Goal: Task Accomplishment & Management: Manage account settings

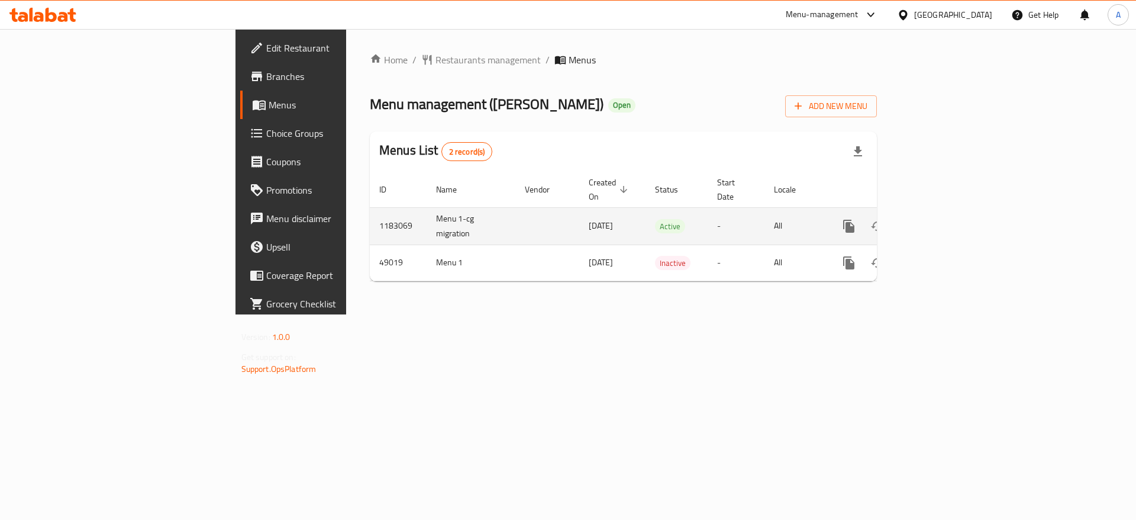
click at [940, 221] on icon "enhanced table" at bounding box center [934, 226] width 11 height 11
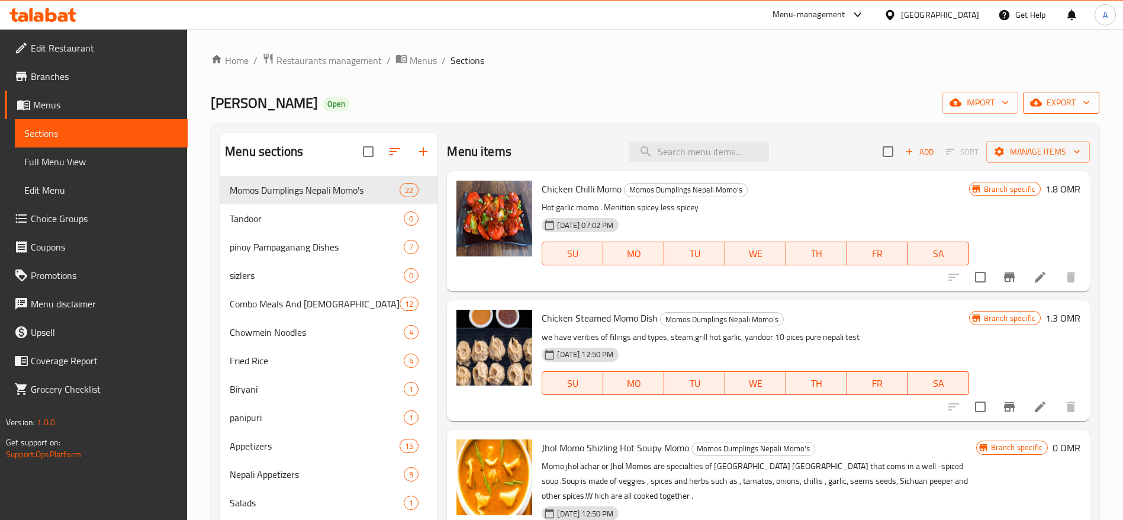
click at [1075, 108] on span "export" at bounding box center [1060, 102] width 57 height 15
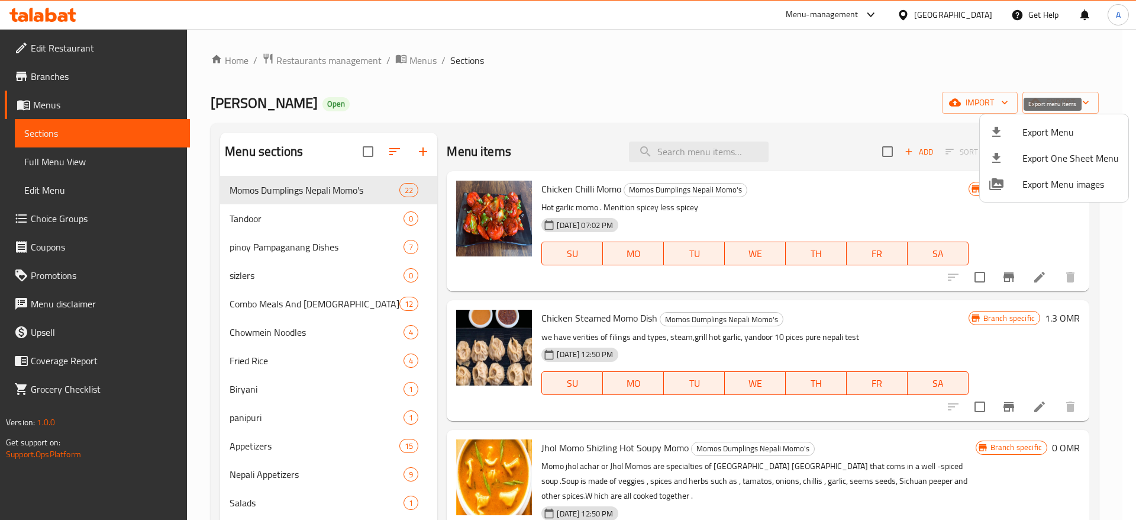
click at [1048, 128] on span "Export Menu" at bounding box center [1071, 132] width 96 height 14
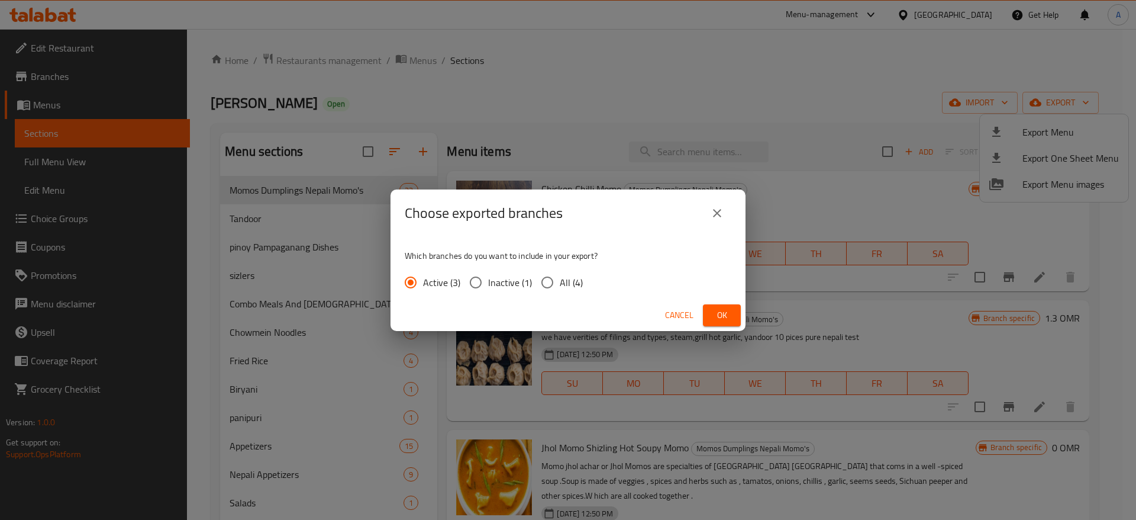
click at [728, 304] on button "Ok" at bounding box center [722, 315] width 38 height 22
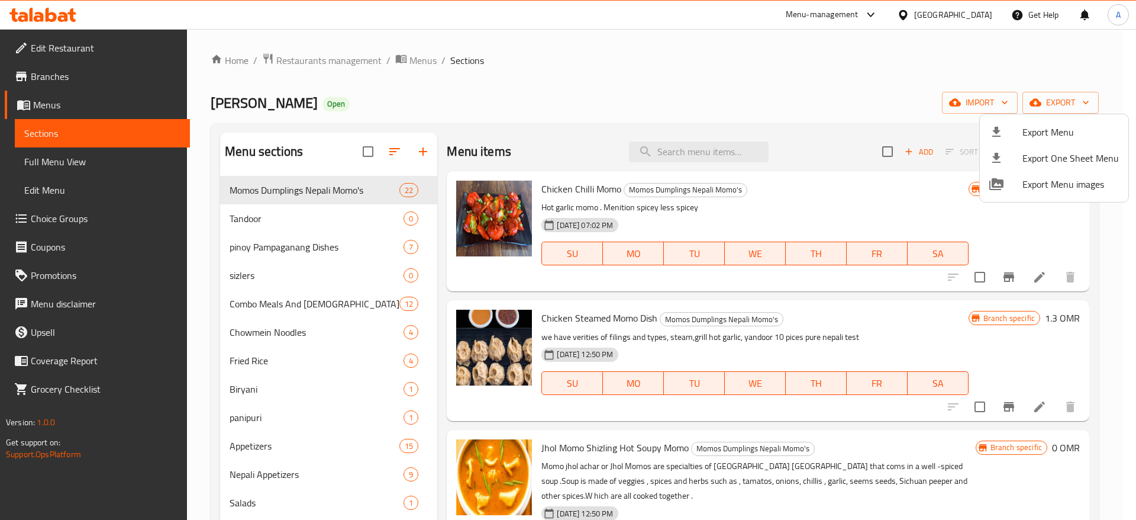
click at [47, 108] on div at bounding box center [568, 260] width 1136 height 520
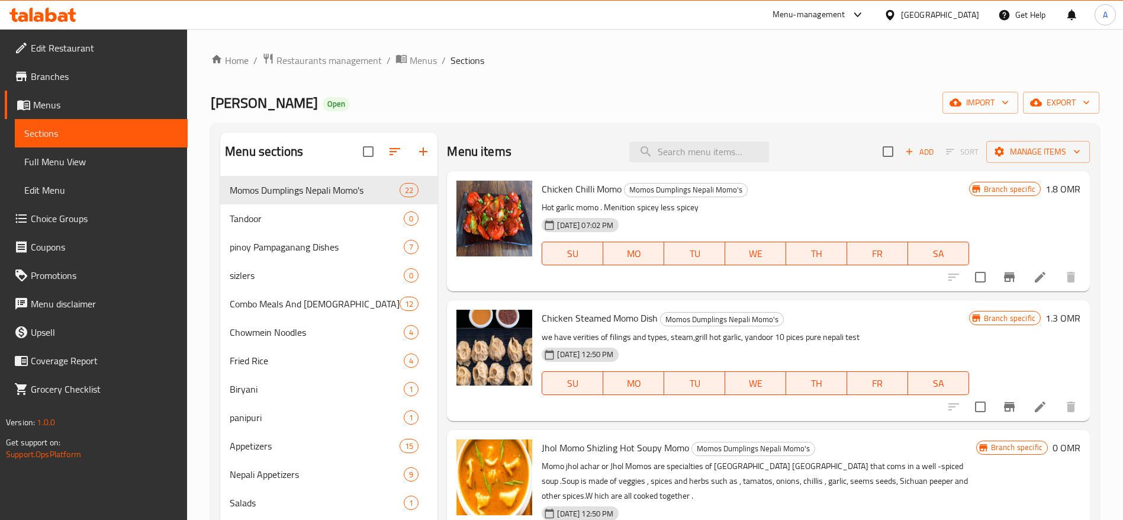
click at [47, 108] on span "Menus" at bounding box center [105, 105] width 145 height 14
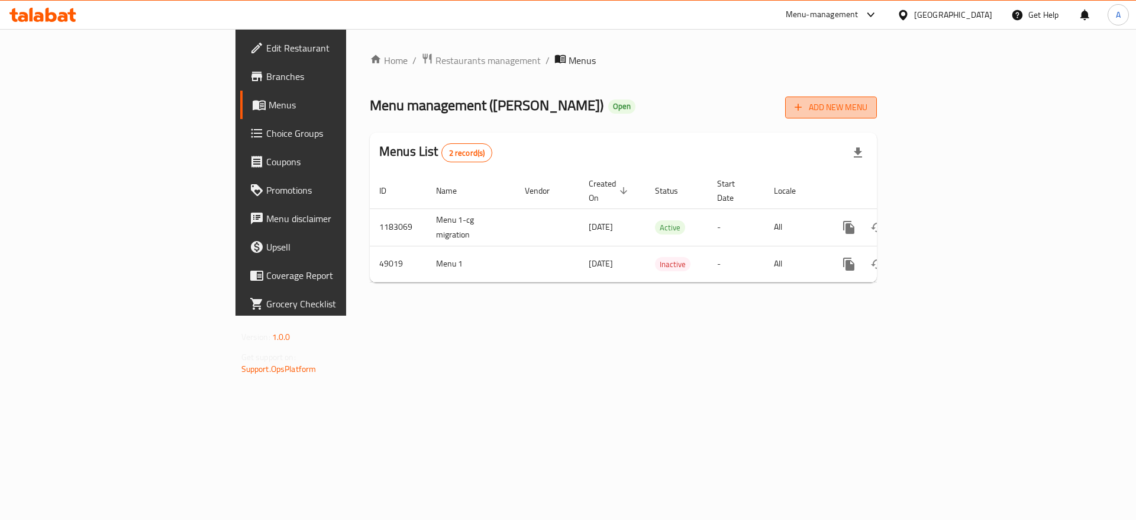
click at [868, 114] on span "Add New Menu" at bounding box center [831, 107] width 73 height 15
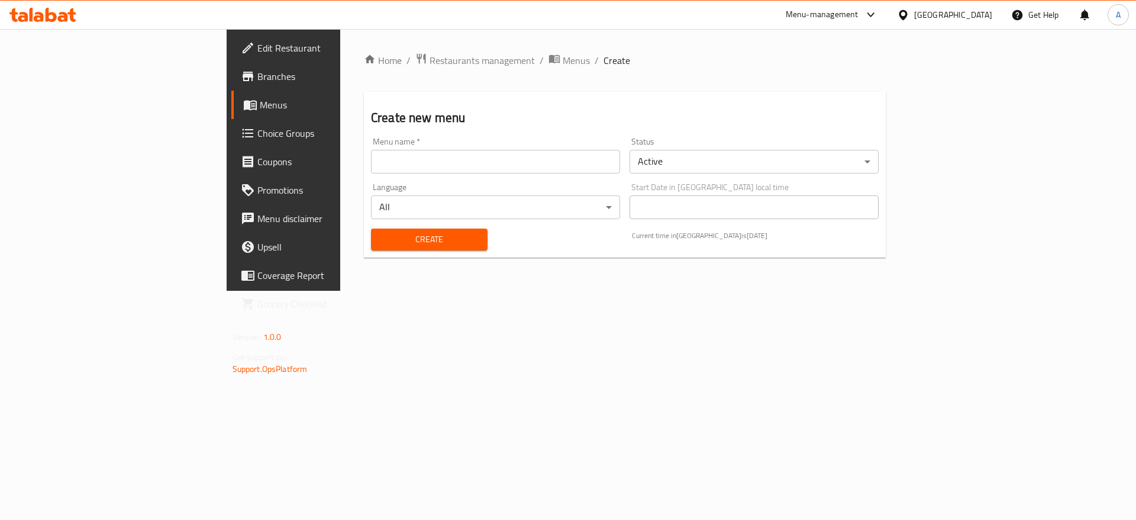
click at [371, 160] on input "text" at bounding box center [495, 162] width 249 height 24
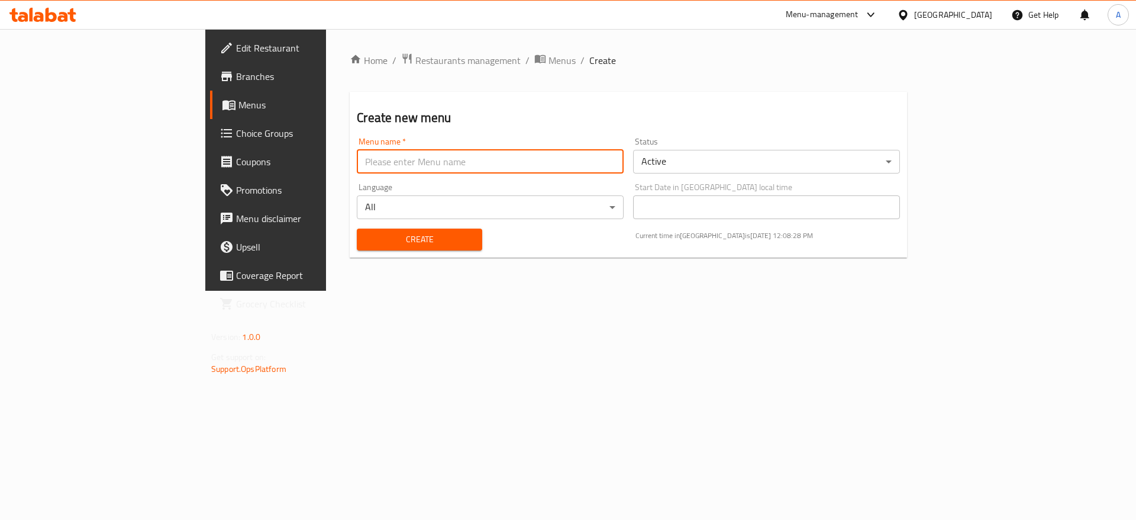
click at [865, 169] on body "​ Menu-management [GEOGRAPHIC_DATA] Get Help A Edit Restaurant Branches Menus C…" at bounding box center [568, 274] width 1136 height 491
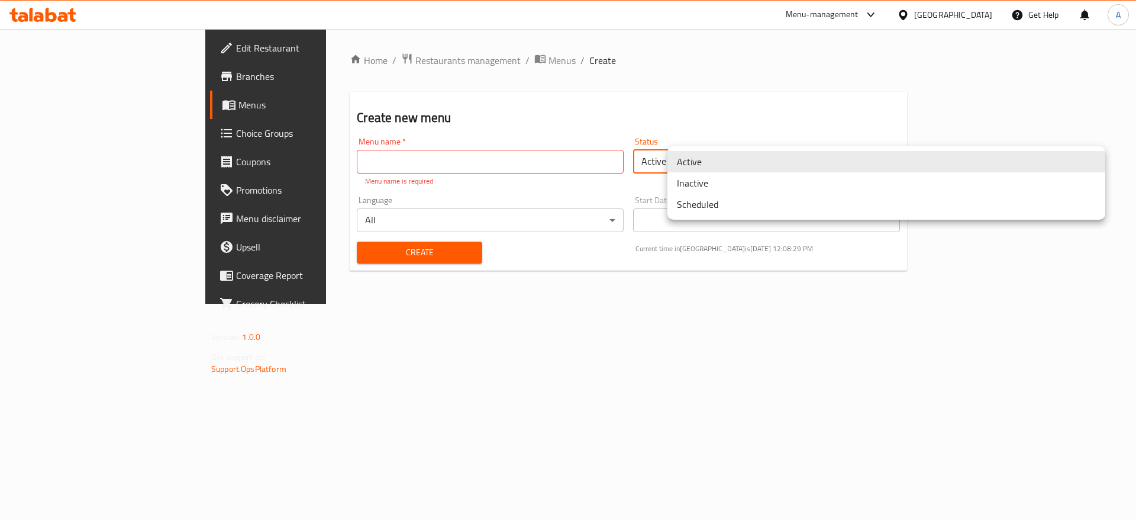
drag, startPoint x: 573, startPoint y: 391, endPoint x: 534, endPoint y: 375, distance: 42.8
click at [567, 394] on div at bounding box center [568, 260] width 1136 height 520
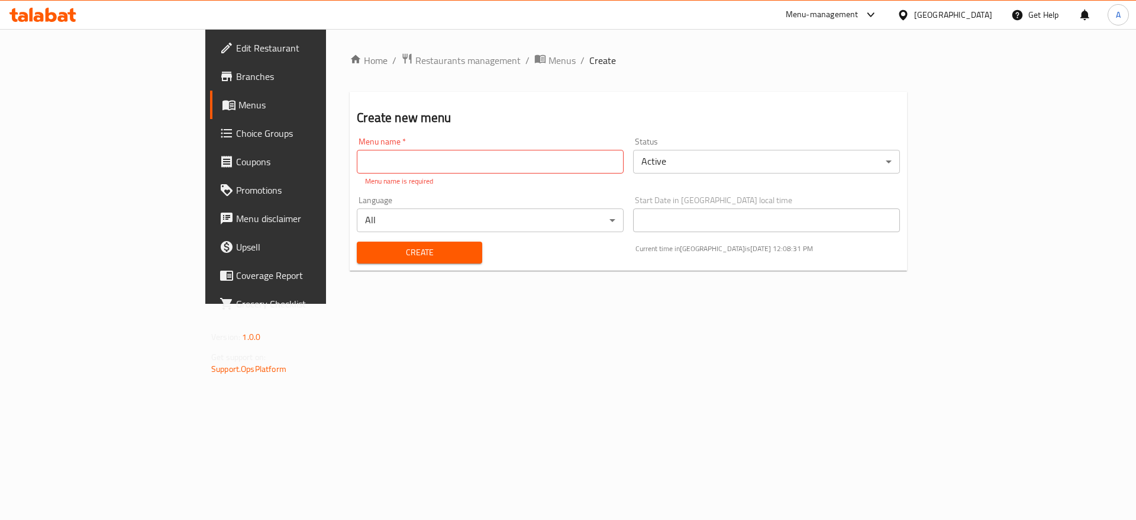
click at [239, 104] on span "Menus" at bounding box center [312, 105] width 147 height 14
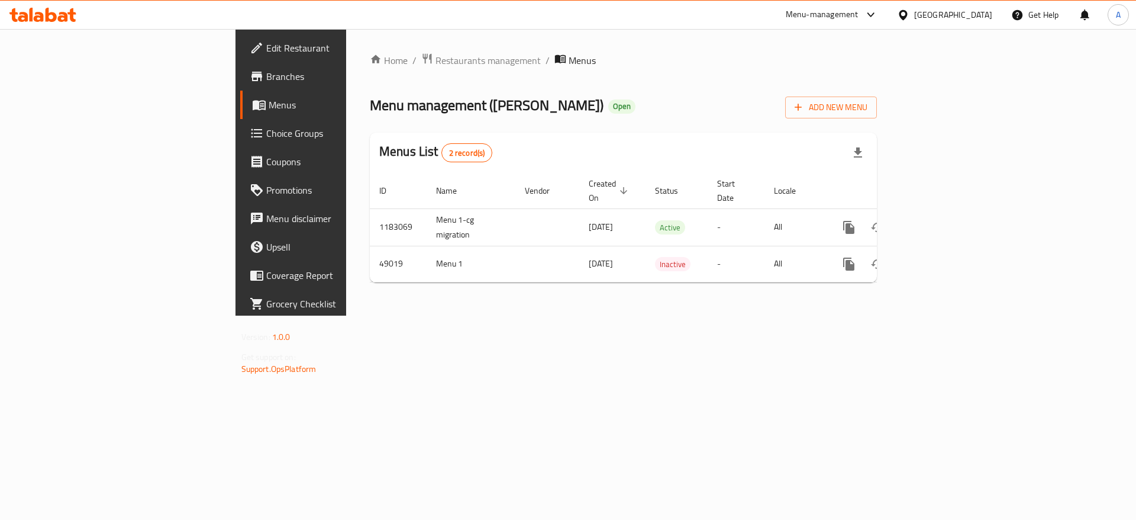
click at [666, 315] on div "Home / Restaurants management / Menus Menu management ( Momo King ) Open Add Ne…" at bounding box center [623, 172] width 555 height 286
click at [868, 110] on span "Add New Menu" at bounding box center [831, 107] width 73 height 15
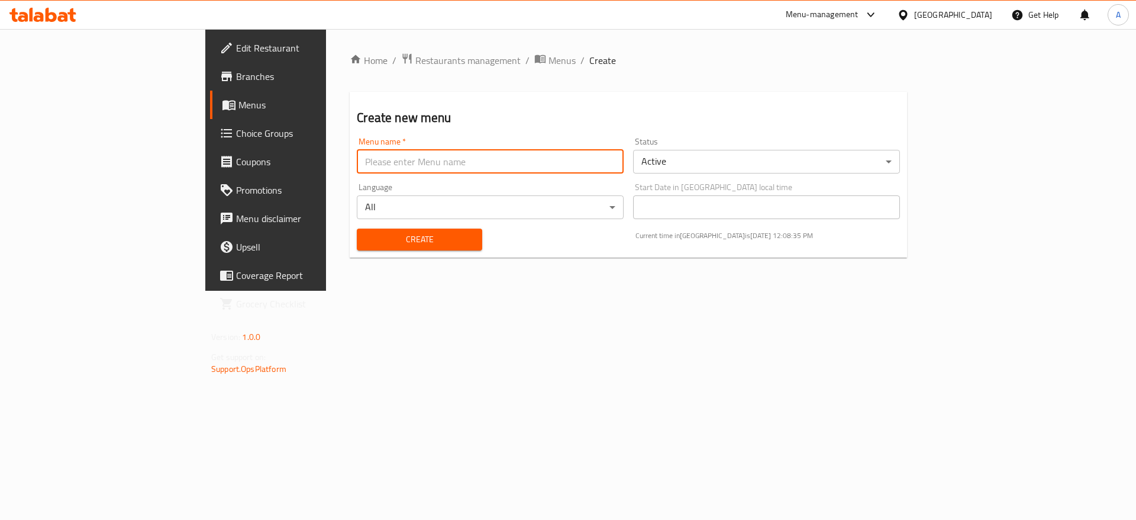
click at [357, 160] on input "text" at bounding box center [490, 162] width 267 height 24
click at [376, 165] on input "text" at bounding box center [490, 162] width 267 height 24
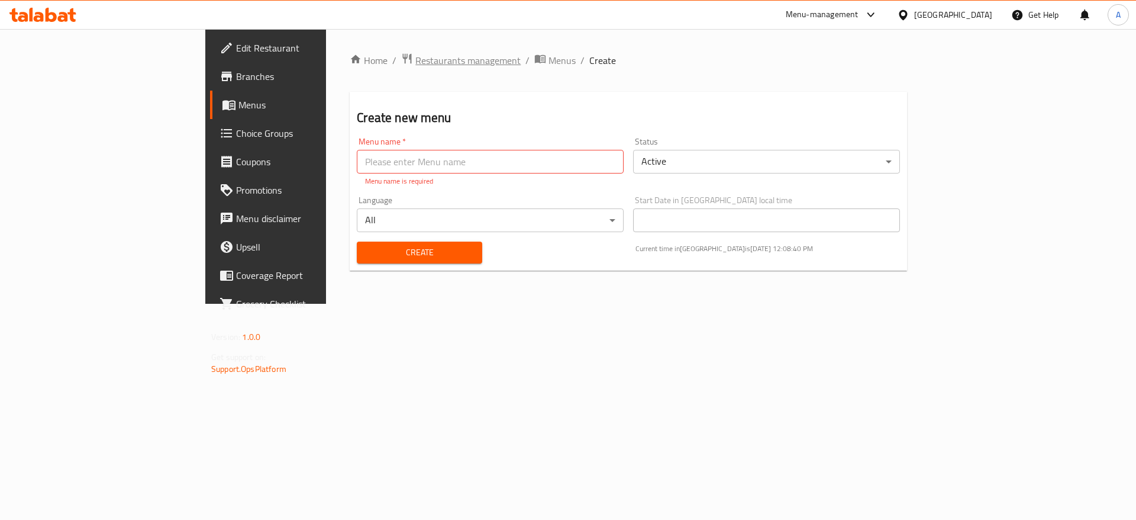
click at [415, 60] on span "Restaurants management" at bounding box center [467, 60] width 105 height 14
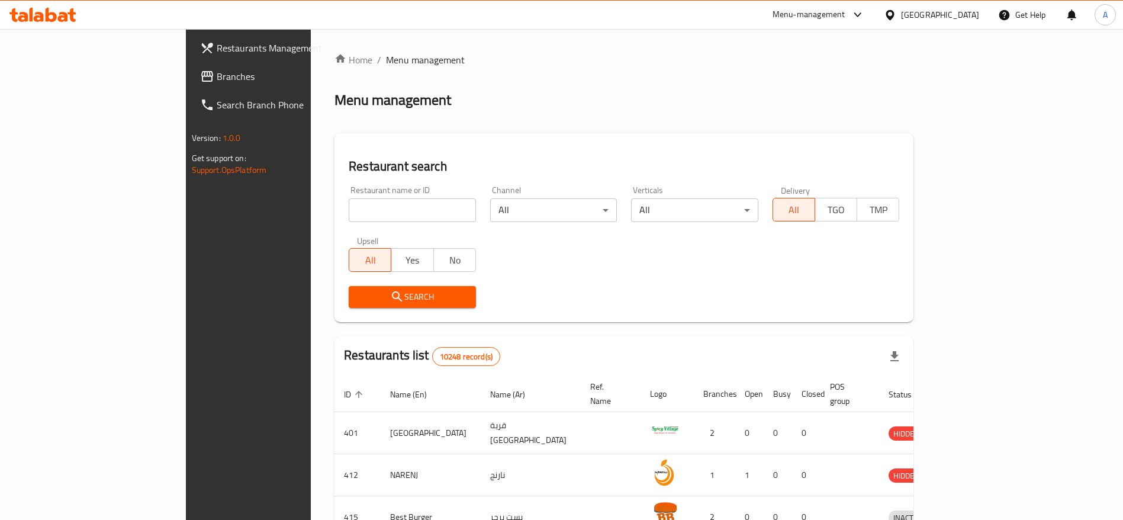
click at [217, 72] on span "Branches" at bounding box center [290, 76] width 147 height 14
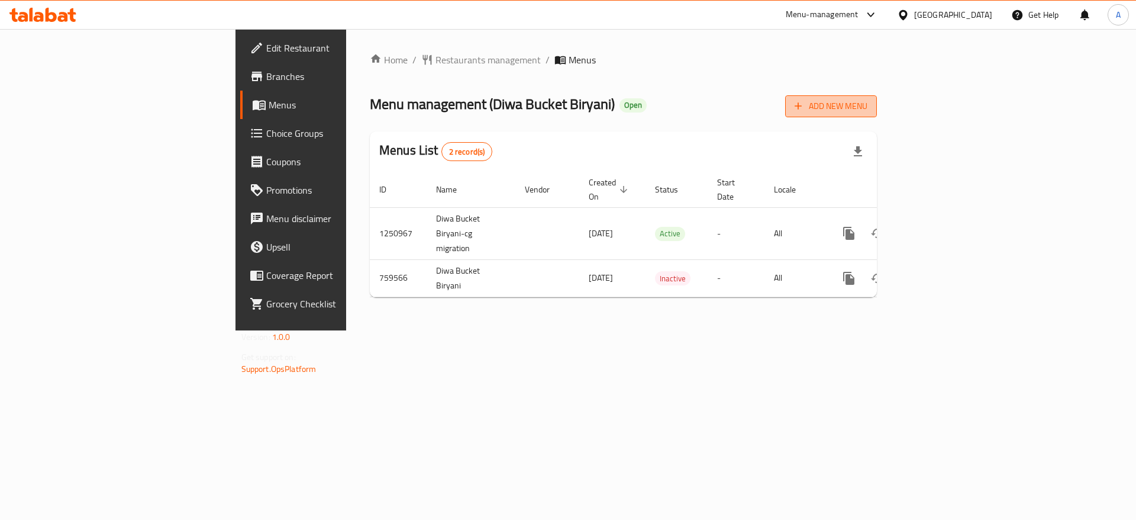
click at [868, 99] on span "Add New Menu" at bounding box center [831, 106] width 73 height 15
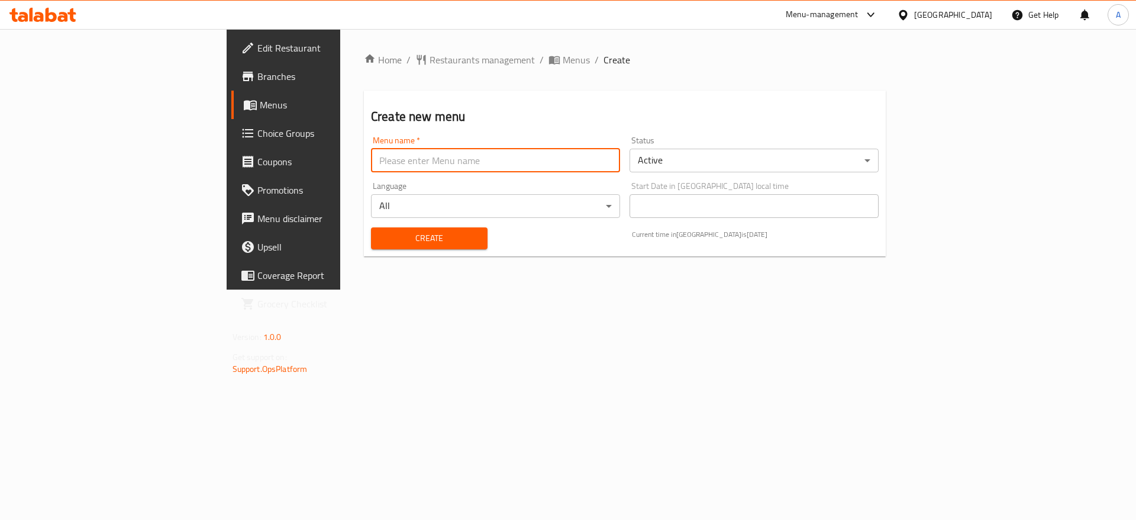
click at [375, 149] on input "text" at bounding box center [495, 161] width 249 height 24
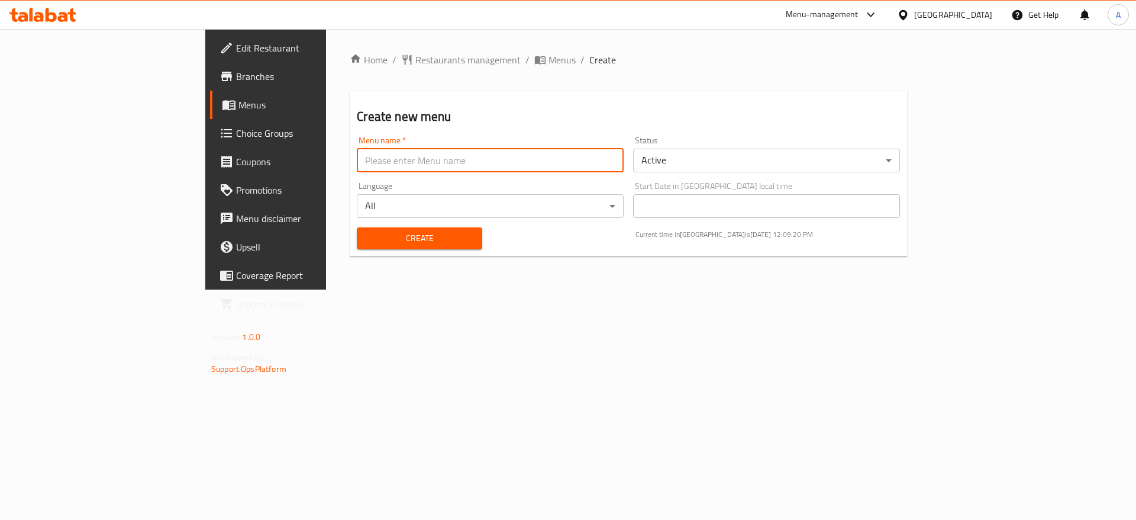
click at [239, 101] on span "Menus" at bounding box center [312, 105] width 147 height 14
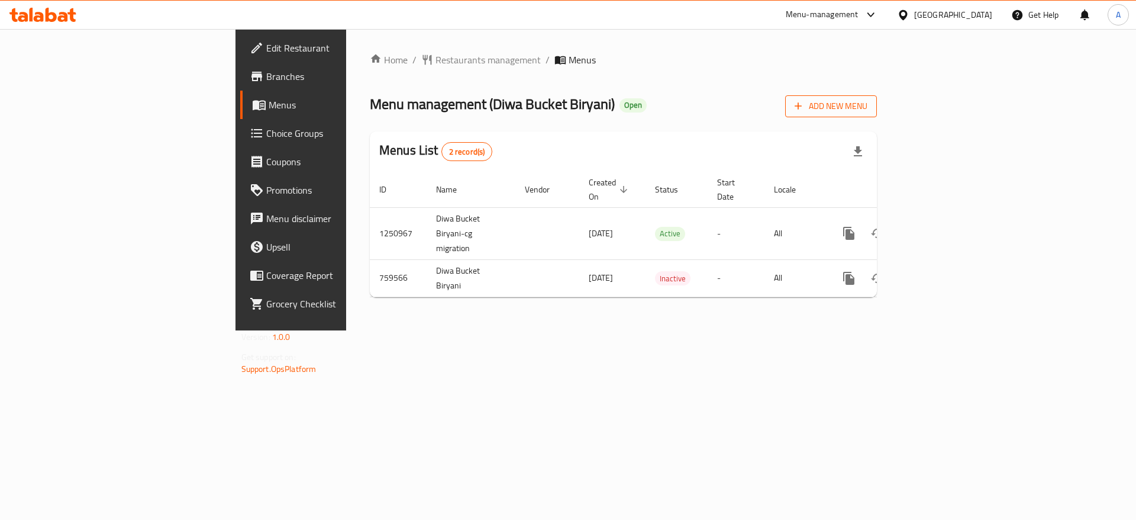
click at [868, 102] on span "Add New Menu" at bounding box center [831, 106] width 73 height 15
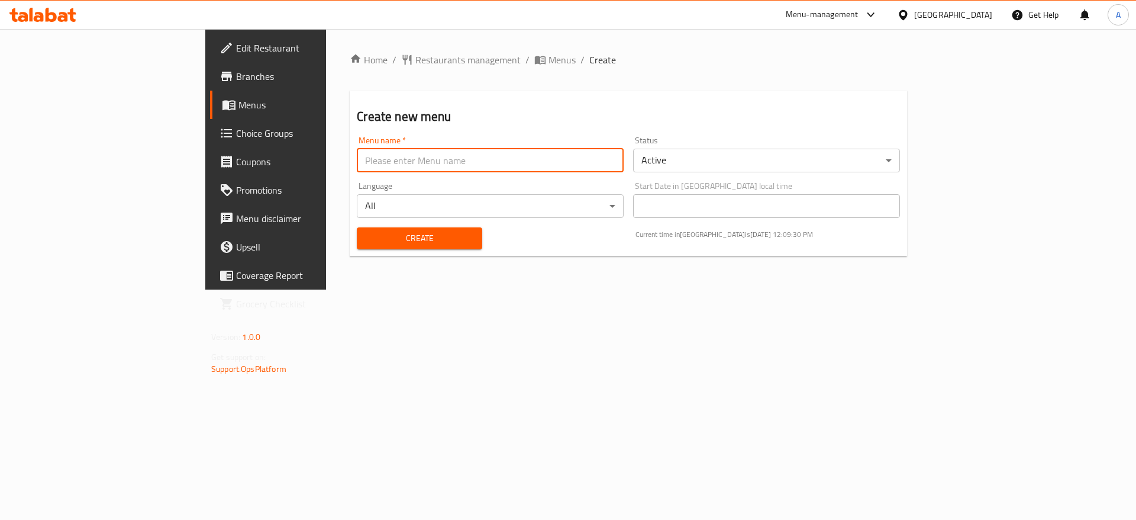
click at [477, 163] on input "text" at bounding box center [490, 161] width 267 height 24
paste input "Diwa Bucket Biryani"
click at [751, 289] on div "Home / Restaurants management / Menus / Create Create new menu Menu name   * Di…" at bounding box center [628, 159] width 605 height 260
click at [504, 160] on input "Diwa Bucket Biryani" at bounding box center [490, 161] width 267 height 24
type input "Diwa Bucket Biryani 2"
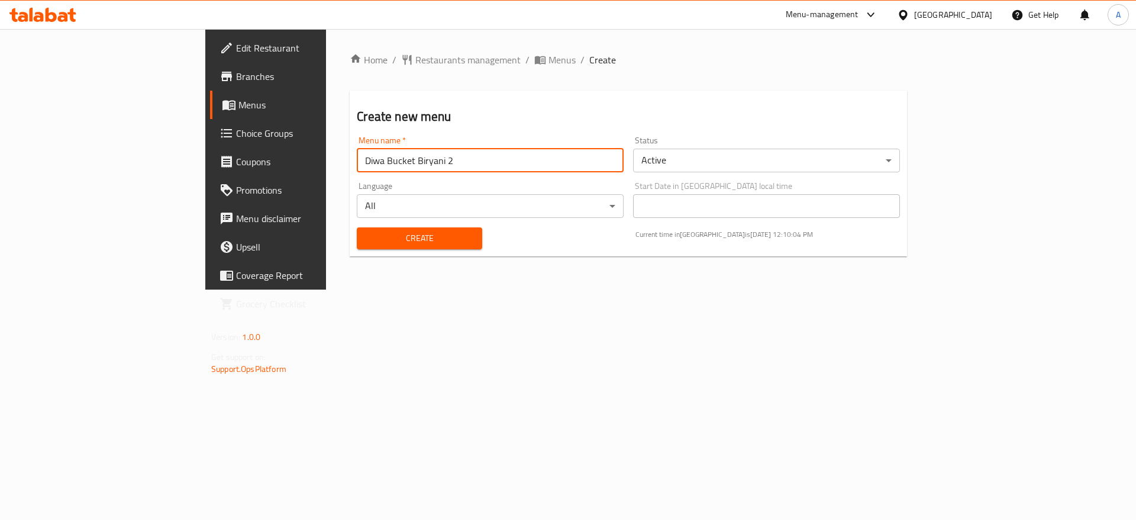
click at [696, 289] on div "Home / Restaurants management / Menus / Create Create new menu Menu name   * Di…" at bounding box center [628, 159] width 605 height 260
click at [457, 289] on div "Home / Restaurants management / Menus / Create Create new menu Menu name   * Di…" at bounding box center [628, 159] width 605 height 260
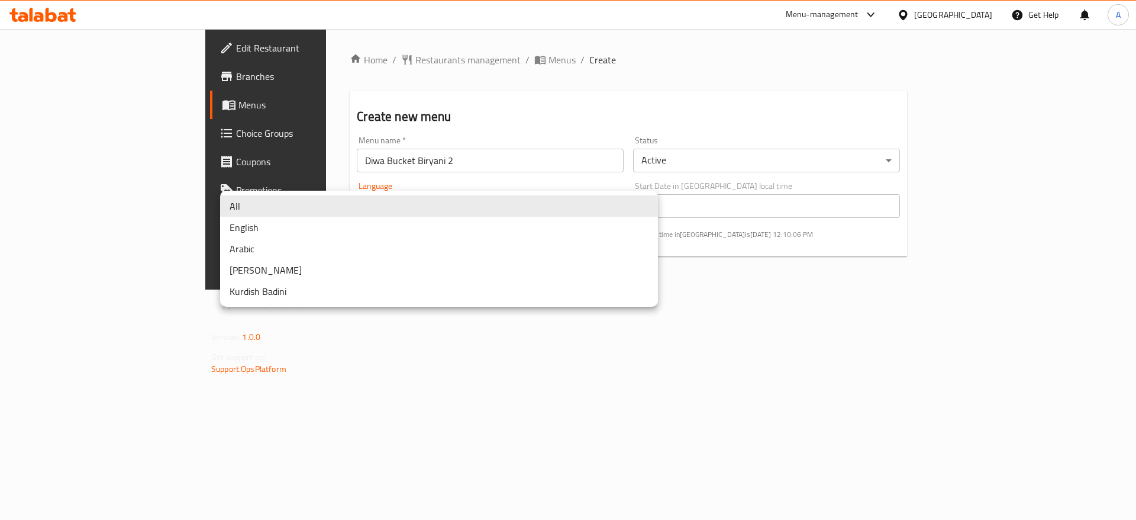
click at [360, 195] on body "​ Menu-management Oman Get Help A Edit Restaurant Branches Menus Choice Groups …" at bounding box center [568, 274] width 1136 height 491
click at [395, 383] on div at bounding box center [568, 260] width 1136 height 520
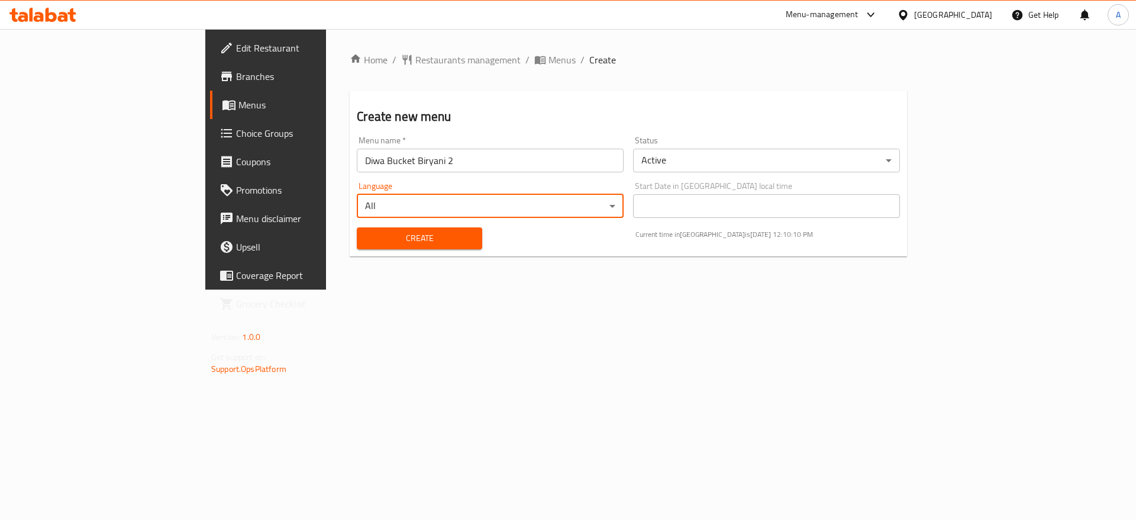
click at [771, 167] on body "​ Menu-management Oman Get Help A Edit Restaurant Branches Menus Choice Groups …" at bounding box center [568, 274] width 1136 height 491
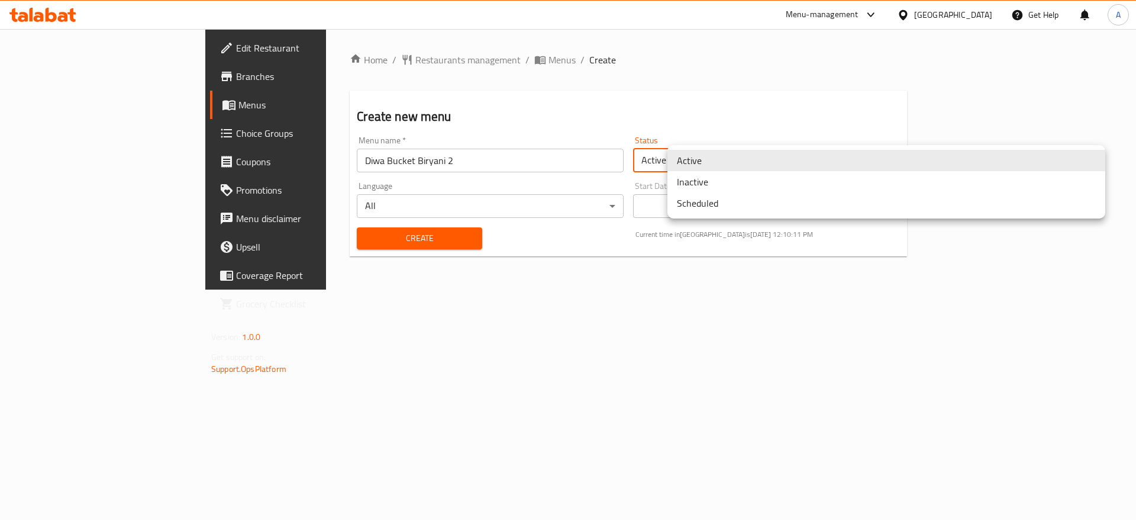
click at [743, 188] on li "Inactive" at bounding box center [887, 181] width 438 height 21
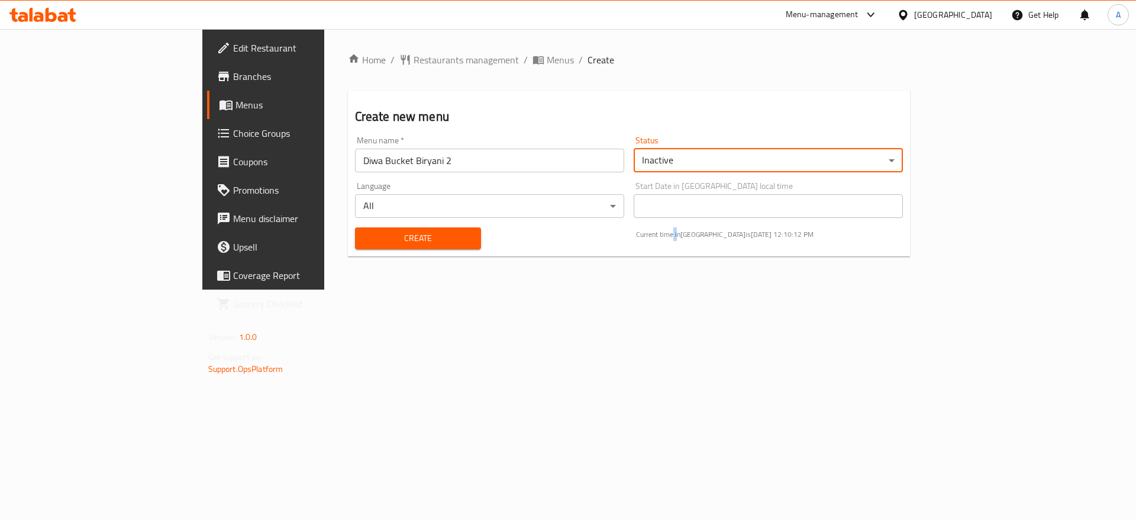
click at [708, 289] on div "Home / Restaurants management / Menus / Create Create new menu Menu name   * Di…" at bounding box center [629, 159] width 610 height 260
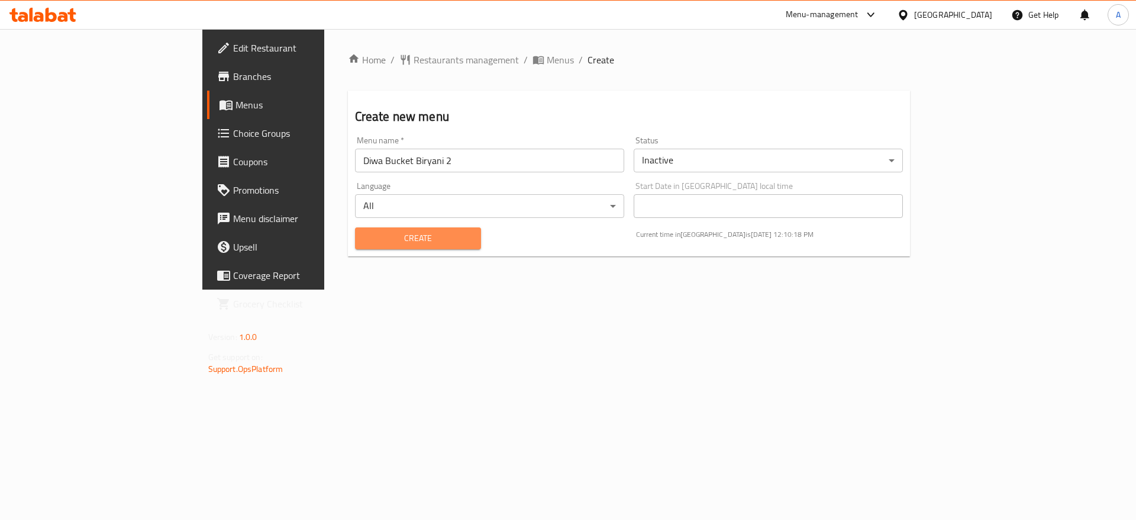
click at [365, 234] on span "Create" at bounding box center [419, 238] width 108 height 15
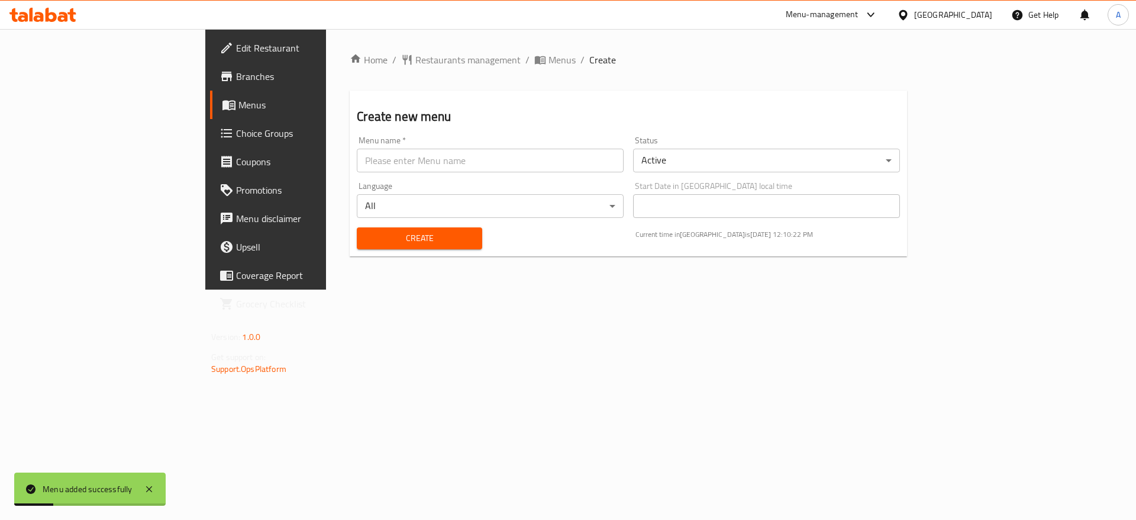
drag, startPoint x: 107, startPoint y: 113, endPoint x: 228, endPoint y: 118, distance: 122.0
click at [210, 113] on link "Menus" at bounding box center [302, 105] width 185 height 28
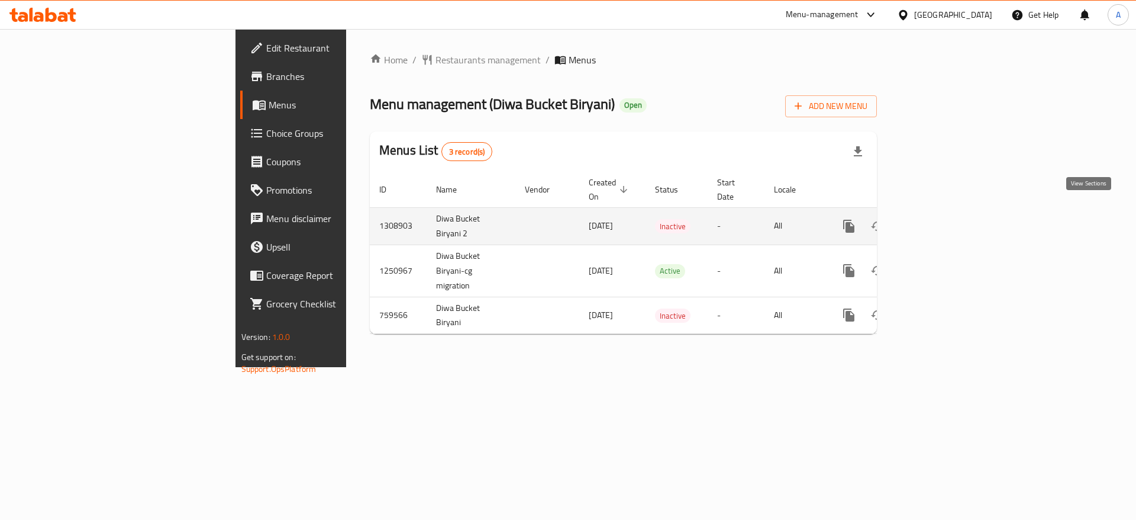
click at [942, 219] on icon "enhanced table" at bounding box center [934, 226] width 14 height 14
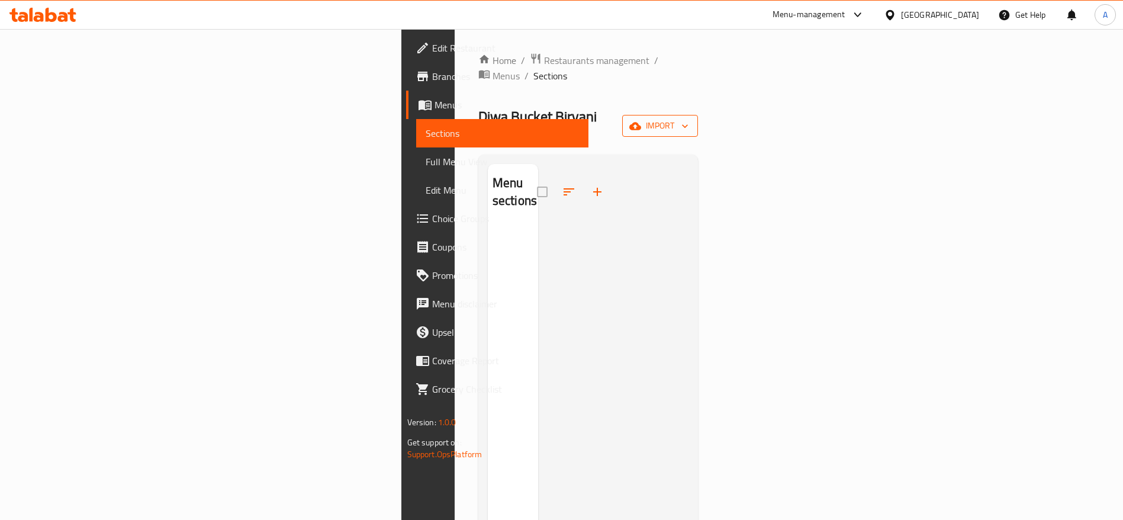
click at [698, 115] on button "import" at bounding box center [660, 126] width 76 height 22
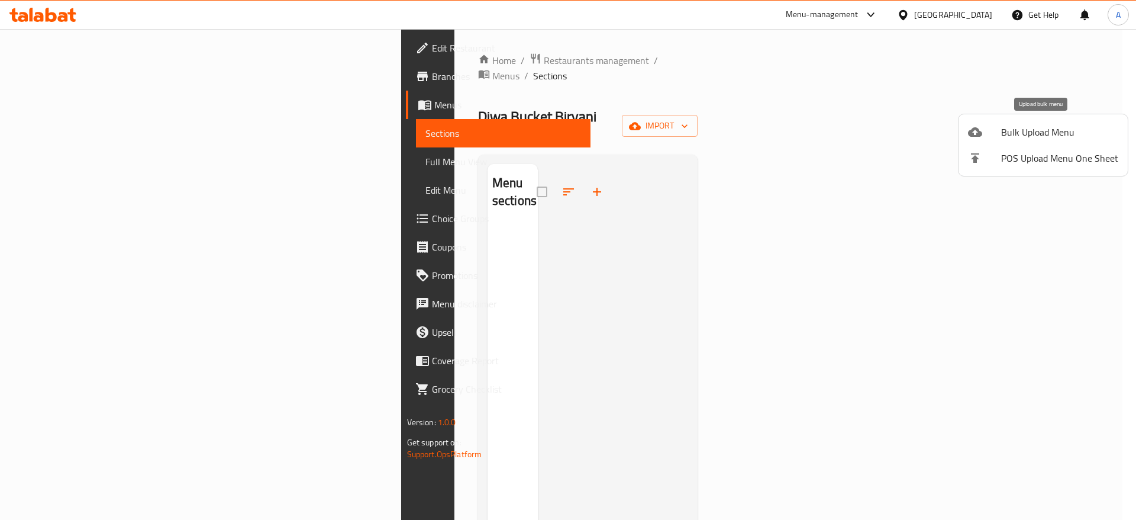
click at [1040, 128] on span "Bulk Upload Menu" at bounding box center [1059, 132] width 117 height 14
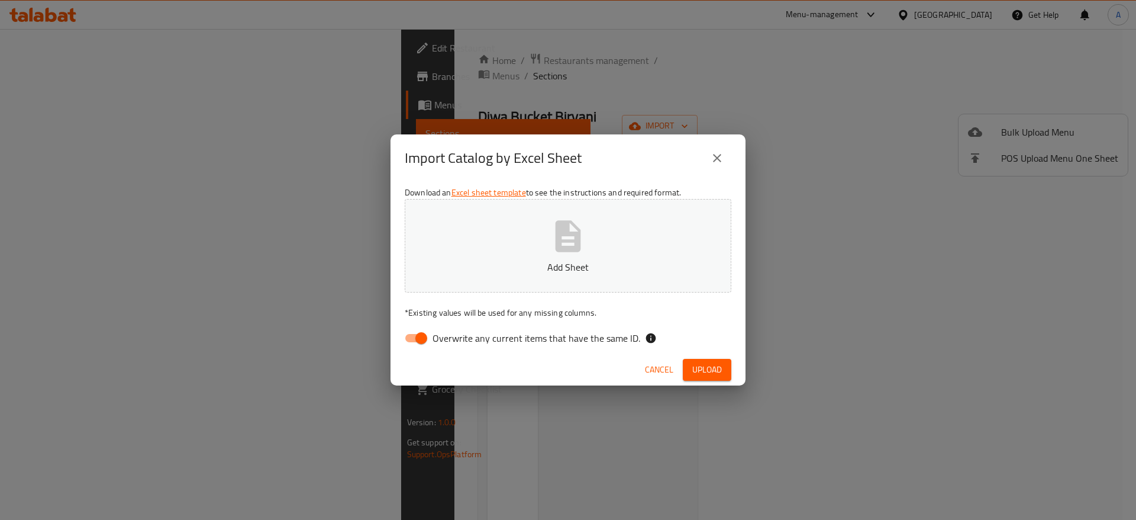
click at [566, 247] on icon "button" at bounding box center [568, 235] width 25 height 31
click at [715, 365] on span "Upload" at bounding box center [707, 369] width 30 height 15
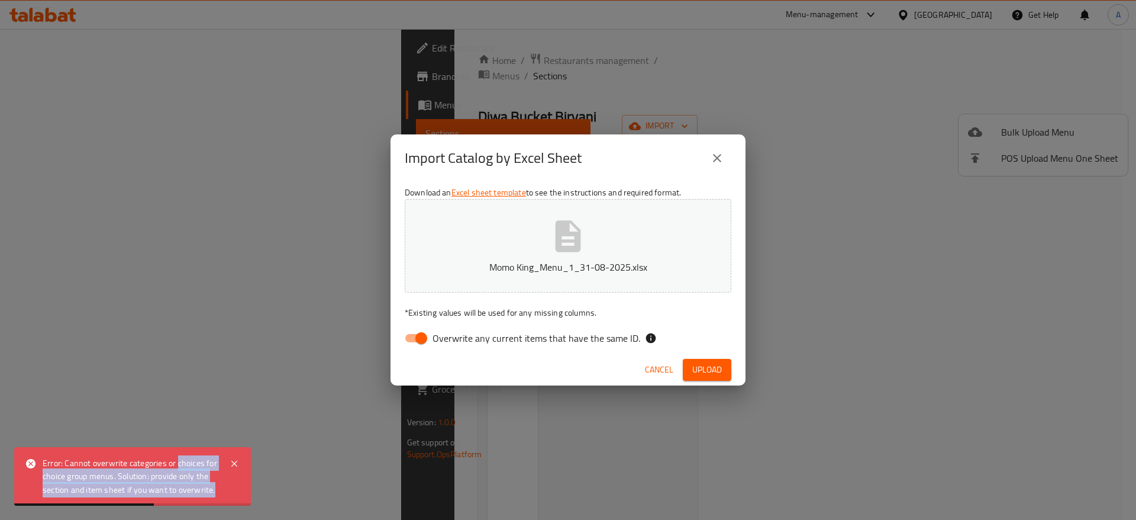
drag, startPoint x: 176, startPoint y: 469, endPoint x: 243, endPoint y: 468, distance: 66.3
click at [243, 468] on div "Error: Cannot overwrite categories or choices for choice group menus. Solution:…" at bounding box center [132, 476] width 237 height 59
click at [234, 460] on icon at bounding box center [234, 463] width 14 height 14
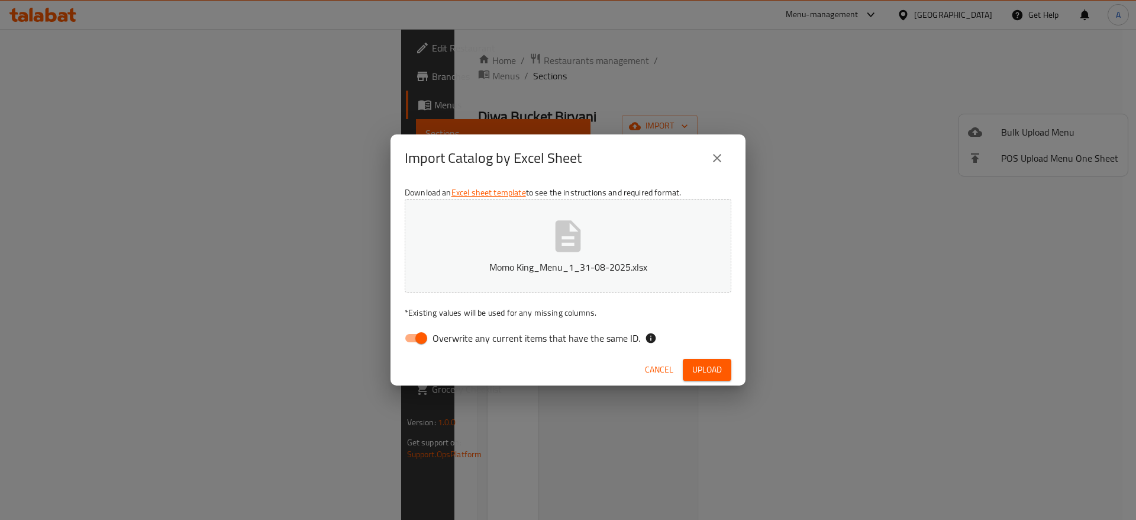
click at [710, 151] on button "close" at bounding box center [717, 158] width 28 height 28
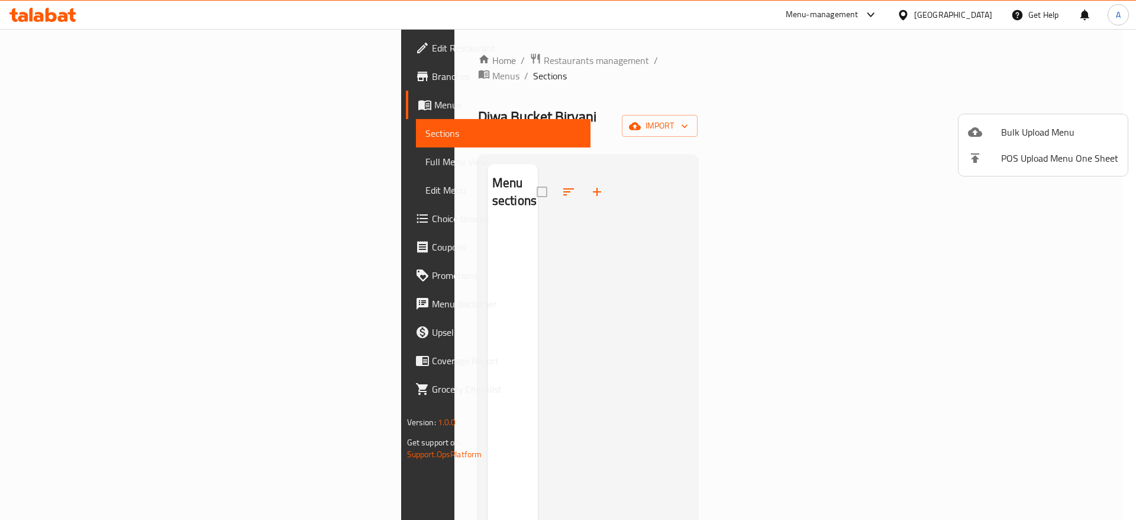
click at [797, 228] on div at bounding box center [568, 260] width 1136 height 520
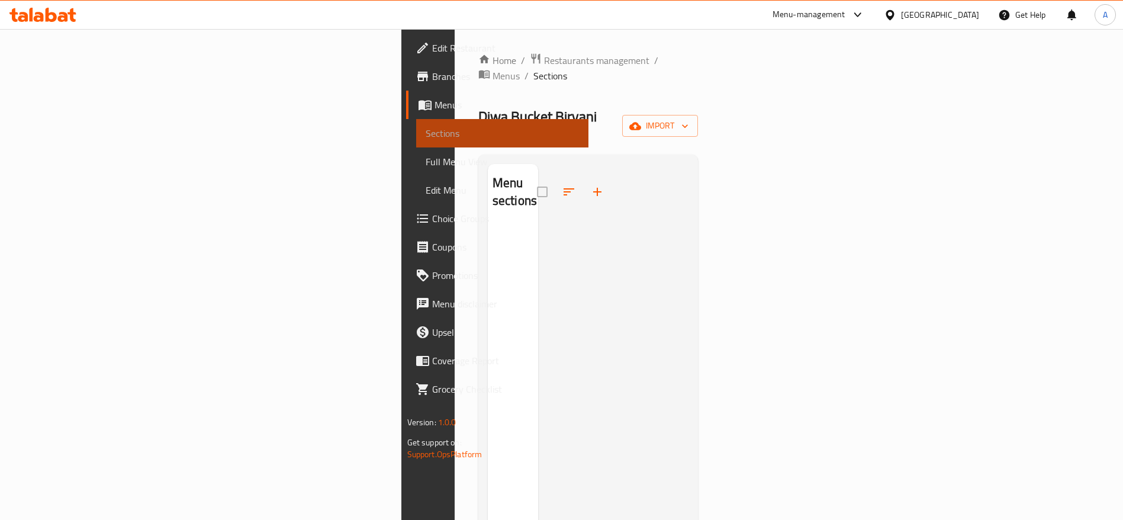
click at [426, 130] on span "Sections" at bounding box center [503, 133] width 154 height 14
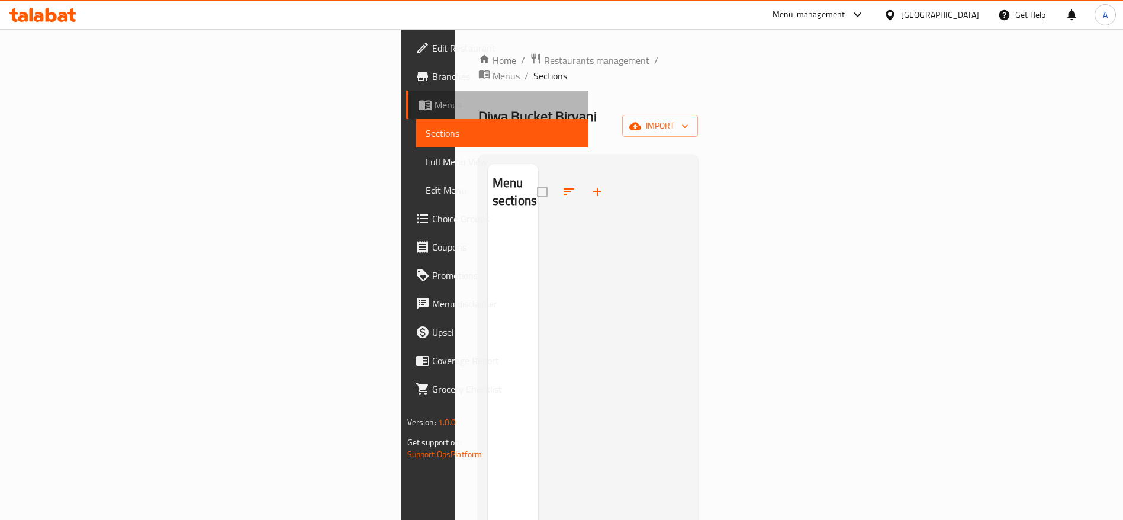
click at [434, 106] on span "Menus" at bounding box center [506, 105] width 145 height 14
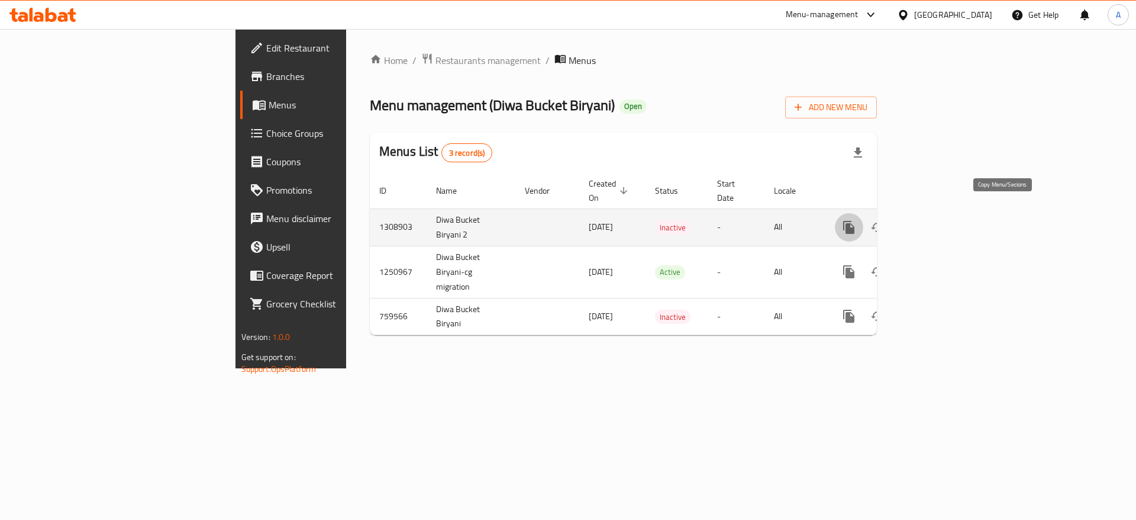
click at [863, 223] on button "more" at bounding box center [849, 227] width 28 height 28
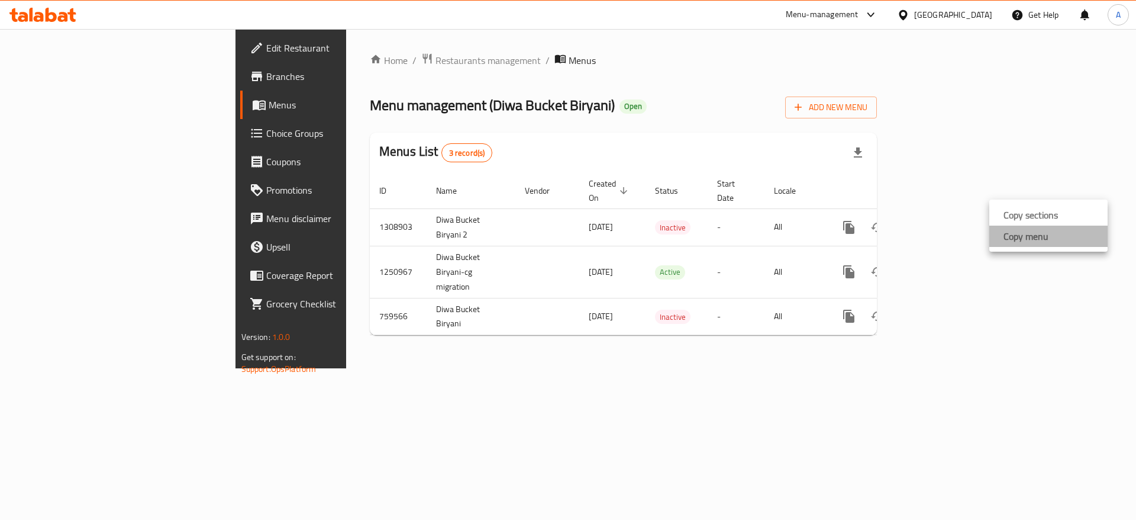
click at [1050, 241] on li "Copy menu" at bounding box center [1049, 235] width 118 height 21
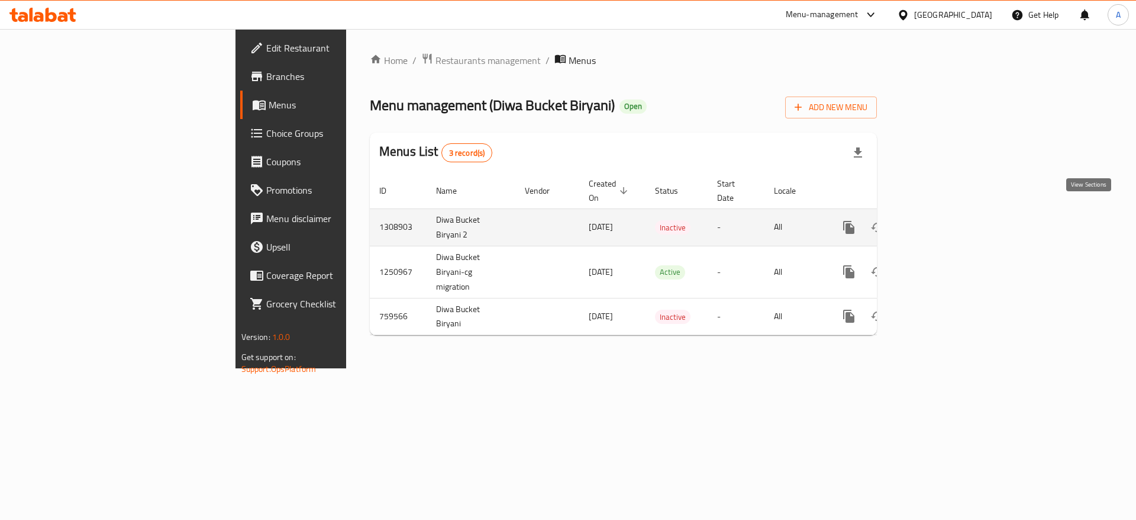
click at [949, 213] on link "enhanced table" at bounding box center [934, 227] width 28 height 28
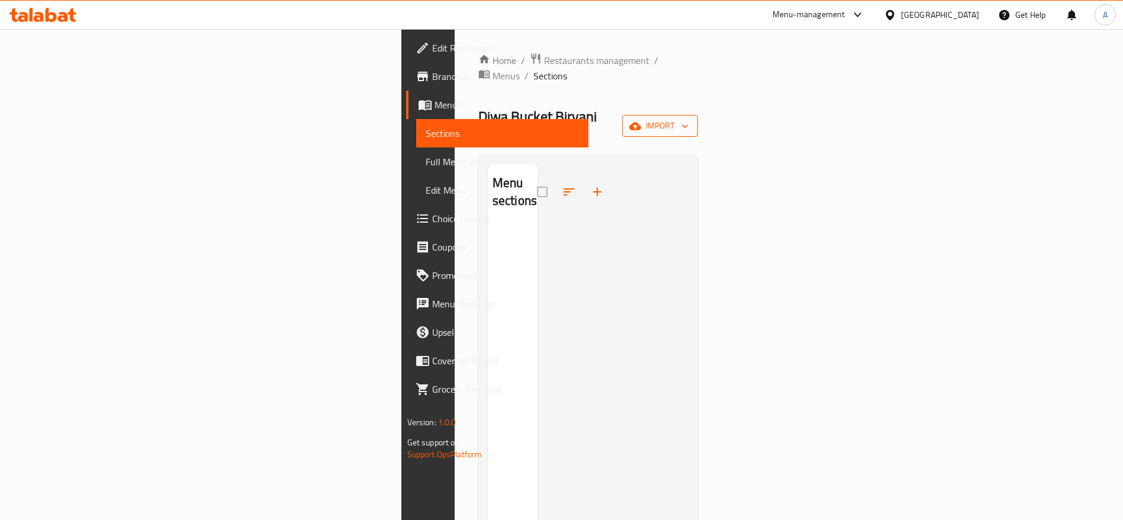
click at [691, 120] on icon "button" at bounding box center [685, 126] width 12 height 12
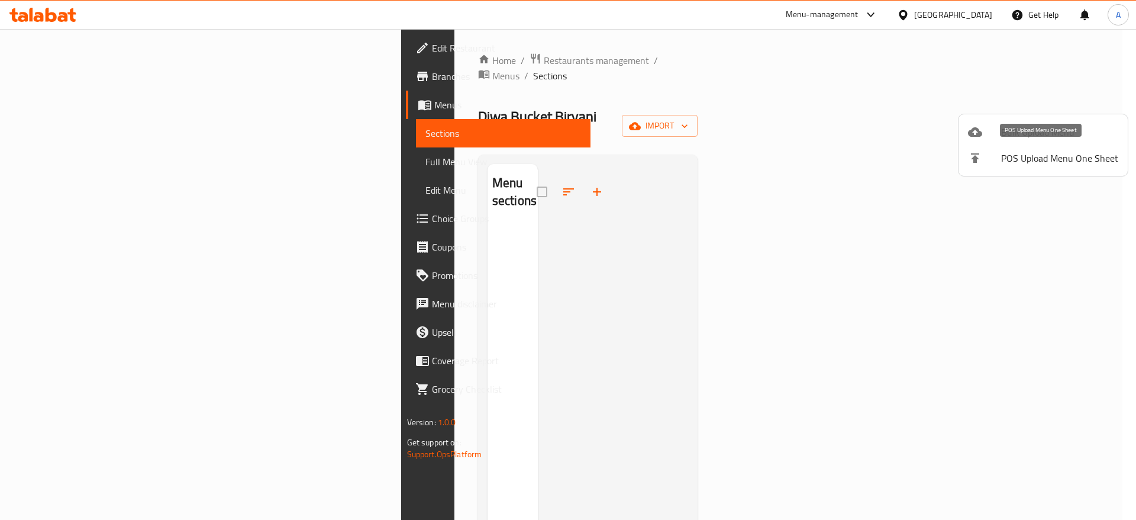
click at [1008, 158] on span "POS Upload Menu One Sheet" at bounding box center [1059, 158] width 117 height 14
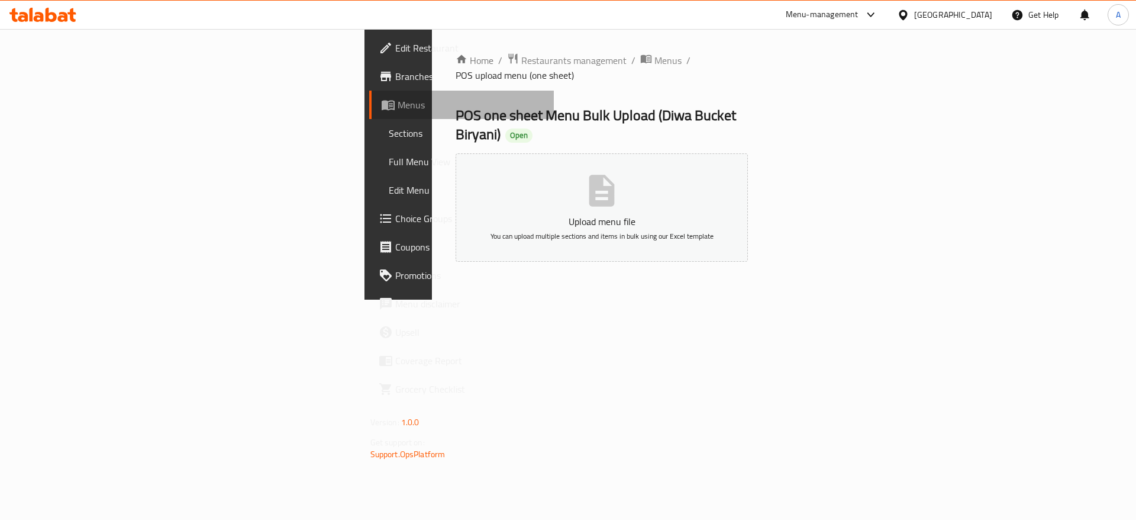
click at [398, 102] on span "Menus" at bounding box center [471, 105] width 147 height 14
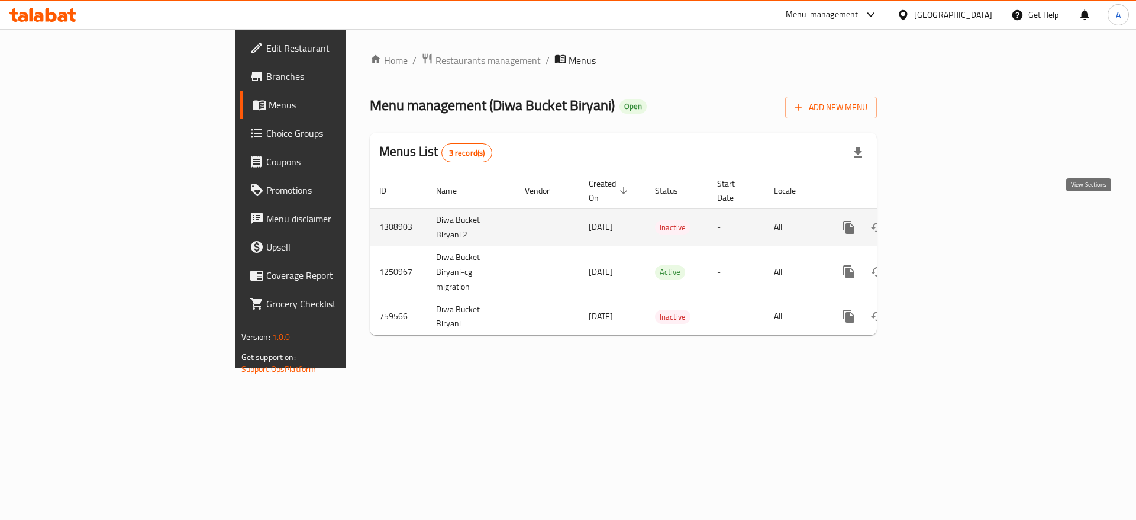
click at [940, 222] on icon "enhanced table" at bounding box center [934, 227] width 11 height 11
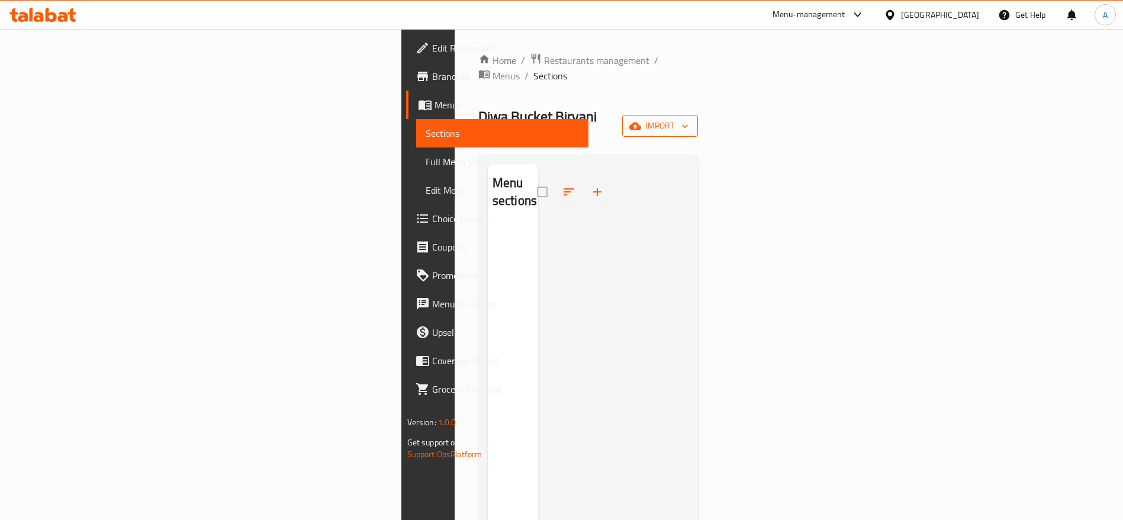
click at [698, 115] on button "import" at bounding box center [660, 126] width 76 height 22
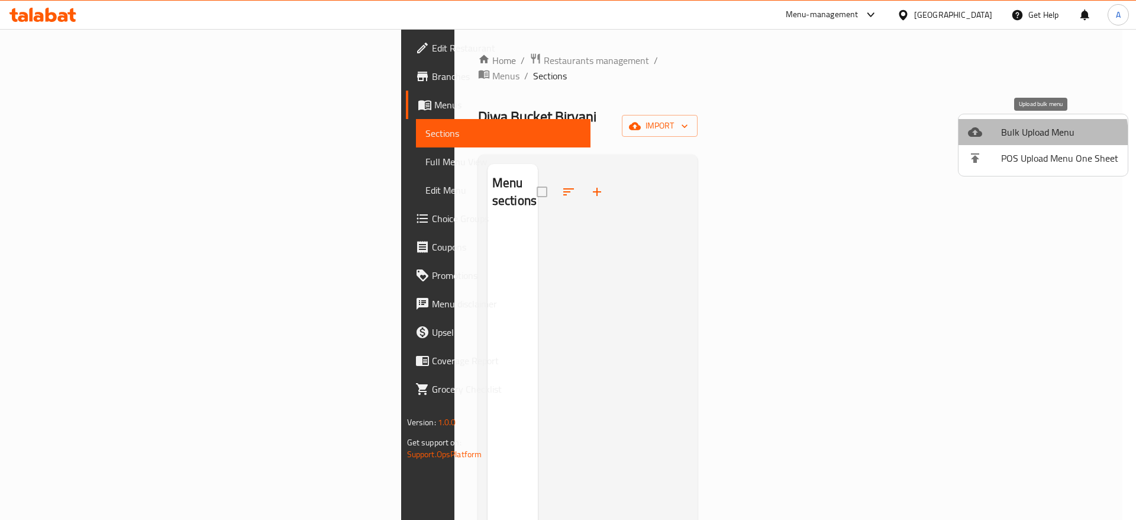
click at [1032, 136] on span "Bulk Upload Menu" at bounding box center [1059, 132] width 117 height 14
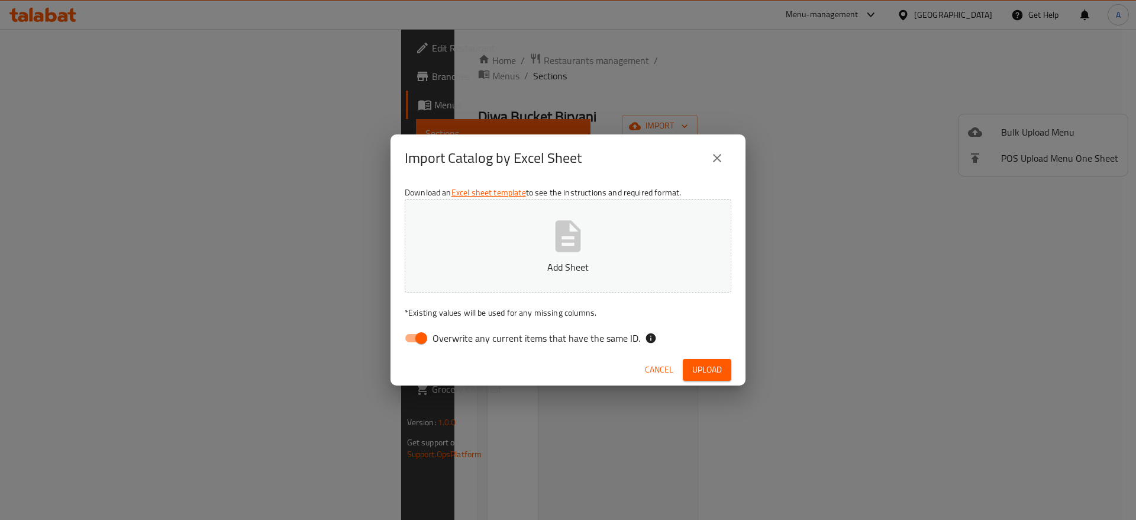
click at [715, 157] on icon "close" at bounding box center [717, 158] width 14 height 14
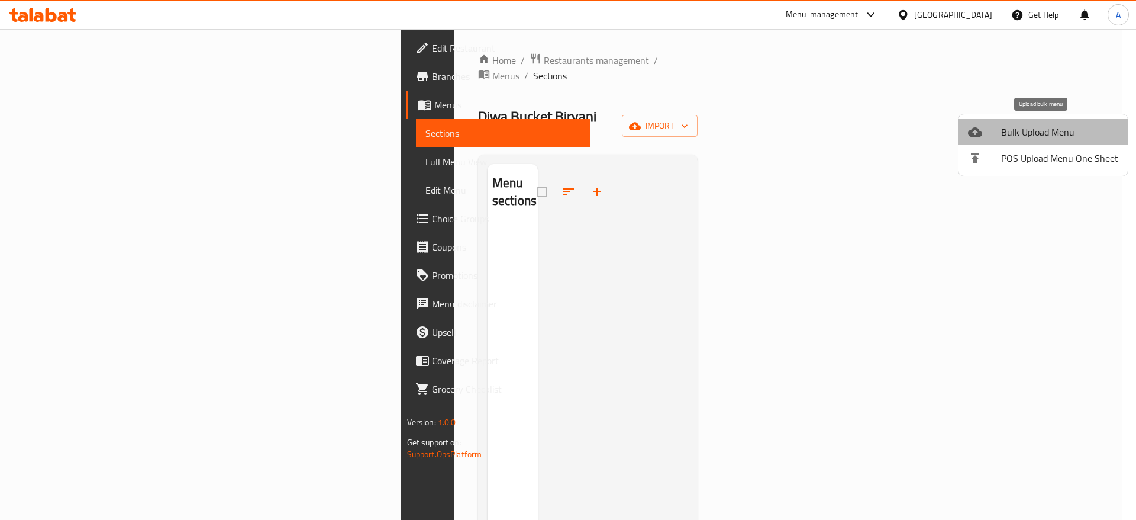
click at [1068, 128] on span "Bulk Upload Menu" at bounding box center [1059, 132] width 117 height 14
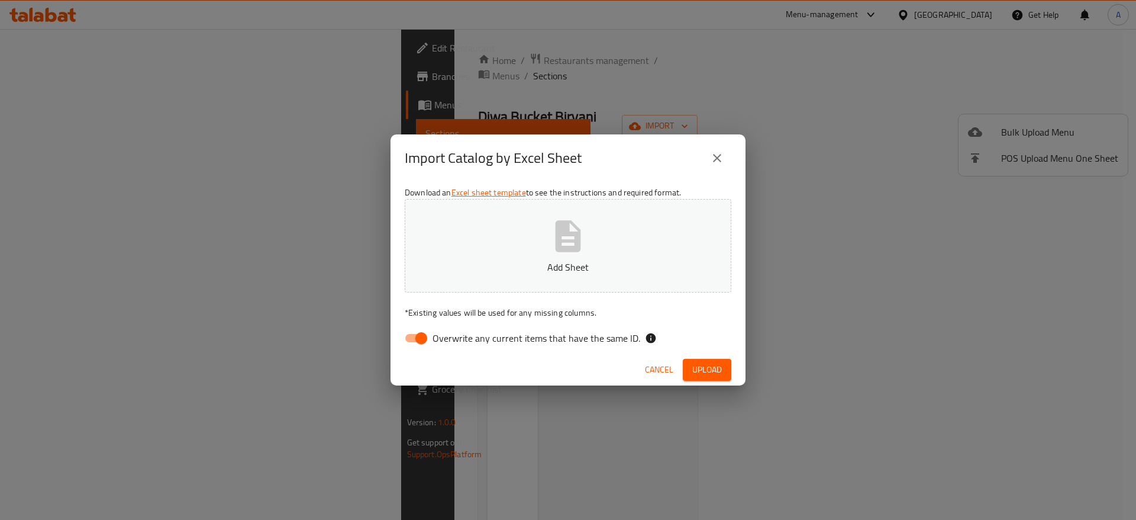
click at [510, 227] on button "Add Sheet" at bounding box center [568, 246] width 327 height 94
click at [590, 269] on p "Add Sheet" at bounding box center [568, 267] width 290 height 14
click at [722, 369] on button "Upload" at bounding box center [707, 370] width 49 height 22
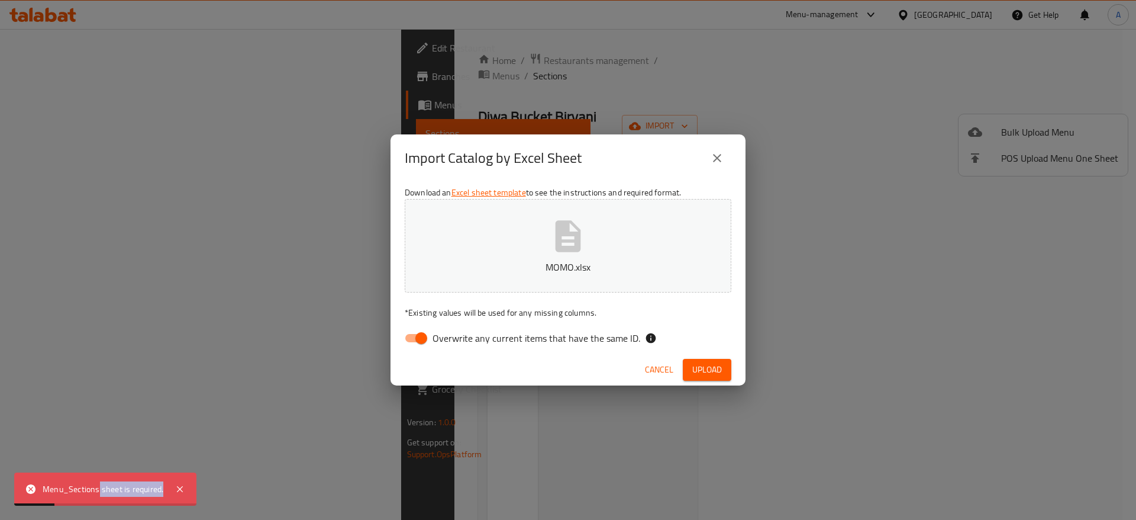
drag, startPoint x: 99, startPoint y: 488, endPoint x: 162, endPoint y: 502, distance: 64.5
click at [162, 502] on div "Menu_Sections sheet is required." at bounding box center [105, 488] width 182 height 33
click at [519, 262] on p "MOMO.xlsx" at bounding box center [568, 267] width 290 height 14
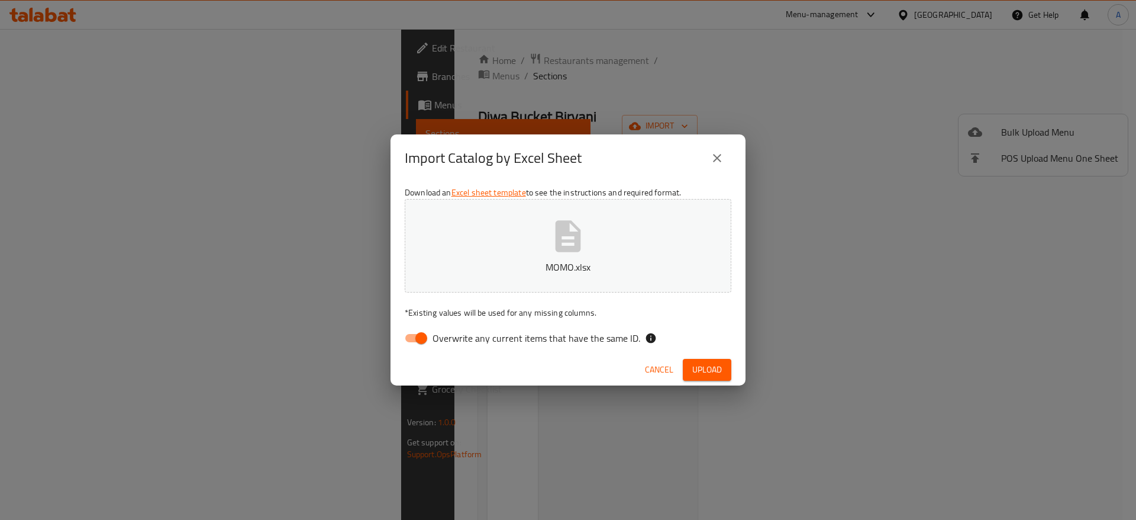
click at [733, 369] on div "Cancel Upload" at bounding box center [568, 369] width 355 height 31
click at [715, 372] on span "Upload" at bounding box center [707, 369] width 30 height 15
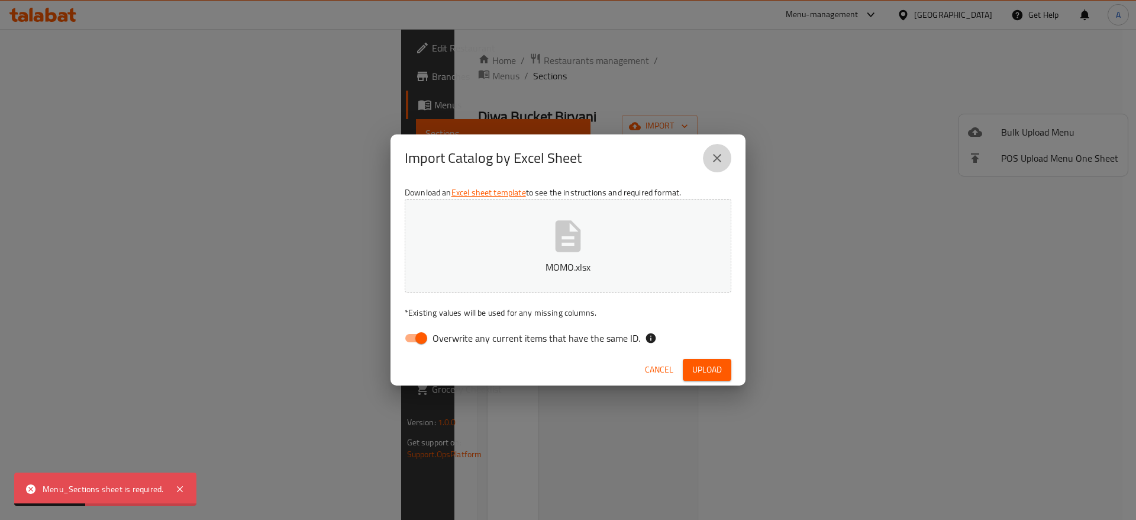
click at [714, 159] on icon "close" at bounding box center [717, 158] width 14 height 14
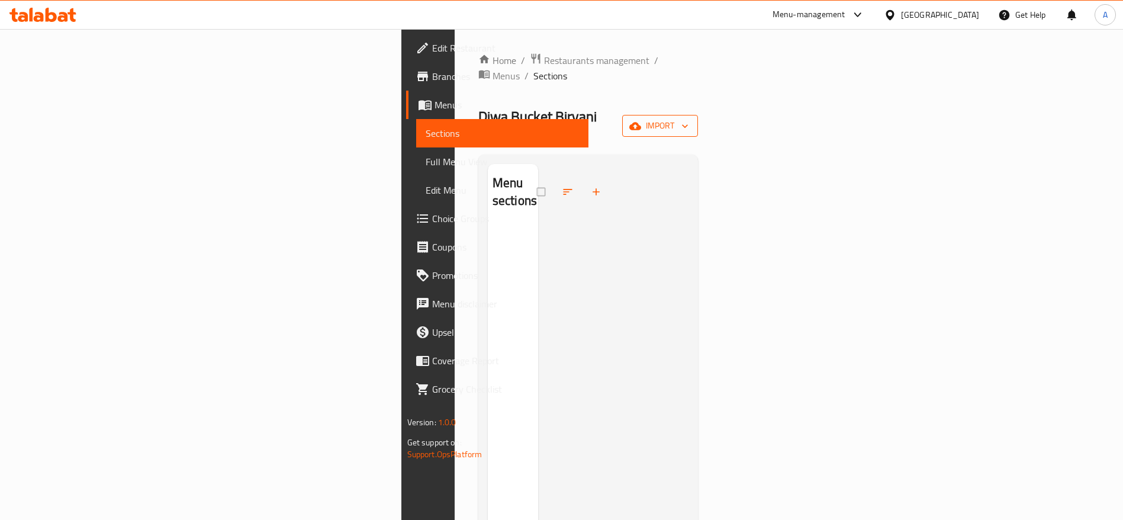
click at [688, 118] on span "import" at bounding box center [659, 125] width 57 height 15
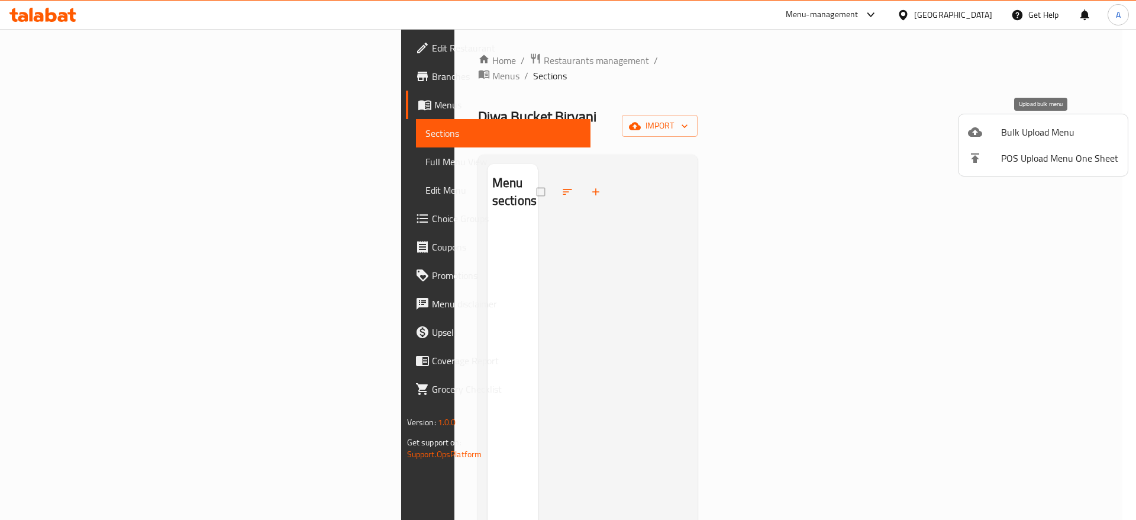
click at [1029, 132] on span "Bulk Upload Menu" at bounding box center [1059, 132] width 117 height 14
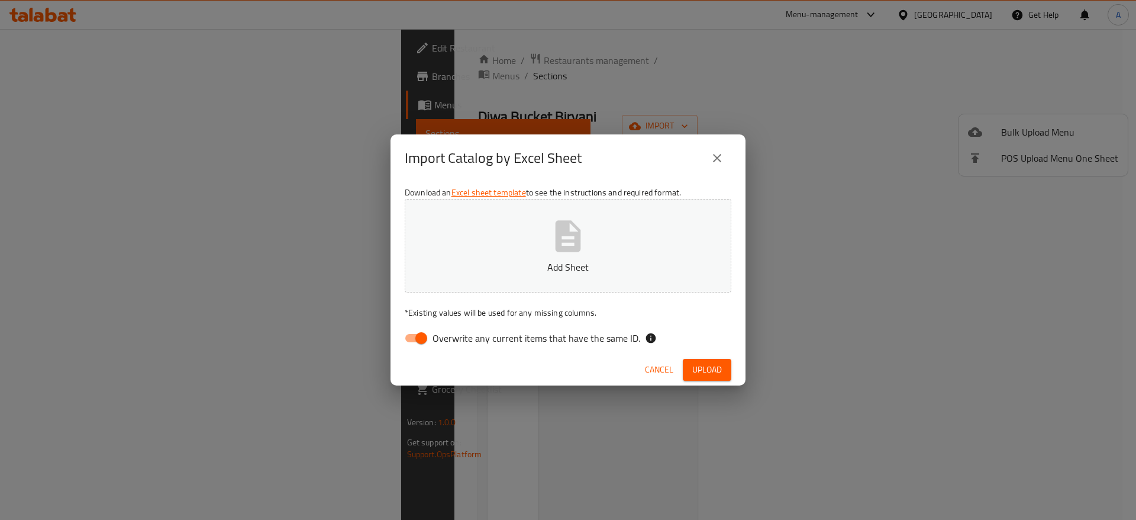
click at [577, 281] on button "Add Sheet" at bounding box center [568, 246] width 327 height 94
click at [697, 362] on span "Upload" at bounding box center [707, 369] width 30 height 15
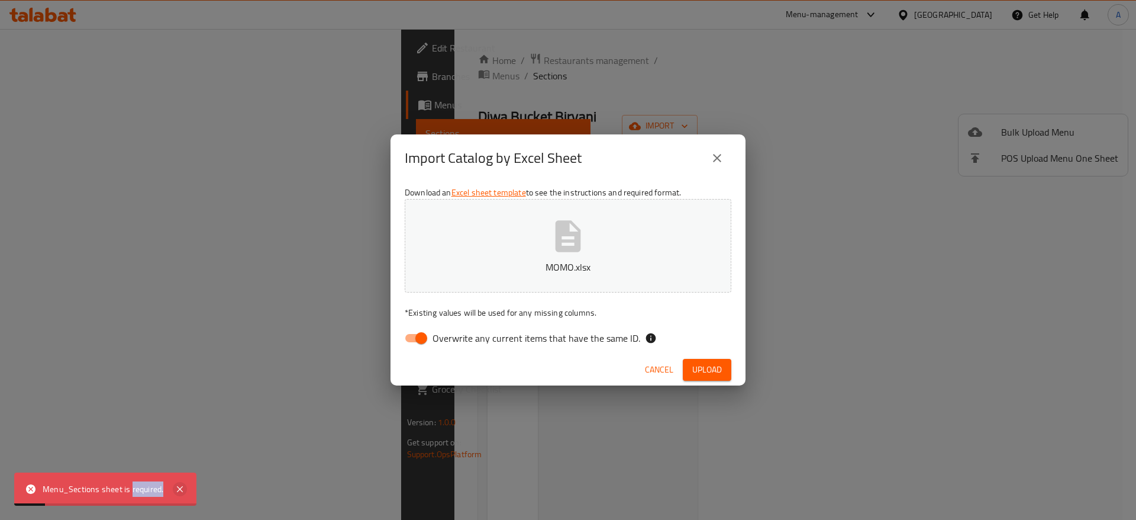
drag, startPoint x: 131, startPoint y: 489, endPoint x: 180, endPoint y: 487, distance: 49.2
click at [180, 487] on div "Menu_Sections sheet is required." at bounding box center [105, 488] width 182 height 33
click at [180, 487] on icon at bounding box center [180, 489] width 6 height 6
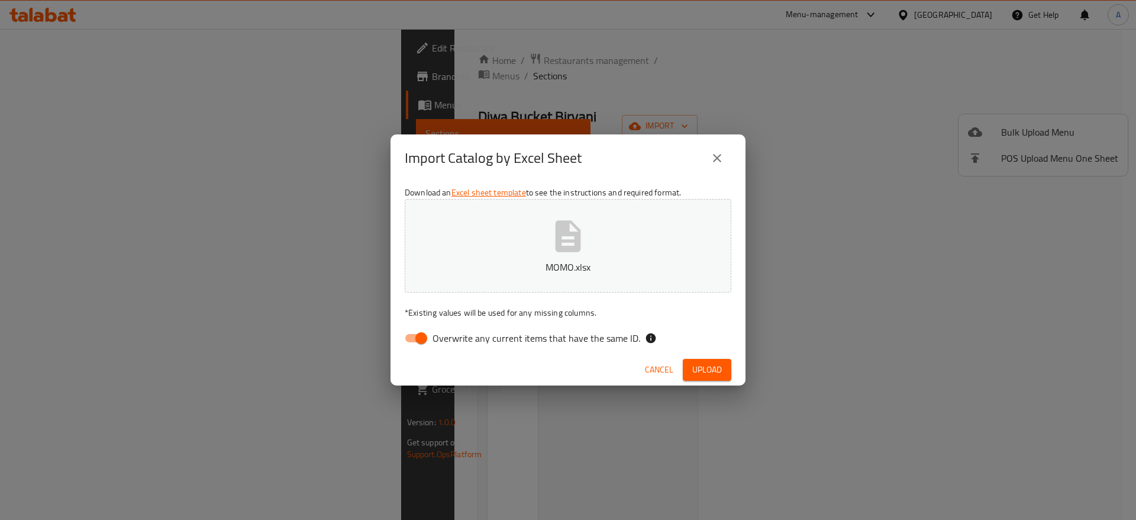
click at [603, 262] on p "MOMO.xlsx" at bounding box center [568, 267] width 290 height 14
click at [722, 372] on button "Upload" at bounding box center [707, 370] width 49 height 22
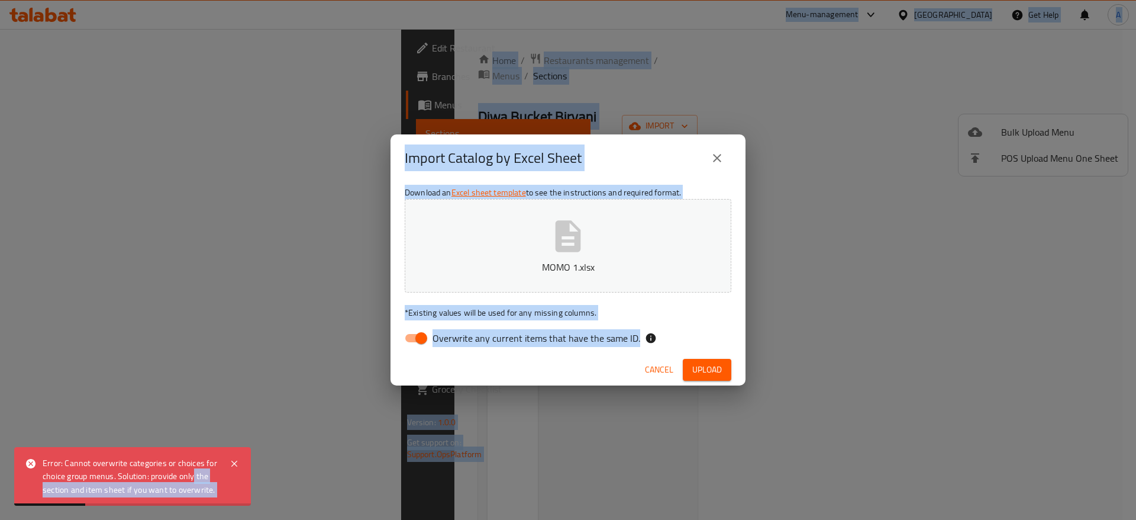
drag, startPoint x: 194, startPoint y: 478, endPoint x: 620, endPoint y: 359, distance: 441.7
click at [620, 359] on body "Error: Cannot overwrite categories or choices for choice group menus. Solution:…" at bounding box center [568, 274] width 1136 height 491
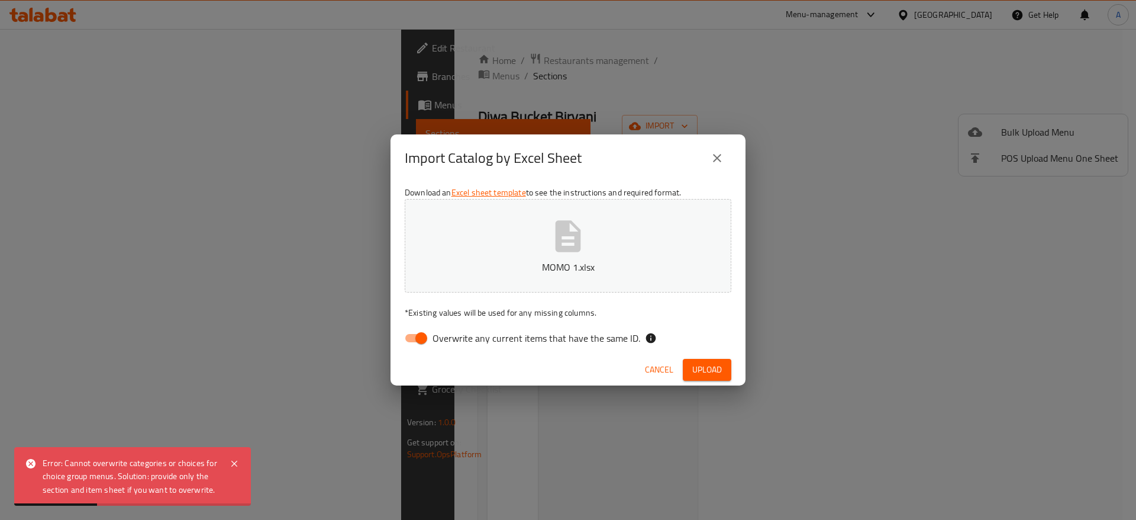
click at [620, 359] on div "Cancel Upload" at bounding box center [568, 369] width 355 height 31
click at [664, 375] on span "Cancel" at bounding box center [659, 369] width 28 height 15
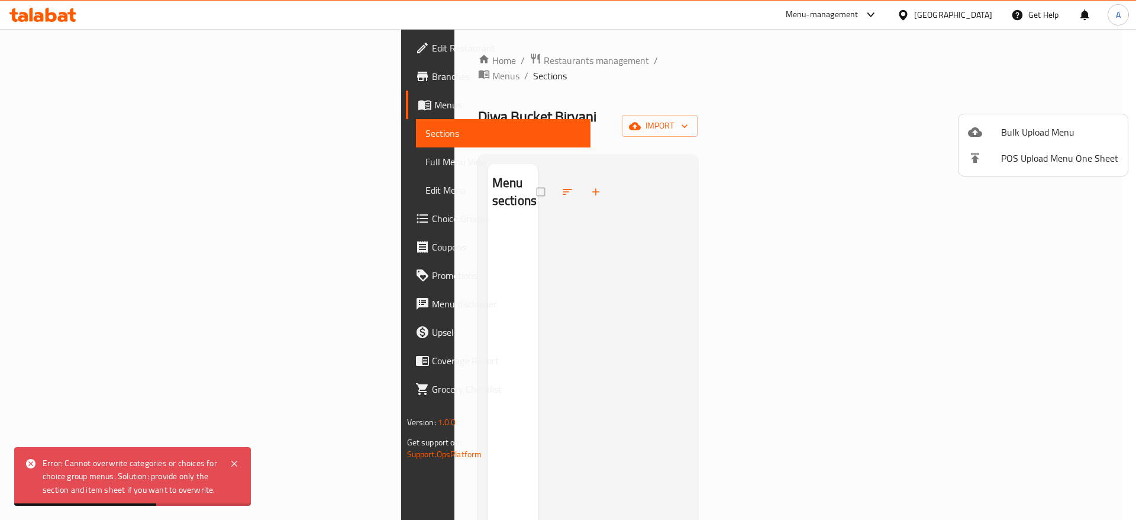
click at [643, 377] on div at bounding box center [568, 260] width 1136 height 520
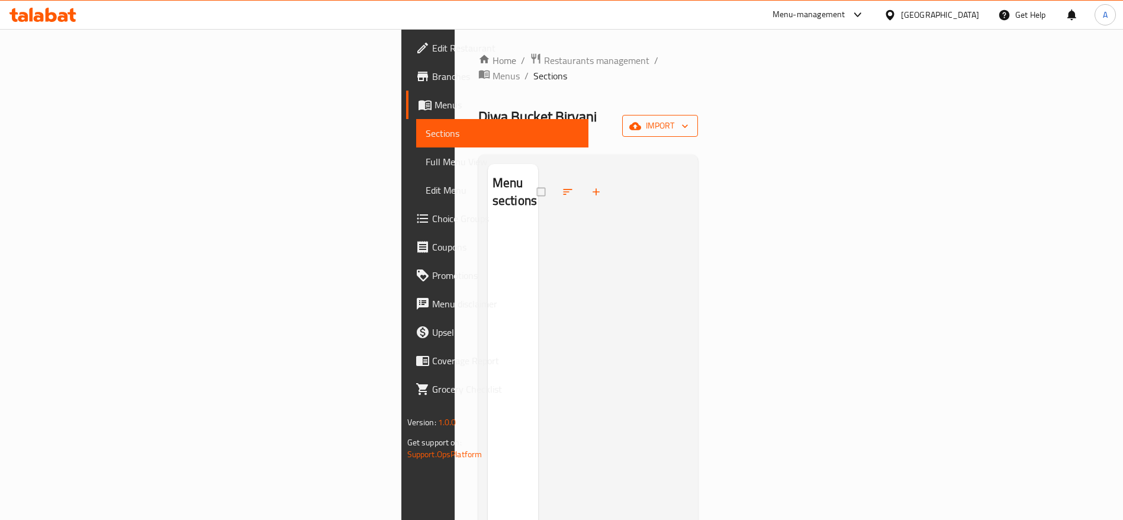
click at [688, 118] on span "import" at bounding box center [659, 125] width 57 height 15
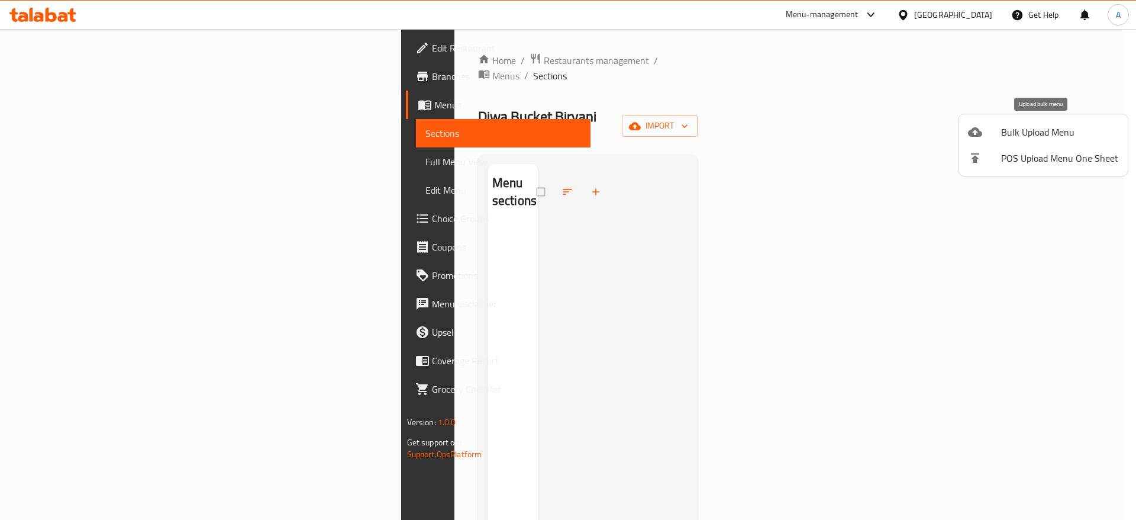
click at [1020, 131] on span "Bulk Upload Menu" at bounding box center [1059, 132] width 117 height 14
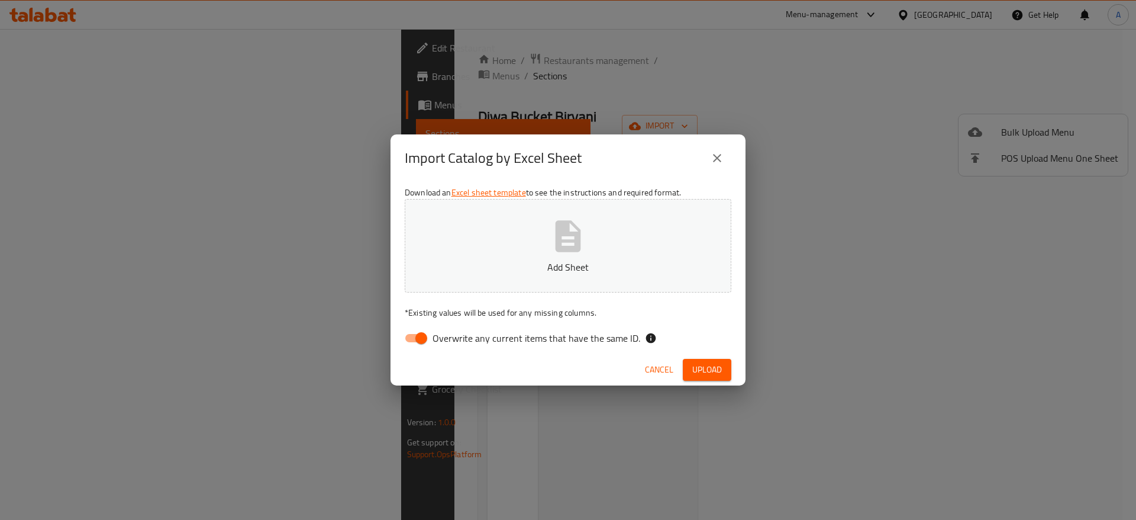
click at [560, 242] on icon "button" at bounding box center [568, 235] width 25 height 31
click at [702, 355] on div "Cancel Upload" at bounding box center [568, 369] width 355 height 31
click at [709, 368] on span "Upload" at bounding box center [707, 369] width 30 height 15
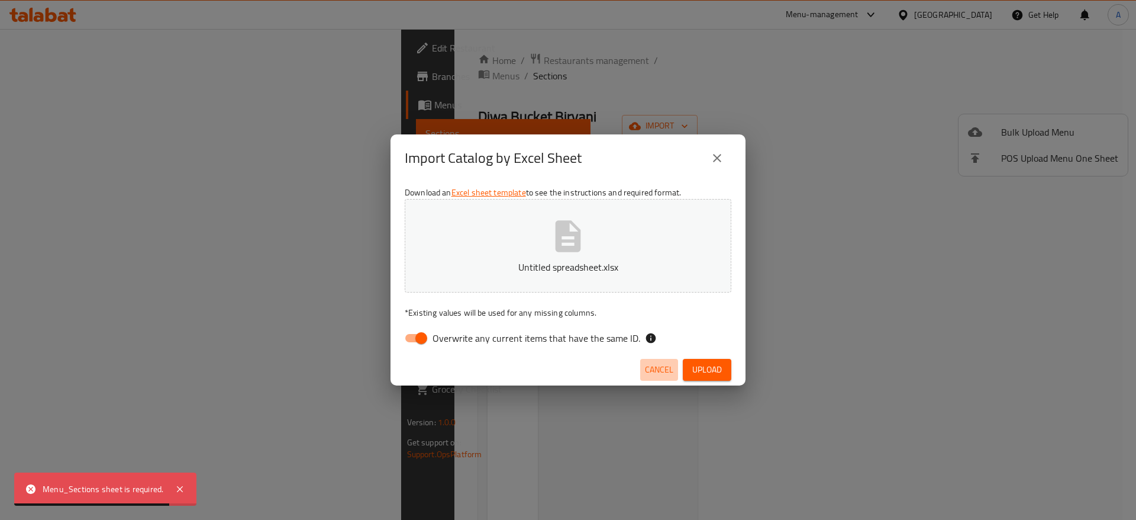
click at [643, 370] on button "Cancel" at bounding box center [659, 370] width 38 height 22
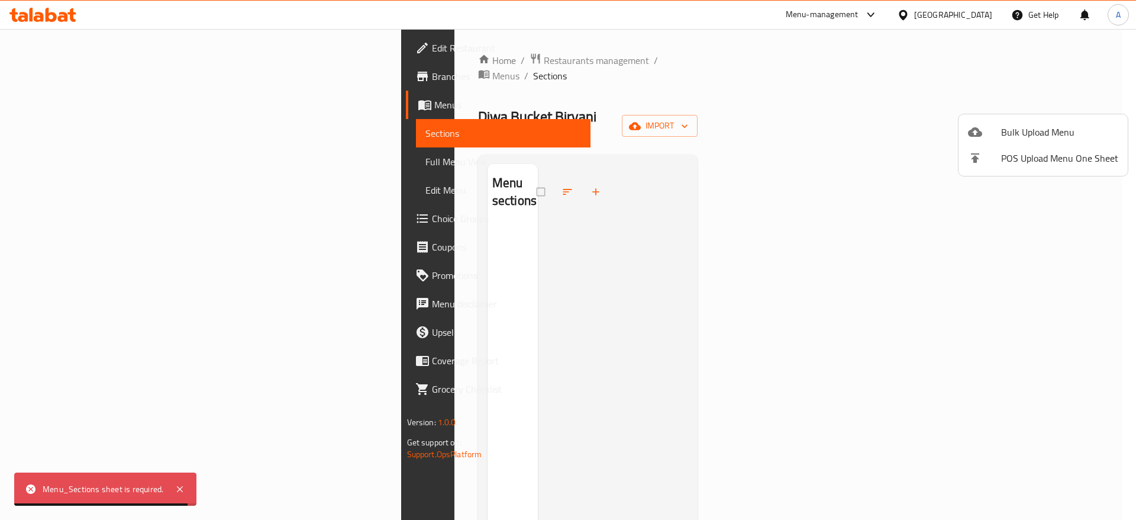
click at [543, 342] on div at bounding box center [568, 260] width 1136 height 520
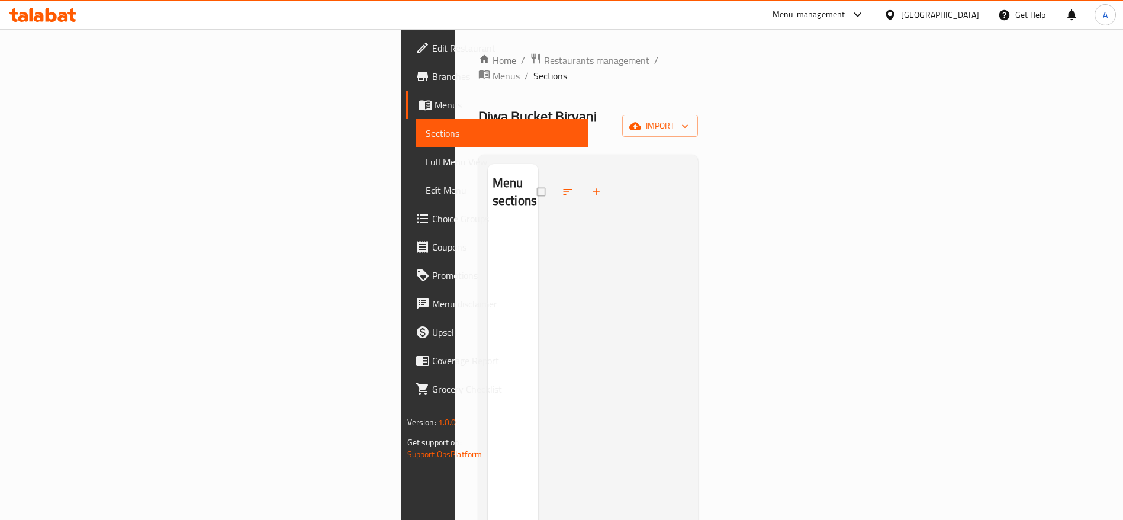
click at [590, 186] on icon "button" at bounding box center [596, 192] width 12 height 12
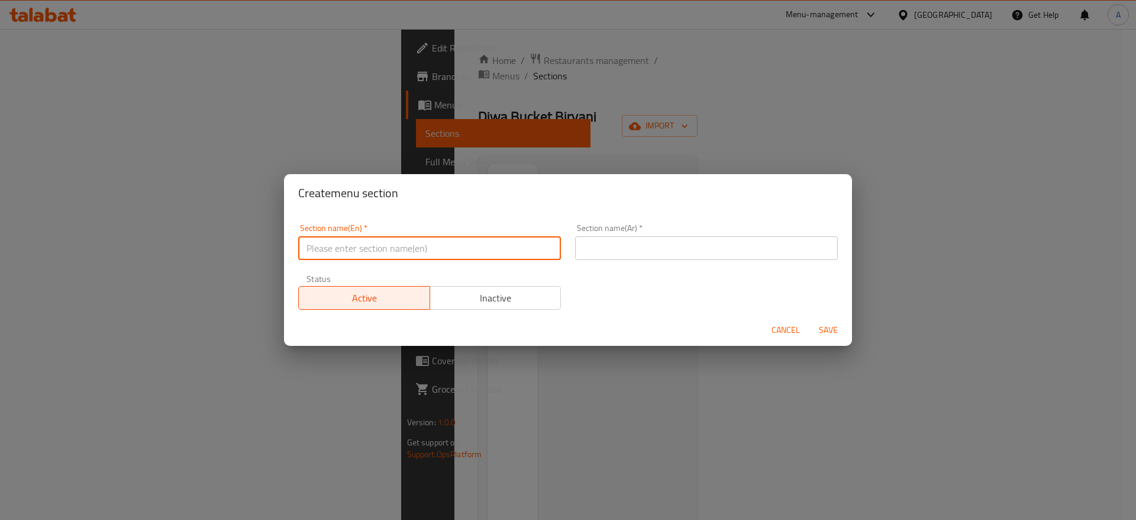
click at [406, 242] on input "text" at bounding box center [429, 248] width 263 height 24
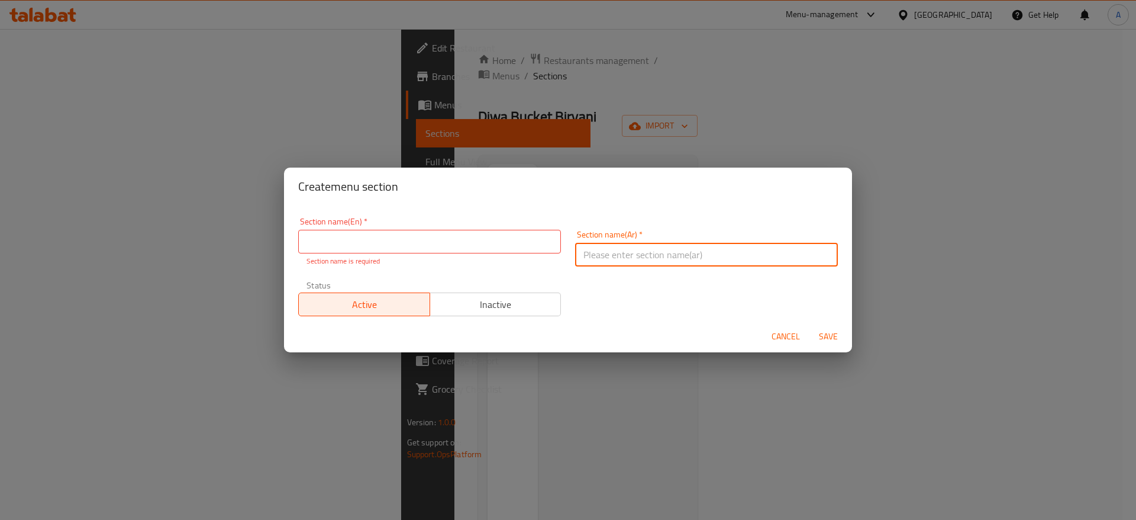
click at [736, 257] on input "text" at bounding box center [706, 255] width 263 height 24
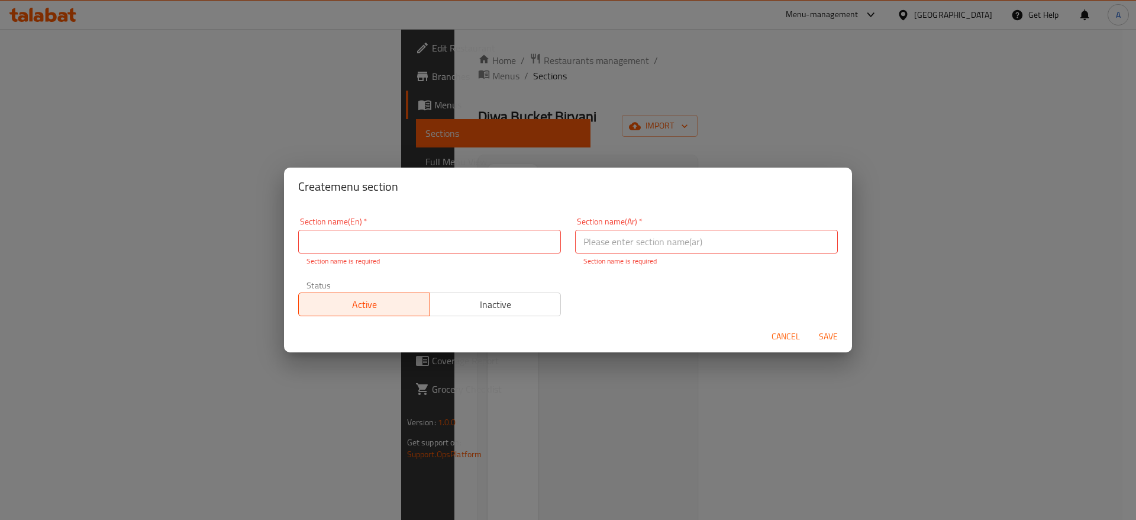
click at [626, 318] on div "Section name(En)   * Section name(En) * Section name is required Section name(A…" at bounding box center [568, 266] width 554 height 113
click at [779, 333] on span "Cancel" at bounding box center [786, 336] width 28 height 15
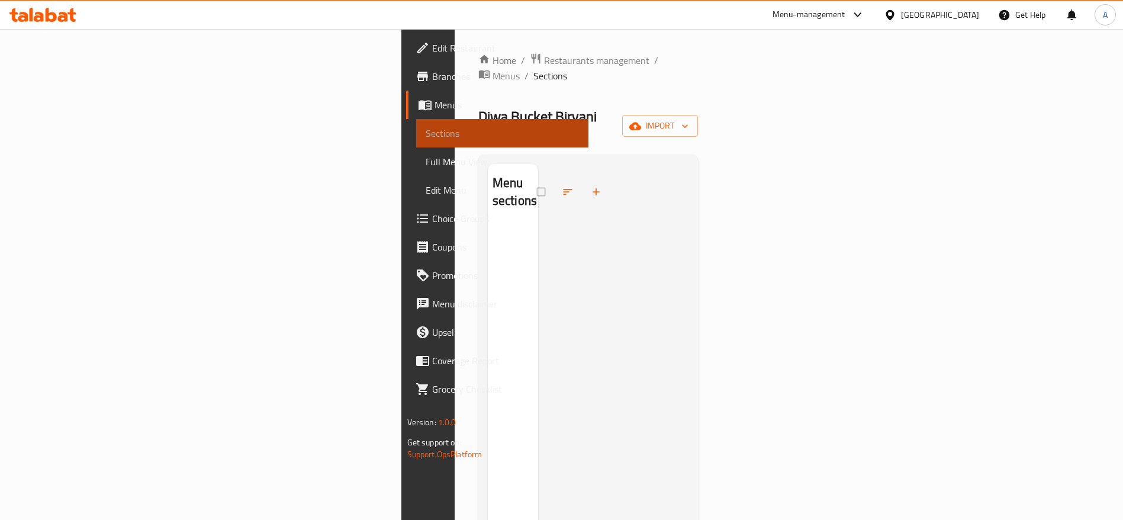
click at [426, 136] on span "Sections" at bounding box center [503, 133] width 154 height 14
click at [555, 179] on span at bounding box center [569, 192] width 28 height 26
click at [537, 179] on div at bounding box center [574, 192] width 75 height 26
click at [583, 179] on button "button" at bounding box center [597, 192] width 28 height 26
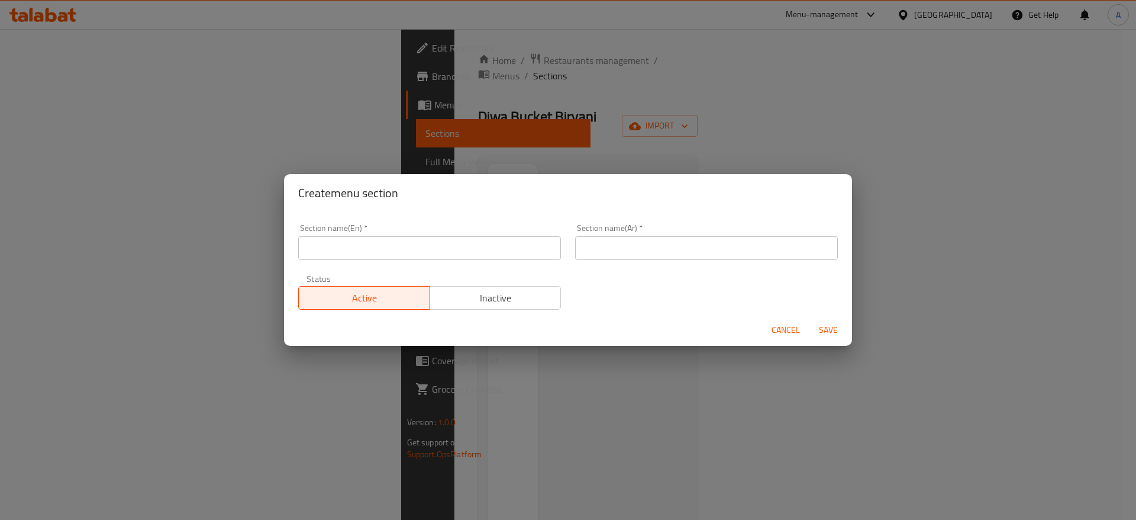
click at [790, 324] on span "Cancel" at bounding box center [786, 330] width 28 height 15
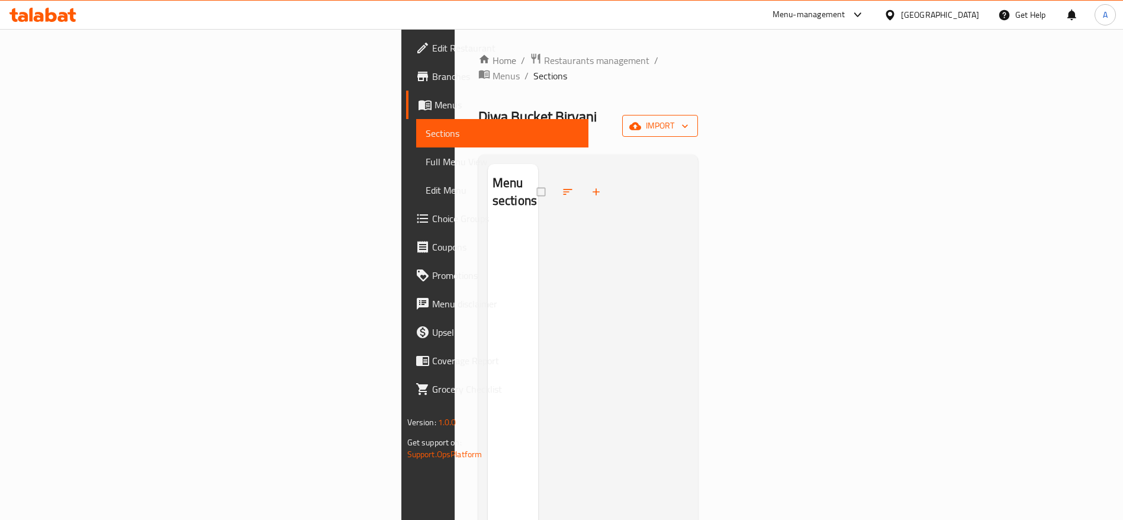
click at [698, 115] on button "import" at bounding box center [660, 126] width 76 height 22
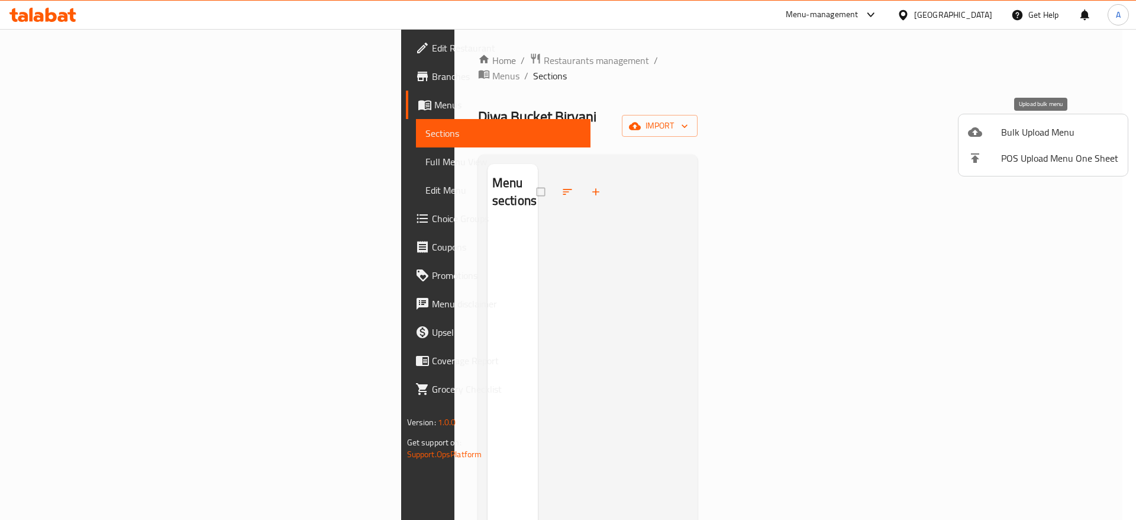
click at [1045, 139] on span "Bulk Upload Menu" at bounding box center [1059, 132] width 117 height 14
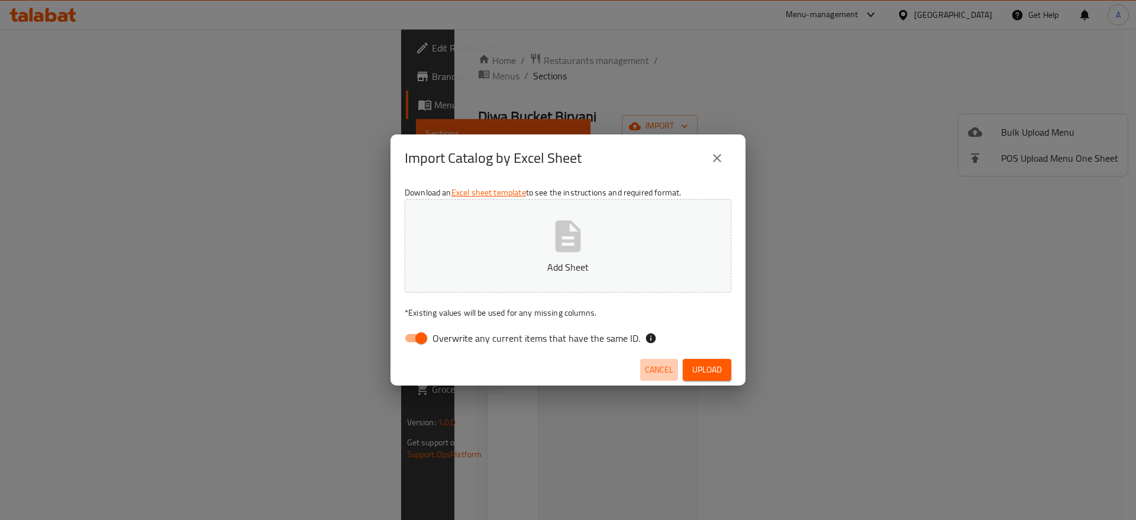
click at [659, 366] on span "Cancel" at bounding box center [659, 369] width 28 height 15
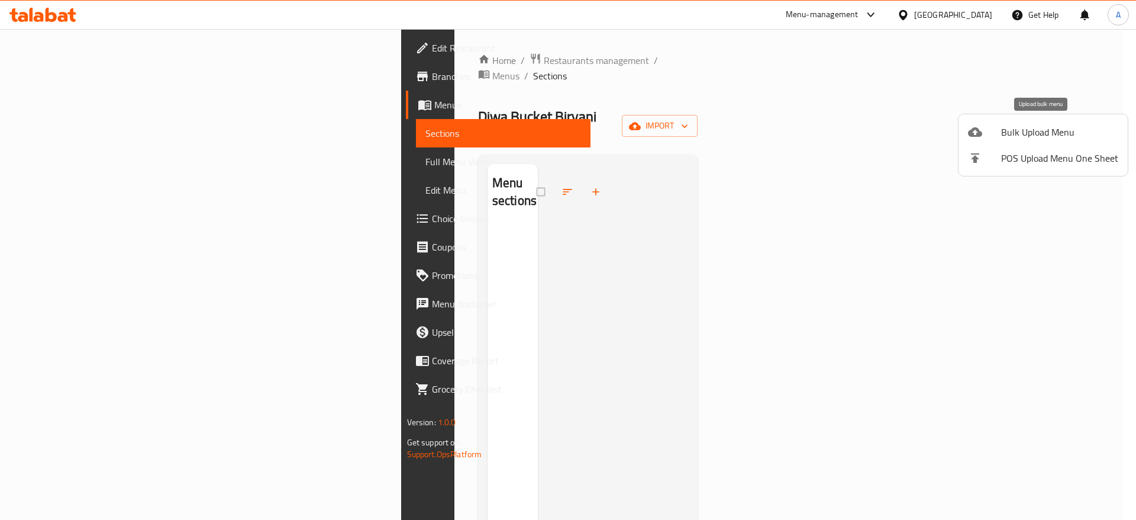
click at [1026, 136] on span "Bulk Upload Menu" at bounding box center [1059, 132] width 117 height 14
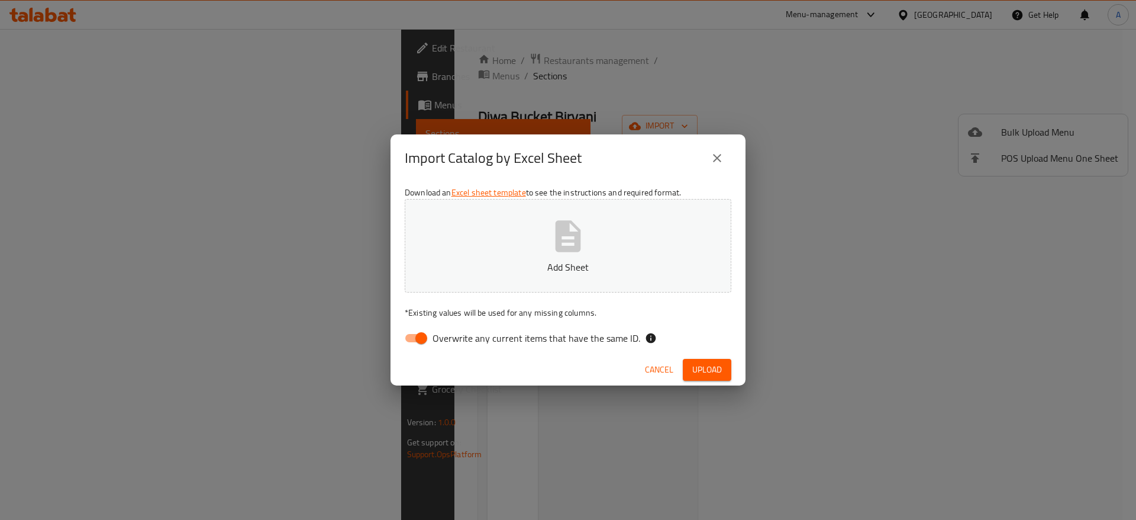
click at [519, 218] on button "Add Sheet" at bounding box center [568, 246] width 327 height 94
click at [710, 372] on span "Upload" at bounding box center [707, 369] width 30 height 15
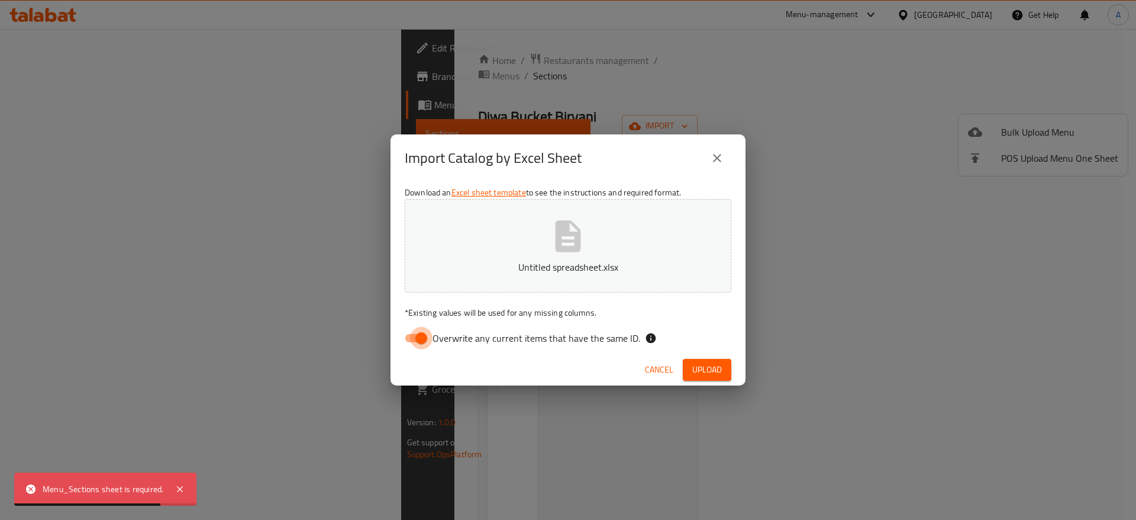
click at [428, 334] on input "Overwrite any current items that have the same ID." at bounding box center [421, 338] width 67 height 22
checkbox input "false"
click at [709, 370] on span "Upload" at bounding box center [707, 369] width 30 height 15
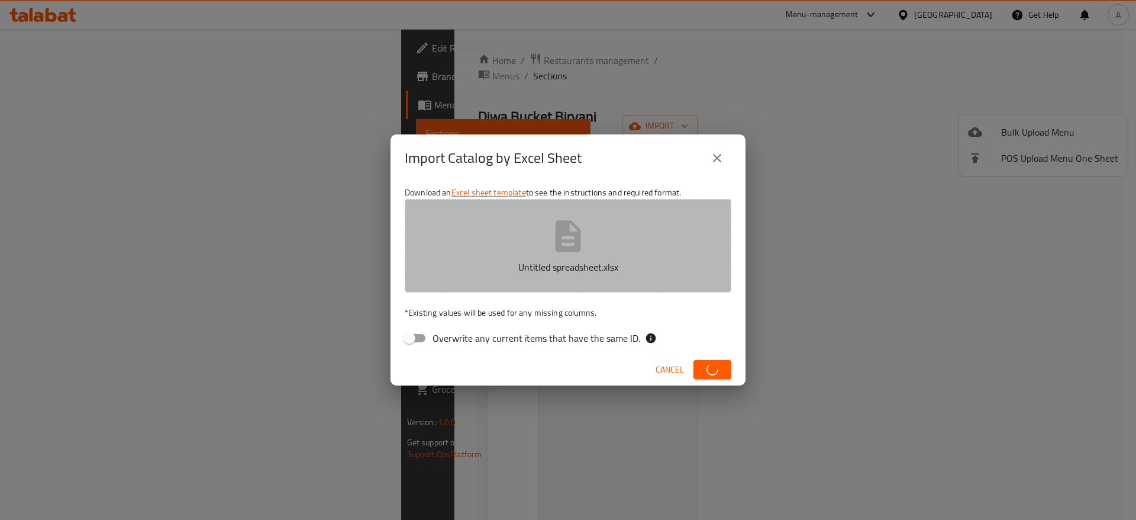
click at [604, 249] on button "Untitled spreadsheet.xlsx" at bounding box center [568, 246] width 327 height 94
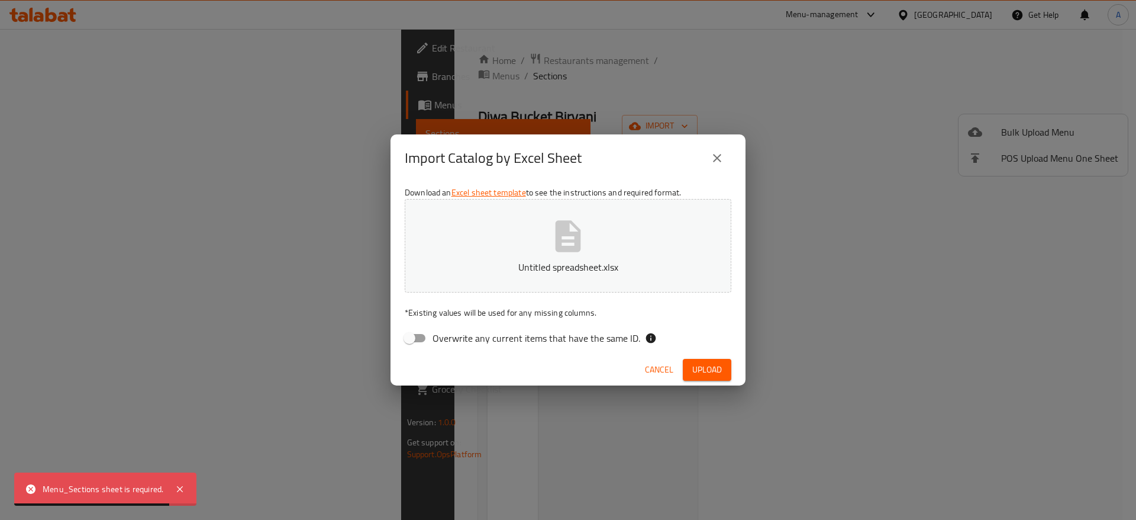
click at [696, 366] on span "Upload" at bounding box center [707, 369] width 30 height 15
click at [658, 366] on span "Cancel" at bounding box center [659, 369] width 28 height 15
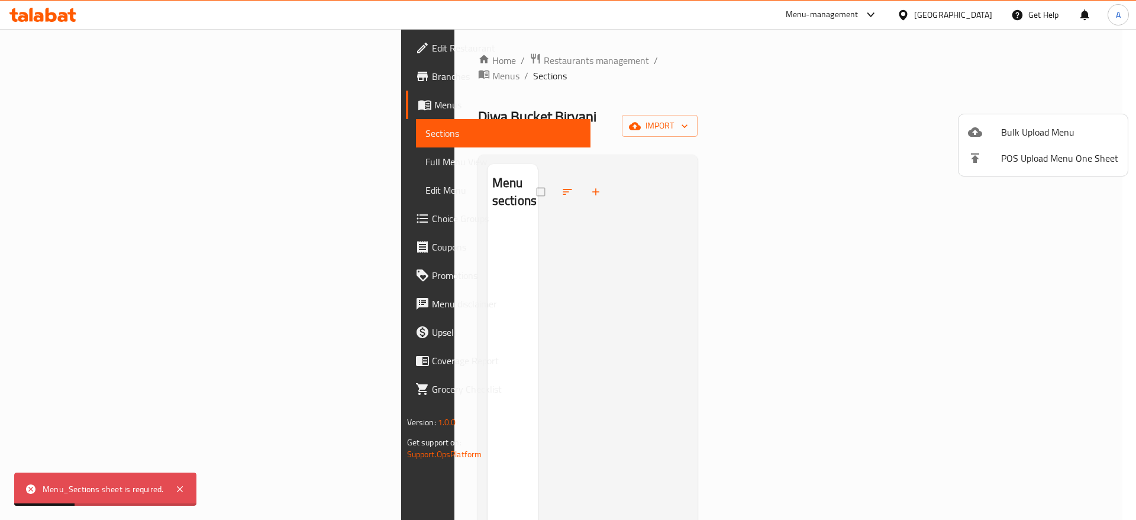
click at [637, 352] on div at bounding box center [568, 260] width 1136 height 520
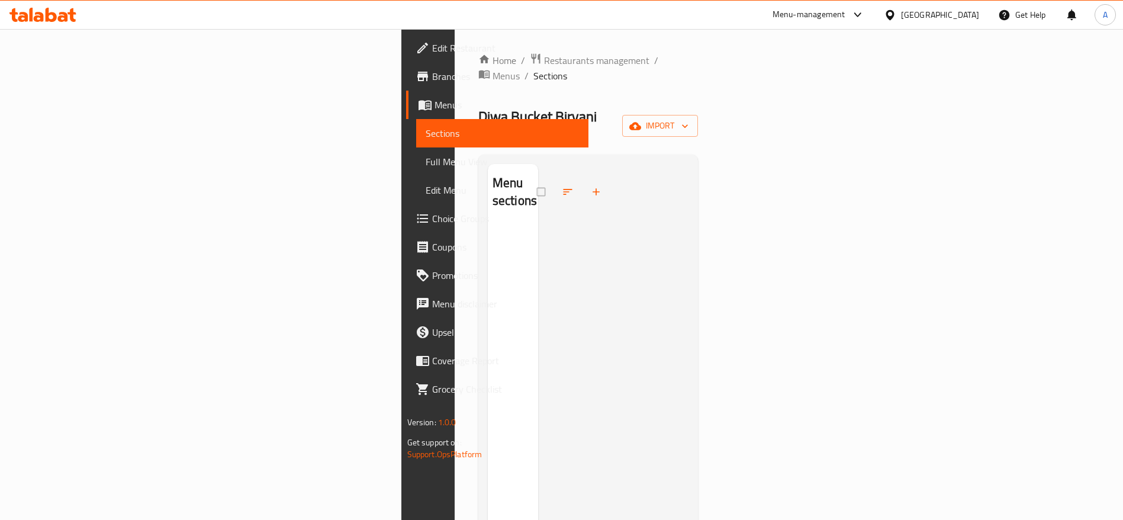
click at [678, 208] on div at bounding box center [613, 424] width 151 height 520
drag, startPoint x: 427, startPoint y: 154, endPoint x: 502, endPoint y: 268, distance: 136.4
click at [502, 272] on div "Menu sections" at bounding box center [588, 424] width 201 height 520
click at [434, 98] on span "Menus" at bounding box center [506, 105] width 145 height 14
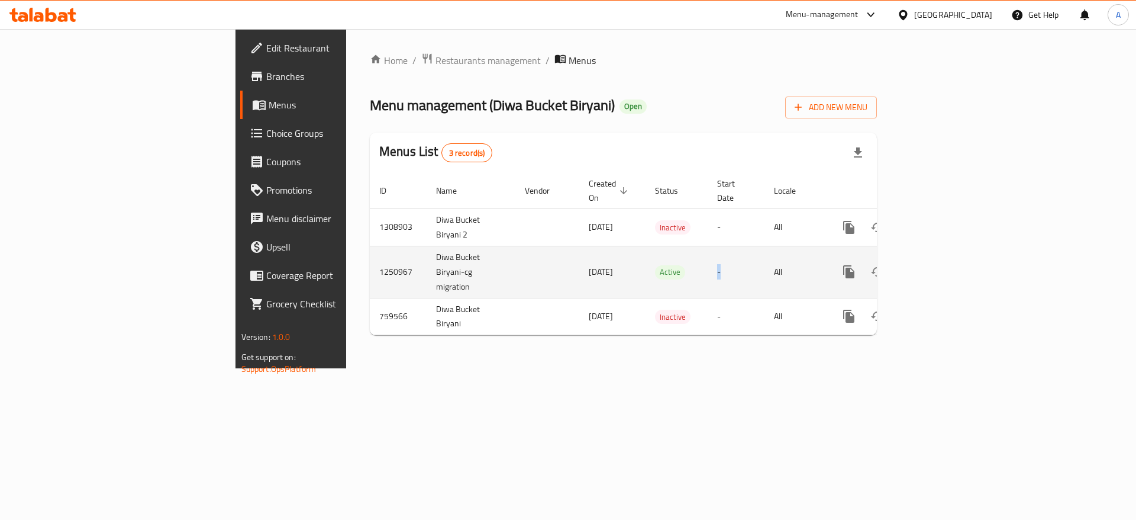
drag, startPoint x: 690, startPoint y: 254, endPoint x: 778, endPoint y: 245, distance: 88.0
click at [772, 246] on tr "1250967 Diwa Bucket Biryani-cg migration 30/08/2024 Active - All" at bounding box center [664, 272] width 588 height 52
click at [949, 257] on link "enhanced table" at bounding box center [934, 271] width 28 height 28
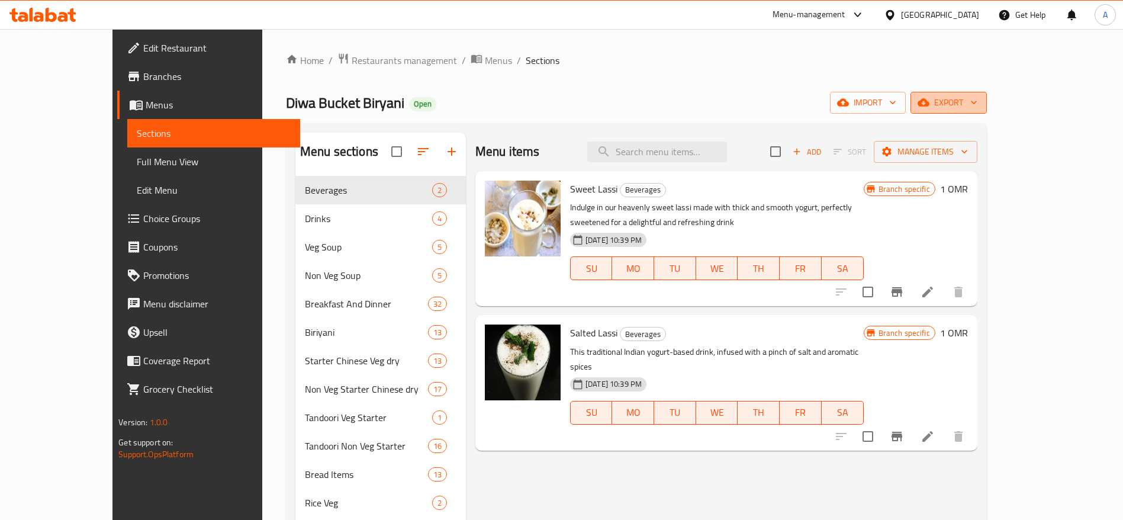
click at [977, 105] on span "export" at bounding box center [948, 102] width 57 height 15
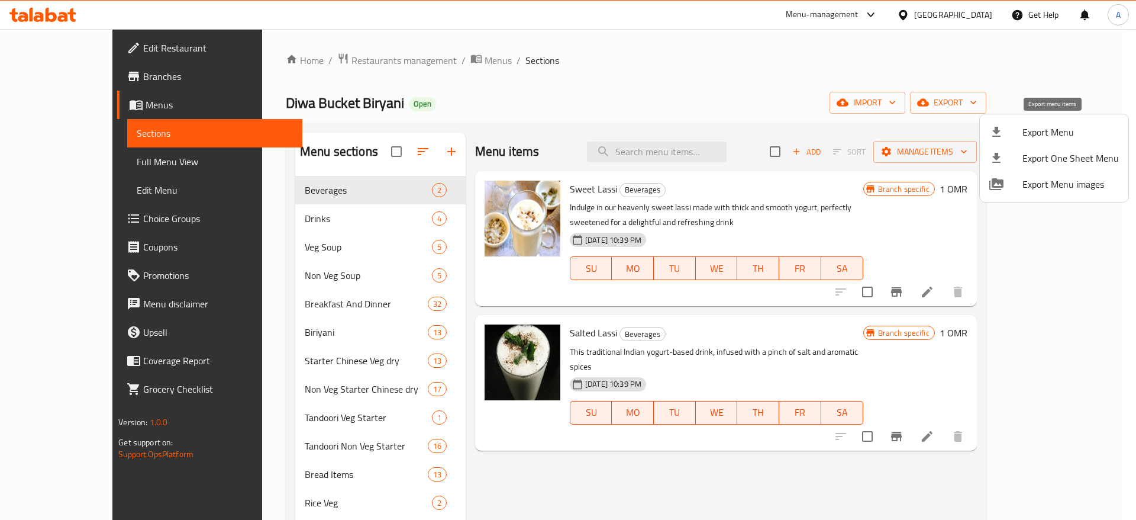
click at [1037, 125] on span "Export Menu" at bounding box center [1071, 132] width 96 height 14
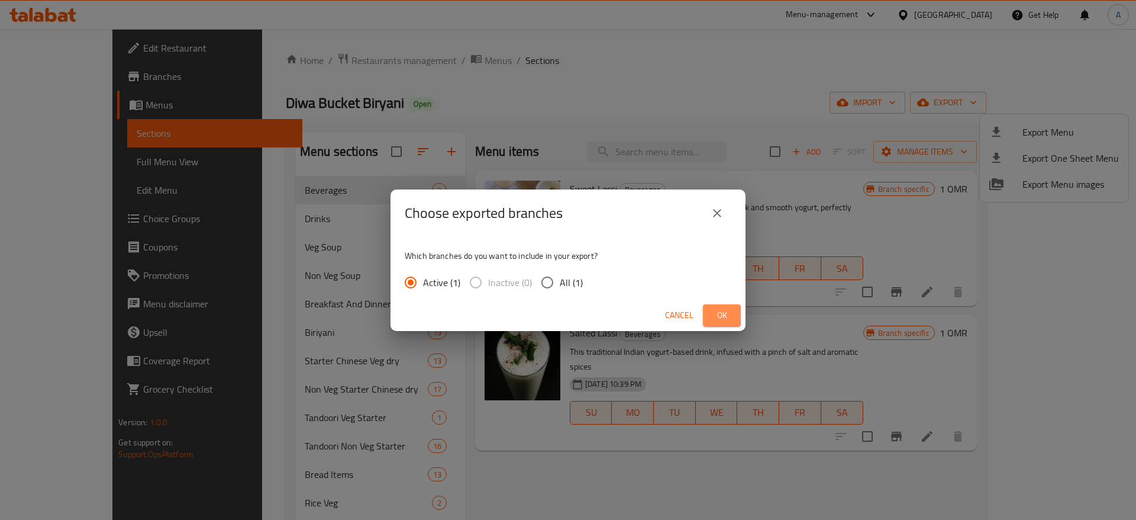
click at [722, 314] on span "Ok" at bounding box center [722, 315] width 19 height 15
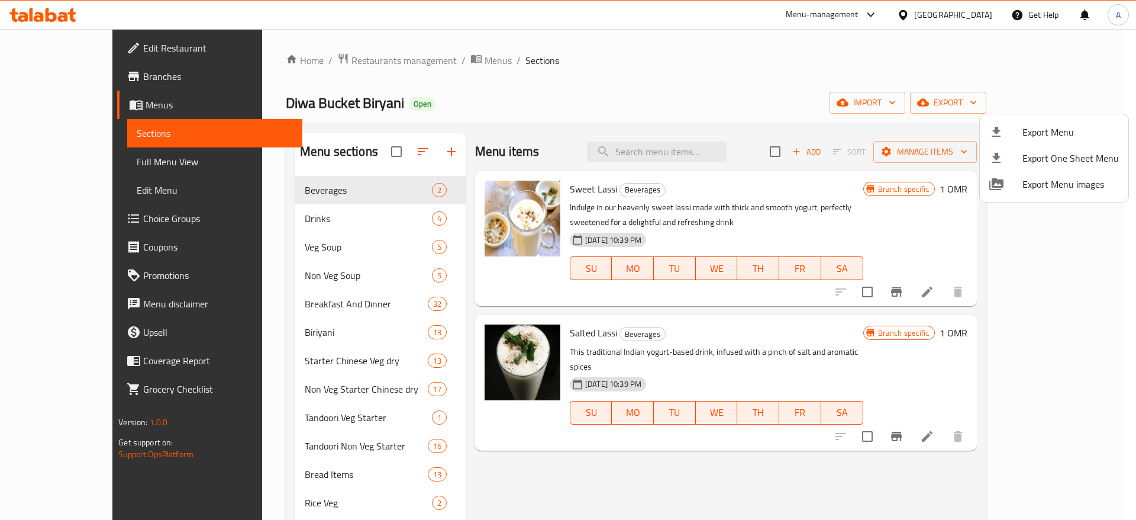
click at [61, 107] on div at bounding box center [568, 260] width 1136 height 520
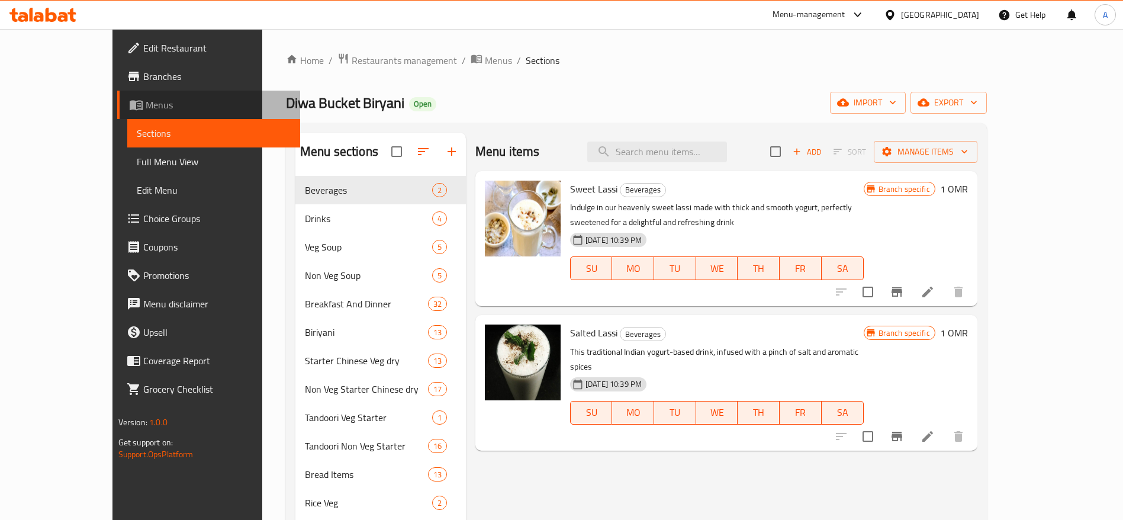
click at [146, 107] on span "Menus" at bounding box center [218, 105] width 145 height 14
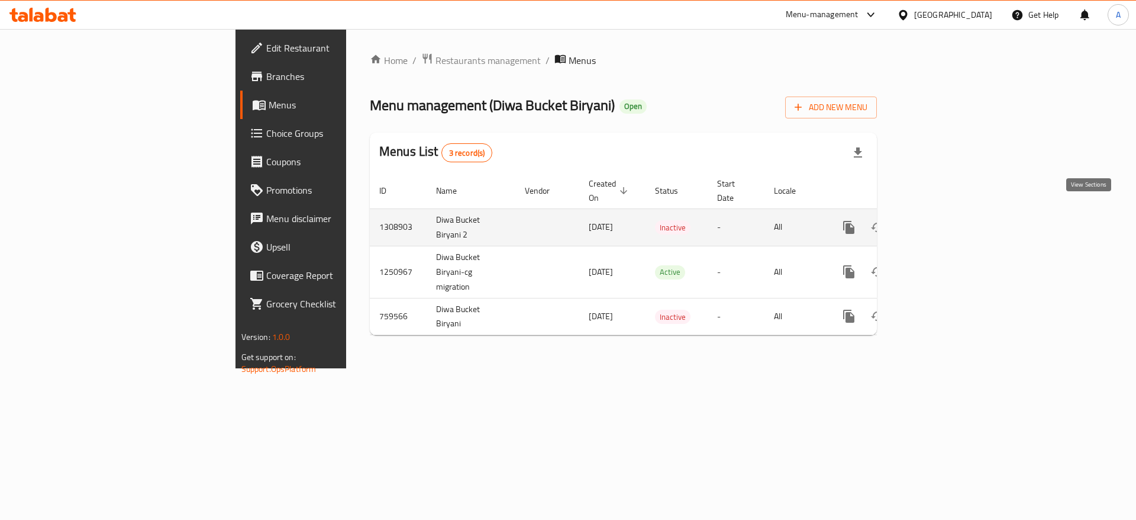
click at [942, 220] on icon "enhanced table" at bounding box center [934, 227] width 14 height 14
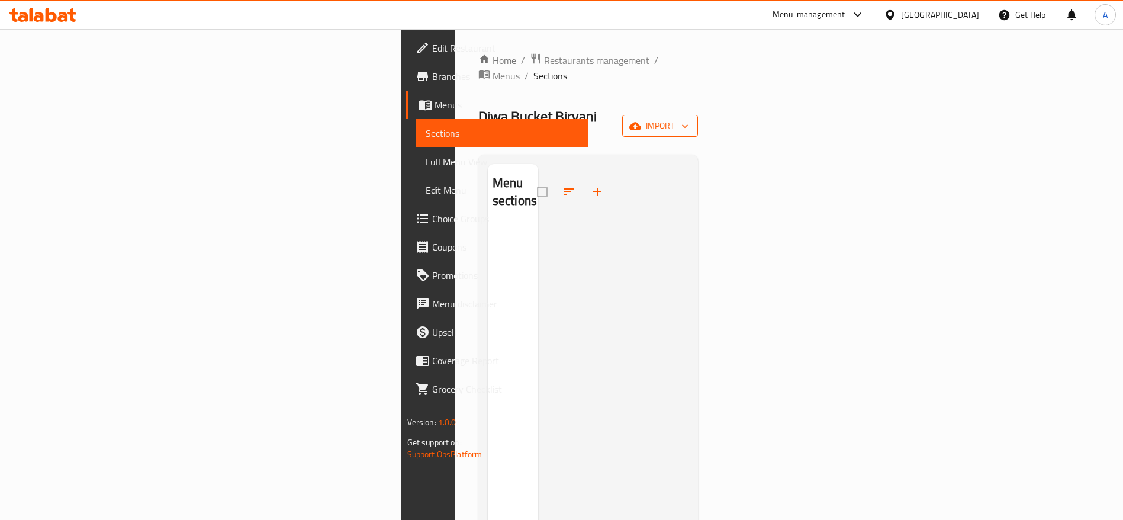
click at [688, 118] on span "import" at bounding box center [659, 125] width 57 height 15
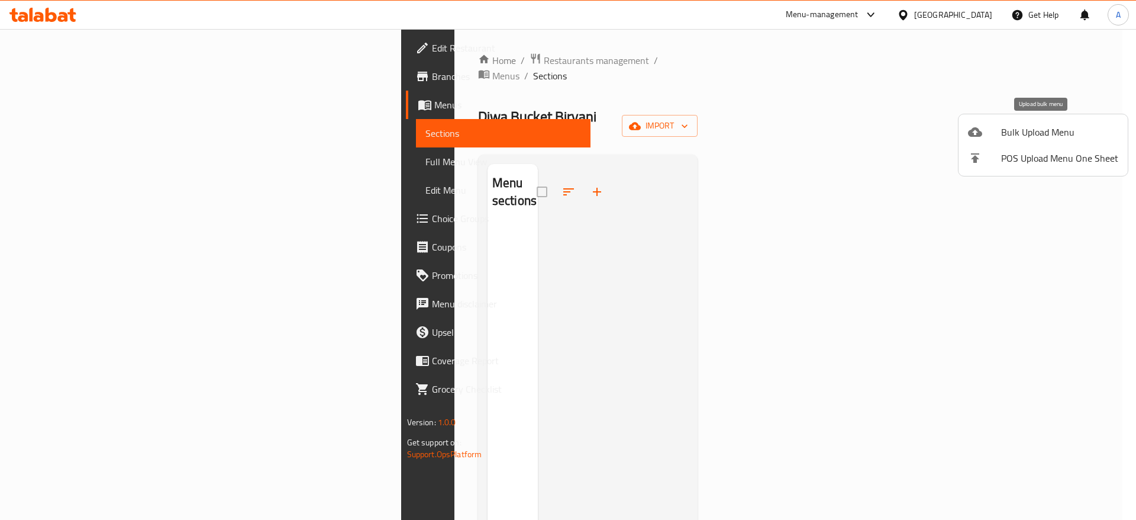
click at [1040, 138] on span "Bulk Upload Menu" at bounding box center [1059, 132] width 117 height 14
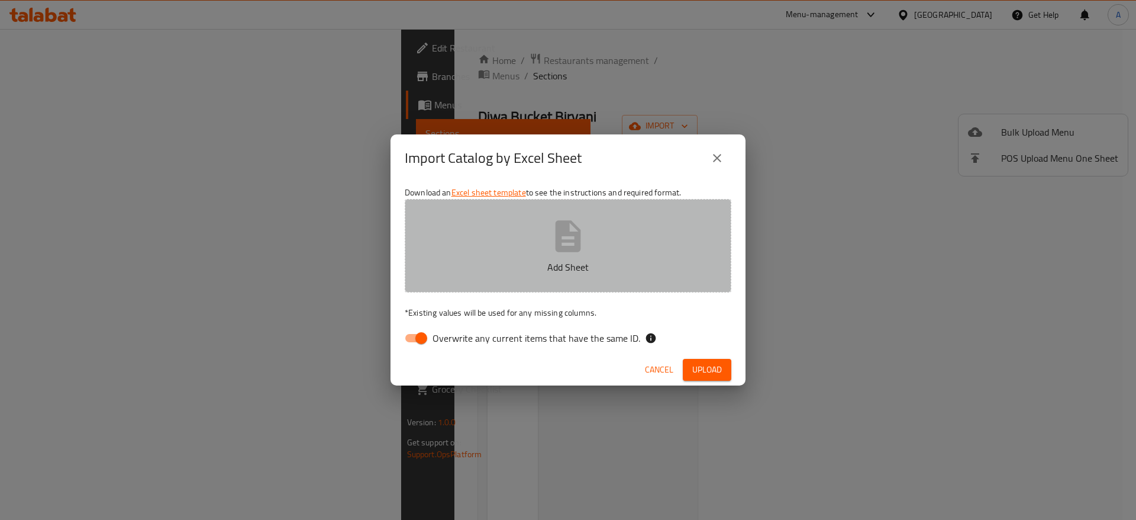
click at [560, 262] on p "Add Sheet" at bounding box center [568, 267] width 290 height 14
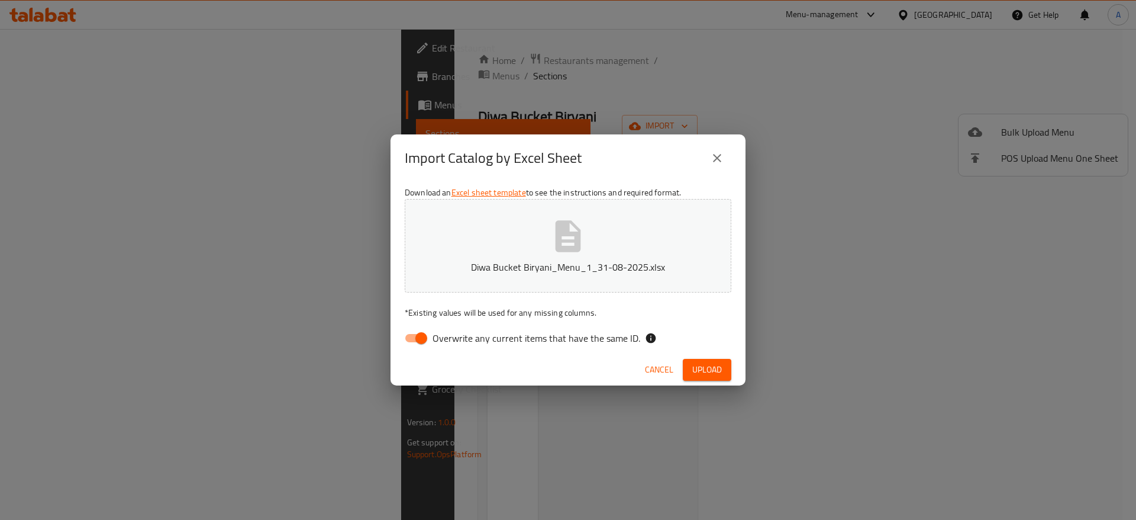
click at [731, 375] on div "Cancel Upload" at bounding box center [568, 369] width 355 height 31
click at [717, 373] on span "Upload" at bounding box center [707, 369] width 30 height 15
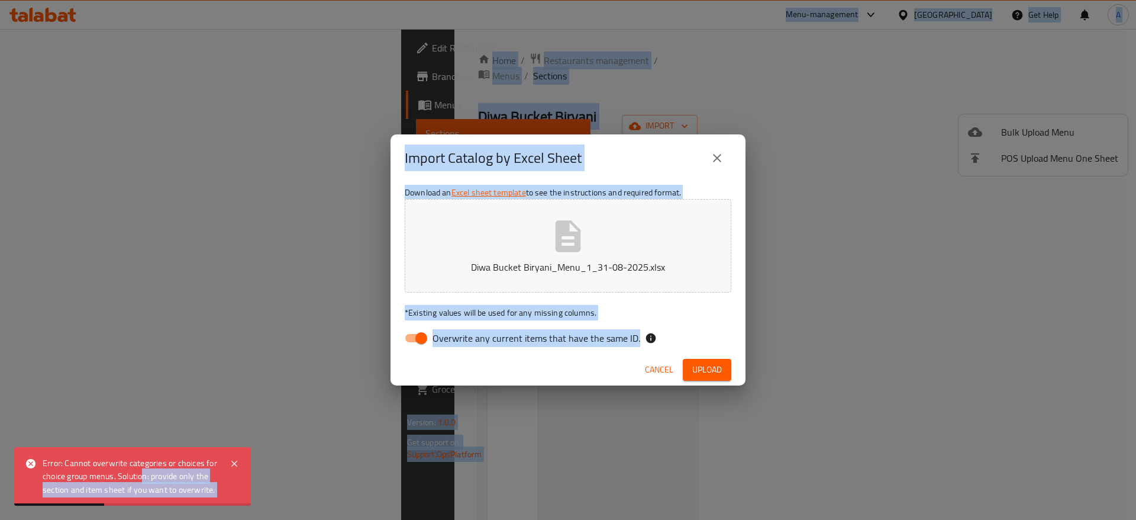
drag, startPoint x: 143, startPoint y: 481, endPoint x: 470, endPoint y: 357, distance: 349.3
click at [470, 357] on body "Error: Cannot overwrite categories or choices for choice group menus. Solution:…" at bounding box center [568, 274] width 1136 height 491
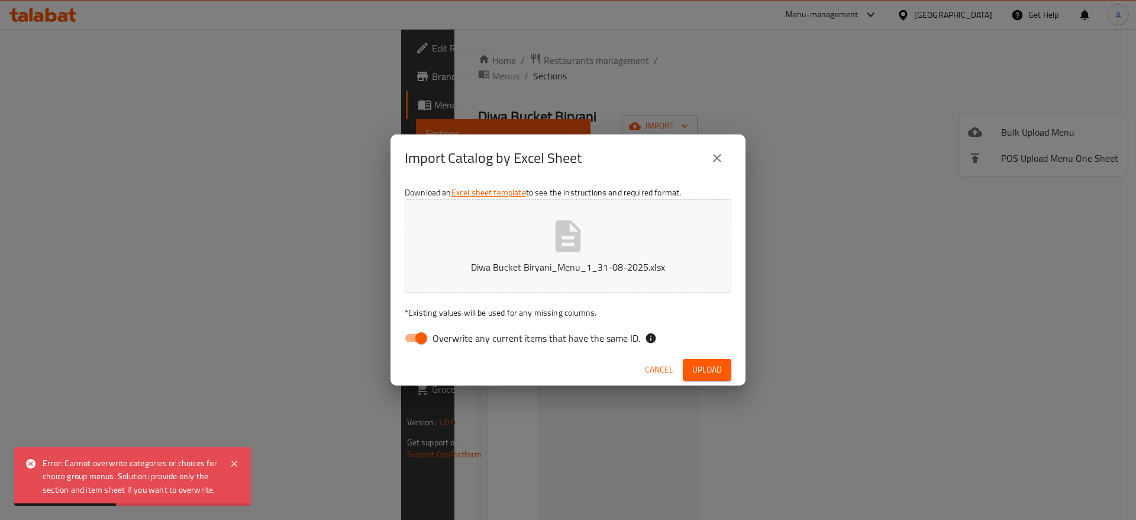
click at [470, 357] on div "Cancel Upload" at bounding box center [568, 369] width 355 height 31
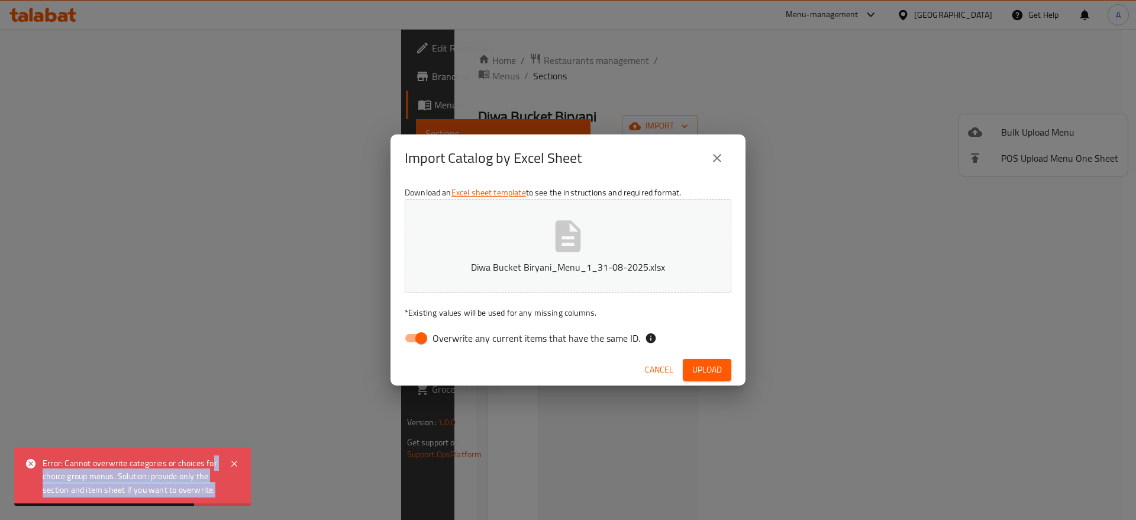
drag, startPoint x: 210, startPoint y: 465, endPoint x: 225, endPoint y: 476, distance: 18.2
click at [225, 476] on div "Error: Cannot overwrite categories or choices for choice group menus. Solution:…" at bounding box center [132, 476] width 237 height 59
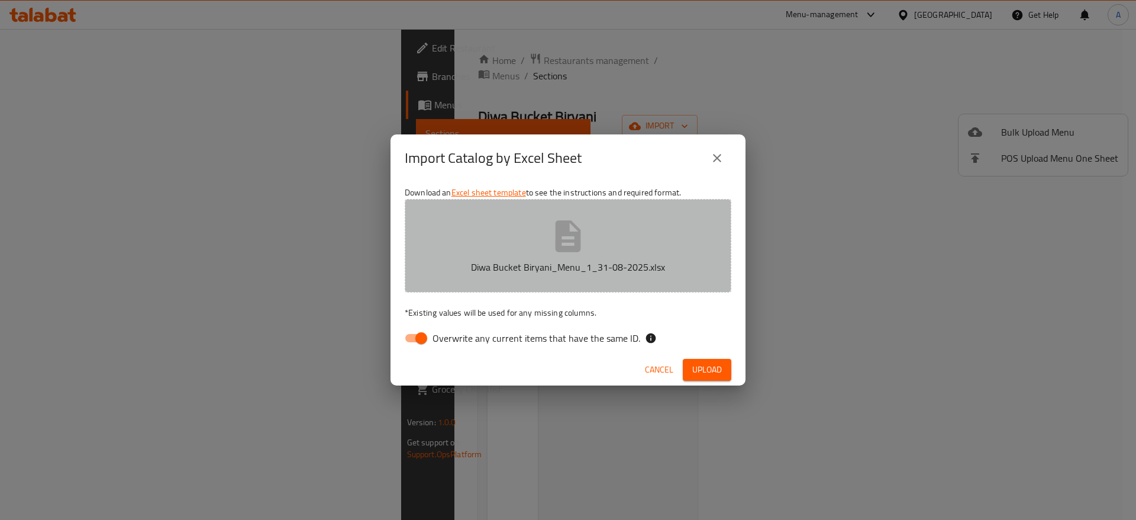
click at [579, 234] on icon "button" at bounding box center [568, 235] width 25 height 31
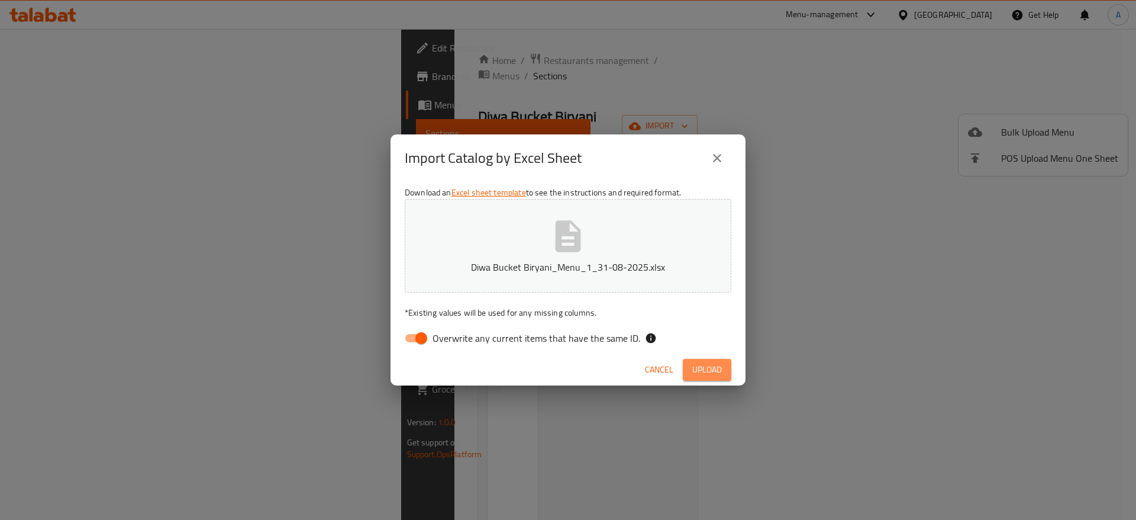
click at [711, 372] on span "Upload" at bounding box center [707, 369] width 30 height 15
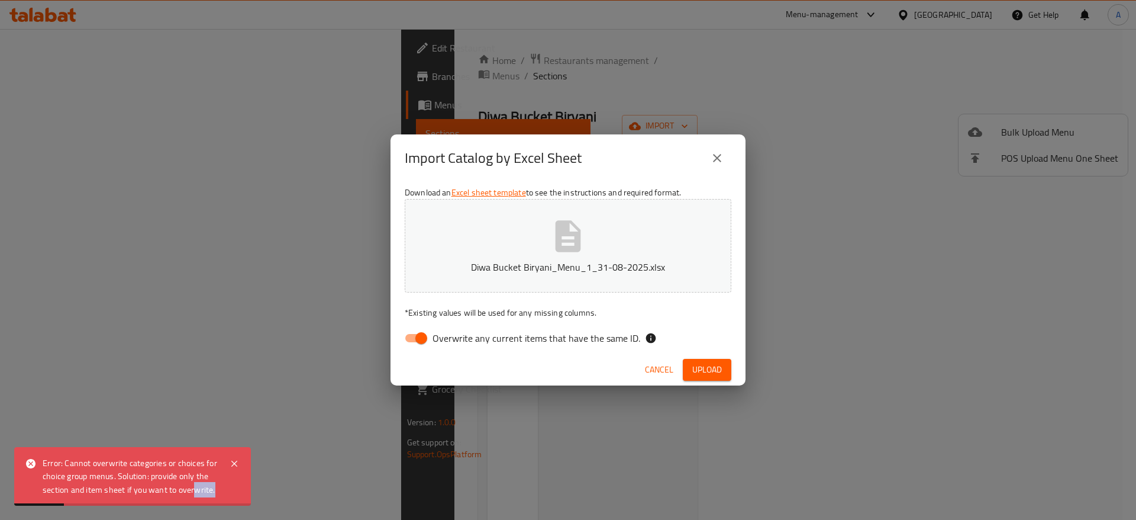
drag, startPoint x: 192, startPoint y: 491, endPoint x: 221, endPoint y: 483, distance: 30.2
click at [221, 483] on div "Error: Cannot overwrite categories or choices for choice group menus. Solution:…" at bounding box center [132, 476] width 237 height 59
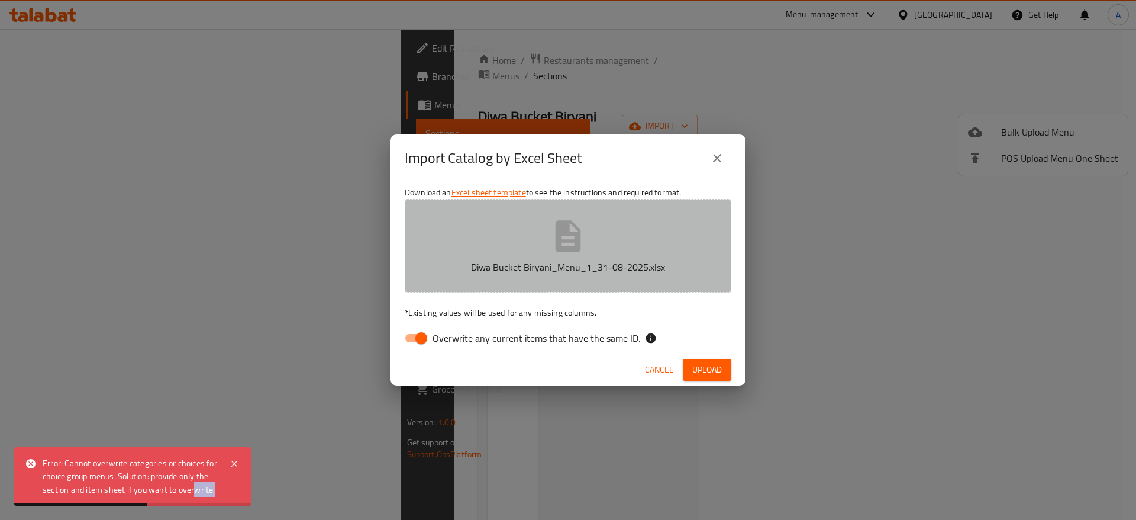
click at [563, 235] on icon "button" at bounding box center [568, 235] width 25 height 31
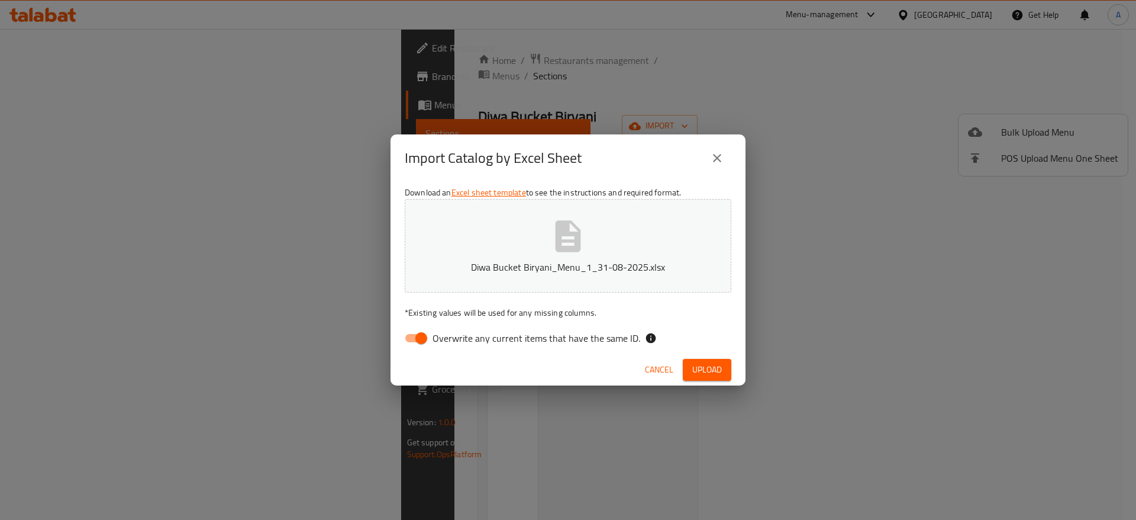
click at [720, 371] on span "Upload" at bounding box center [707, 369] width 30 height 15
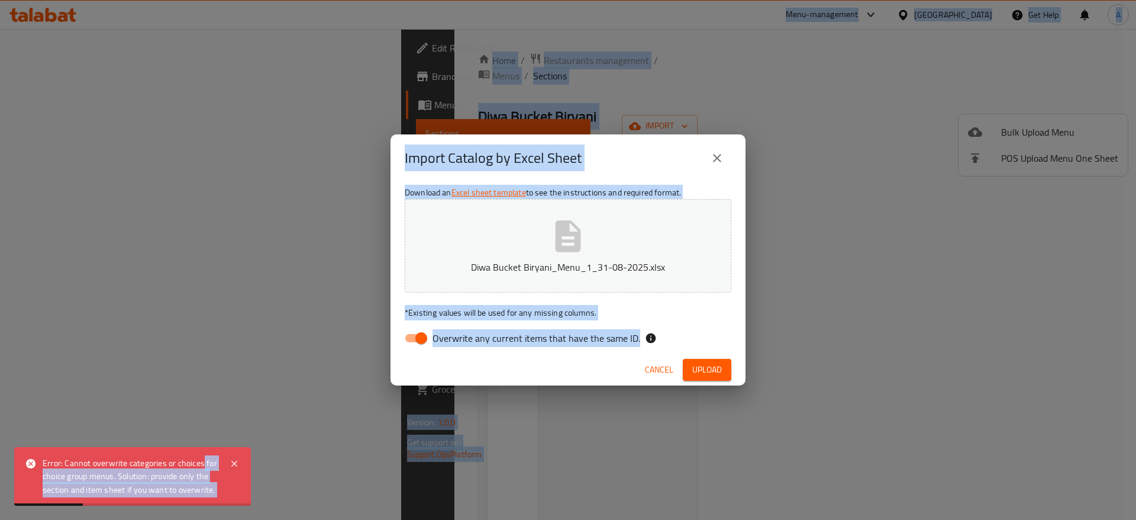
drag, startPoint x: 204, startPoint y: 469, endPoint x: 256, endPoint y: 479, distance: 53.0
click at [256, 479] on body "Error: Cannot overwrite categories or choices for choice group menus. Solution:…" at bounding box center [568, 274] width 1136 height 491
click at [589, 332] on span "Overwrite any current items that have the same ID." at bounding box center [537, 338] width 208 height 14
click at [455, 332] on input "Overwrite any current items that have the same ID." at bounding box center [421, 338] width 67 height 22
checkbox input "false"
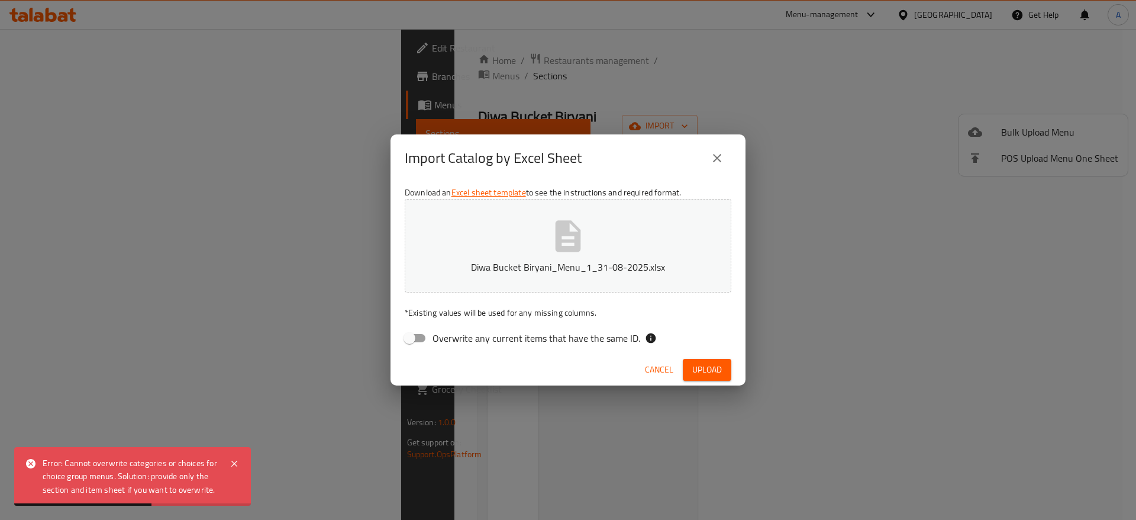
click at [720, 365] on span "Upload" at bounding box center [707, 369] width 30 height 15
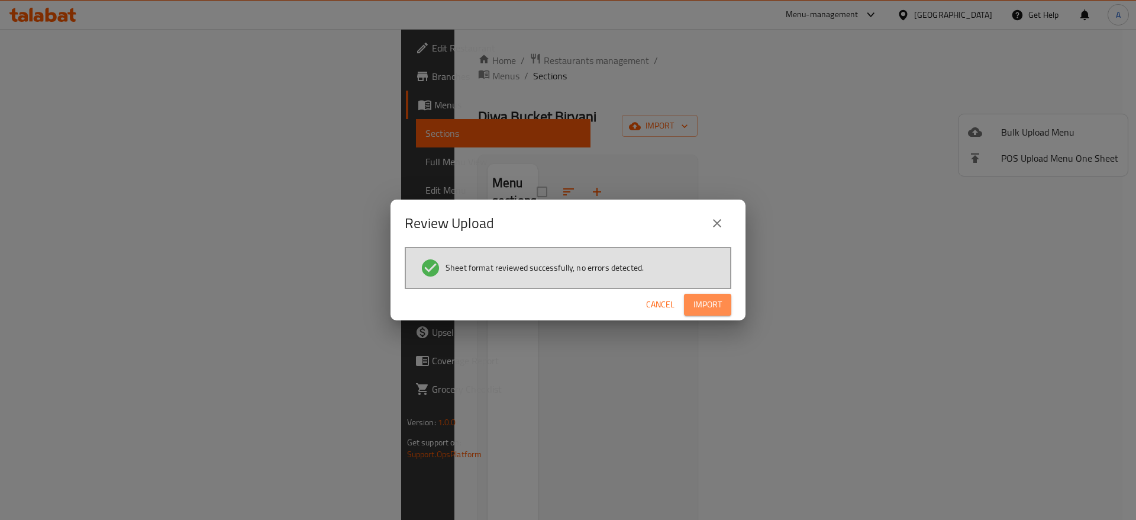
click at [714, 299] on span "Import" at bounding box center [708, 304] width 28 height 15
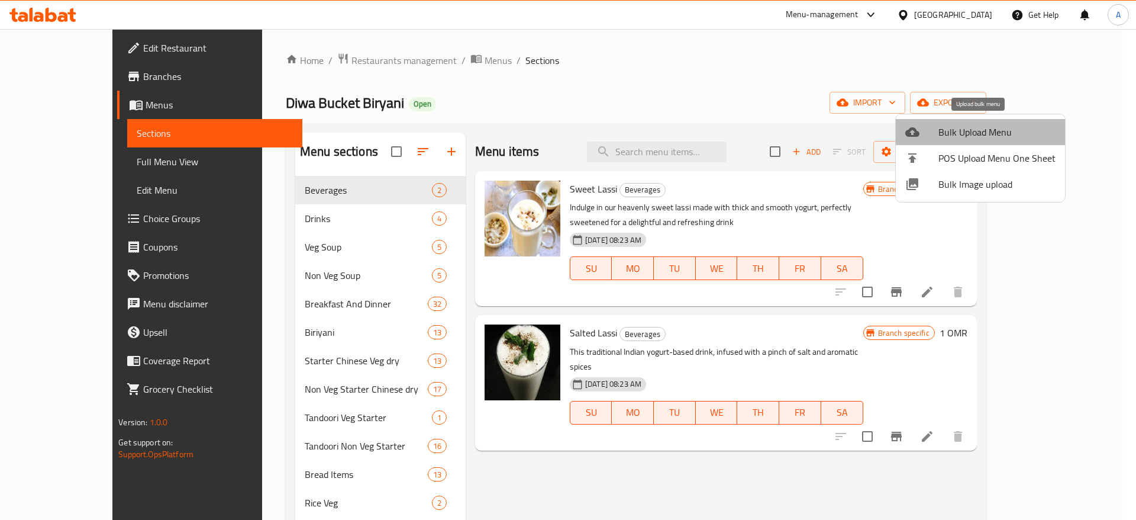
click at [981, 134] on span "Bulk Upload Menu" at bounding box center [997, 132] width 117 height 14
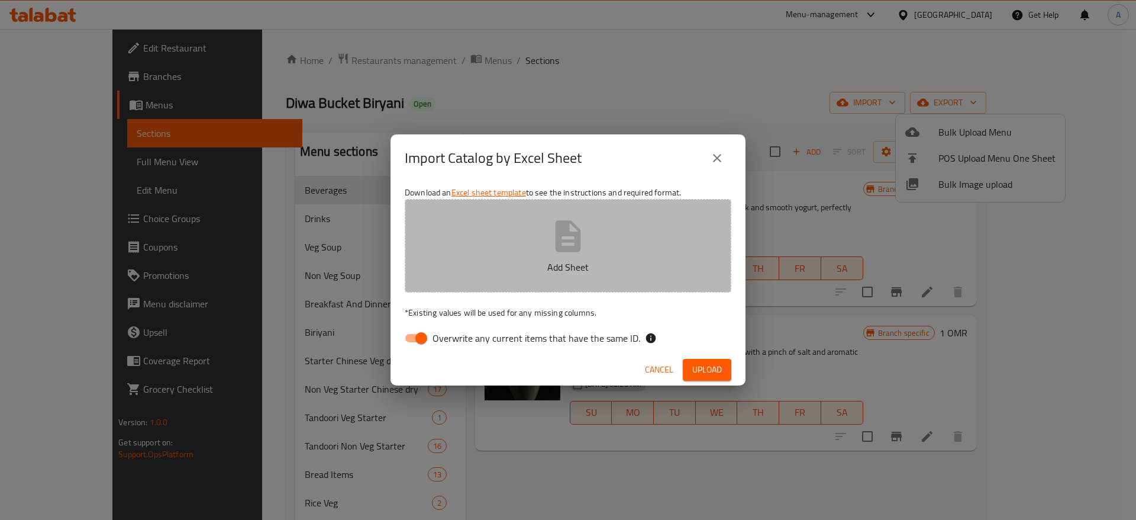
click at [535, 208] on button "Add Sheet" at bounding box center [568, 246] width 327 height 94
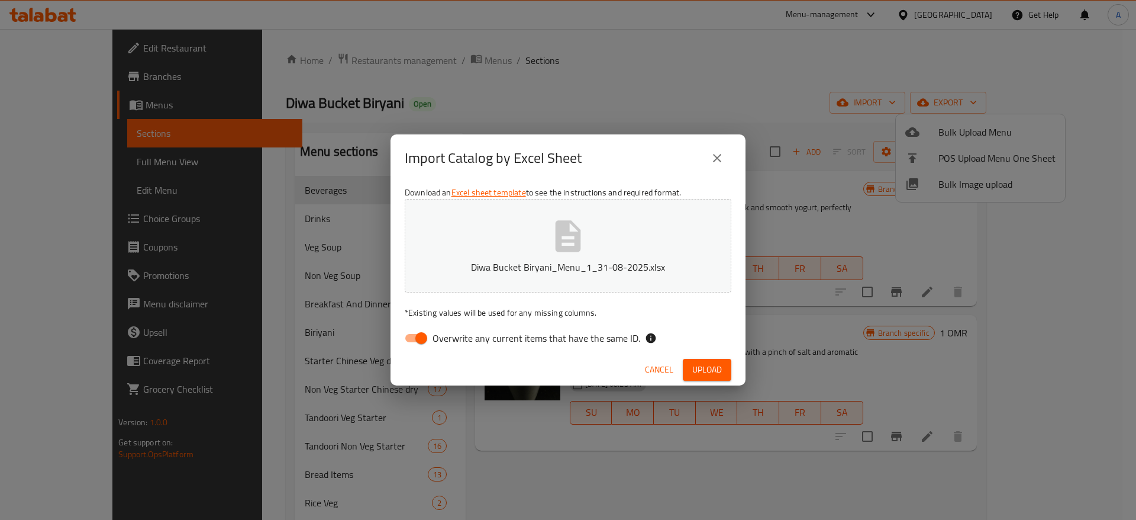
drag, startPoint x: 690, startPoint y: 372, endPoint x: 408, endPoint y: 336, distance: 284.6
click at [395, 336] on div "Import Catalog by Excel Sheet Download an Excel sheet template to see the instr…" at bounding box center [568, 259] width 355 height 250
click at [421, 329] on input "Overwrite any current items that have the same ID." at bounding box center [421, 338] width 67 height 22
checkbox input "false"
click at [721, 368] on span "Upload" at bounding box center [707, 369] width 30 height 15
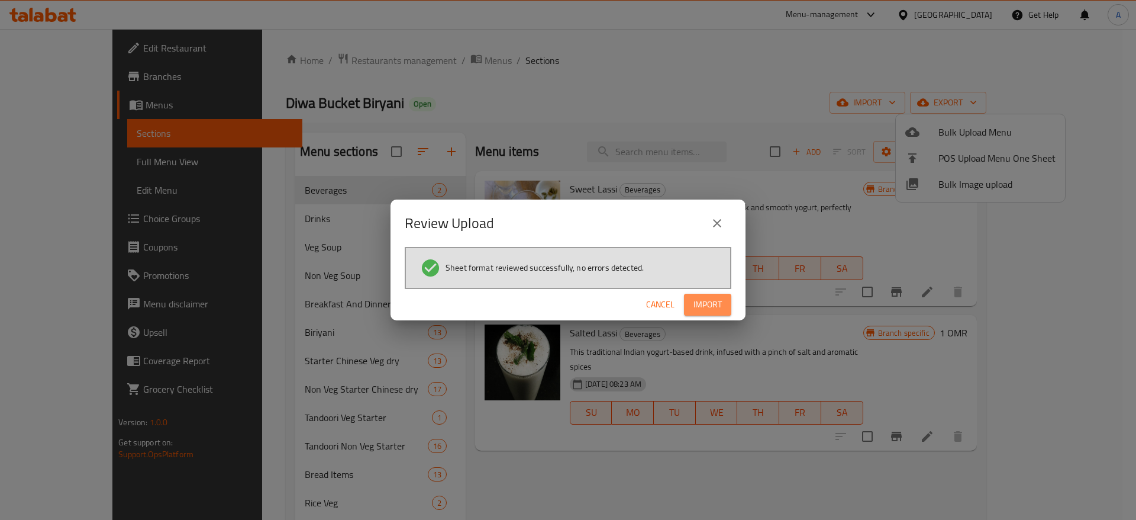
click at [687, 309] on button "Import" at bounding box center [707, 305] width 47 height 22
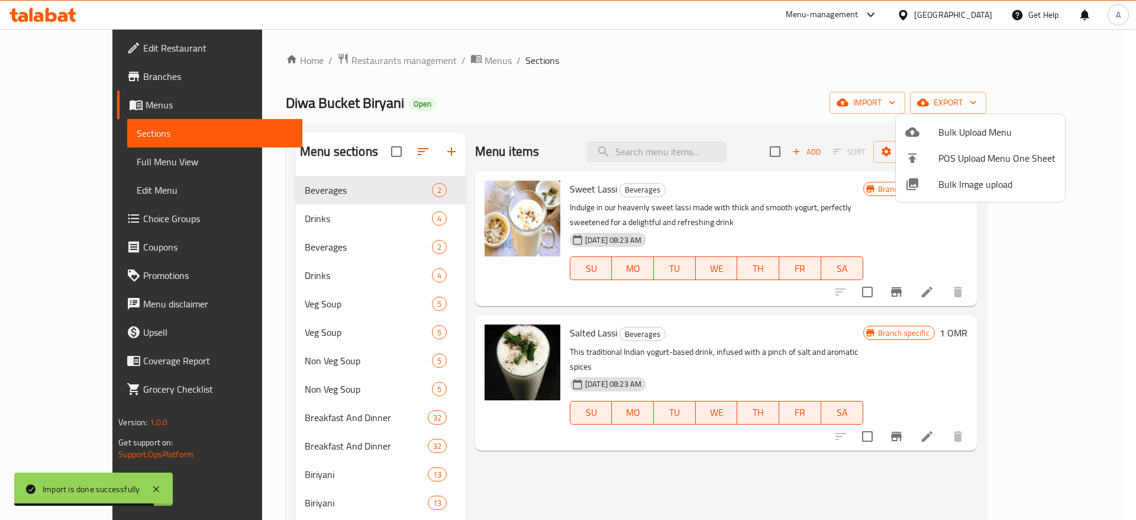
click at [678, 334] on div at bounding box center [568, 260] width 1136 height 520
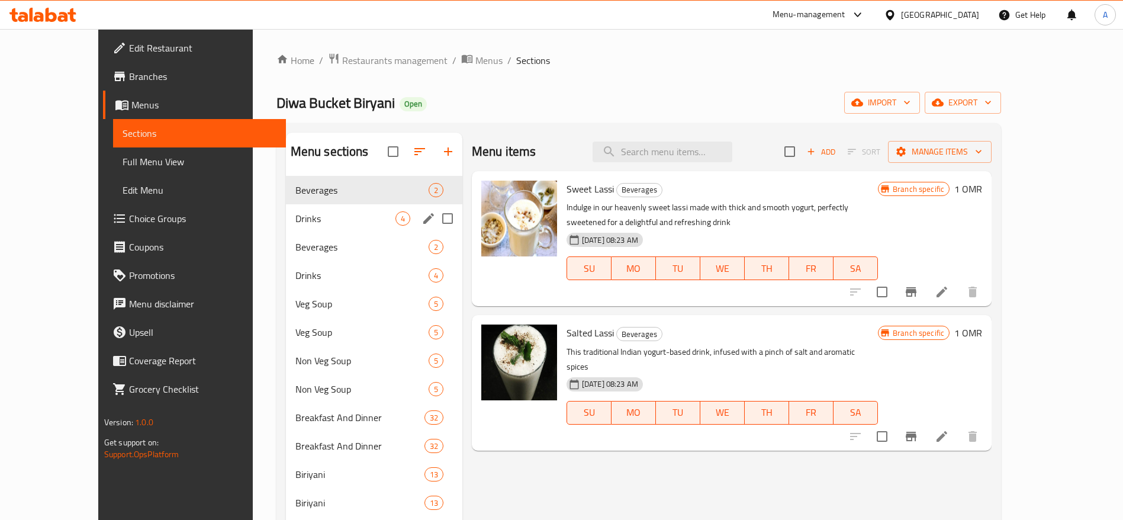
click at [295, 218] on span "Drinks" at bounding box center [345, 218] width 100 height 14
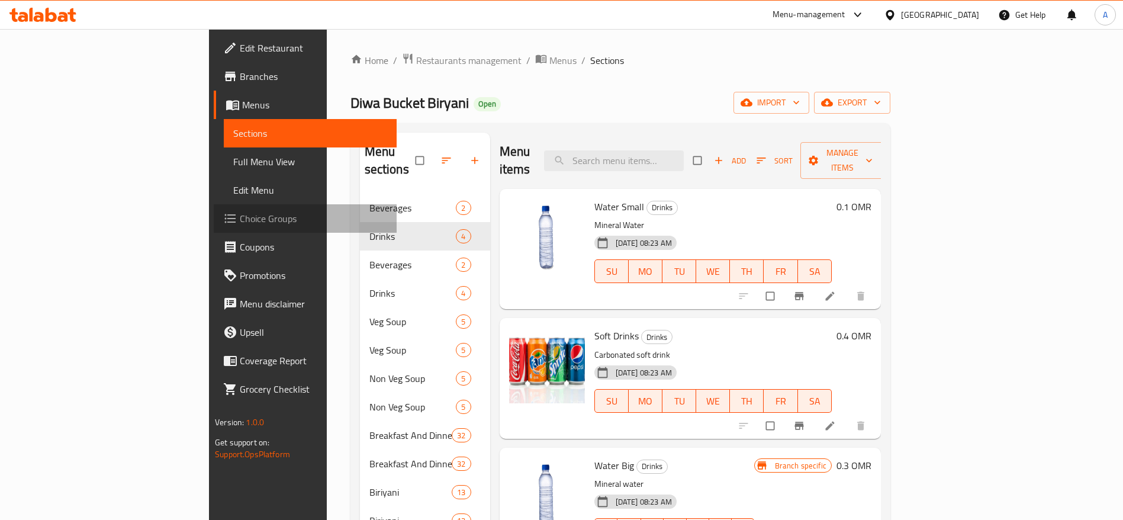
click at [240, 220] on span "Choice Groups" at bounding box center [313, 218] width 147 height 14
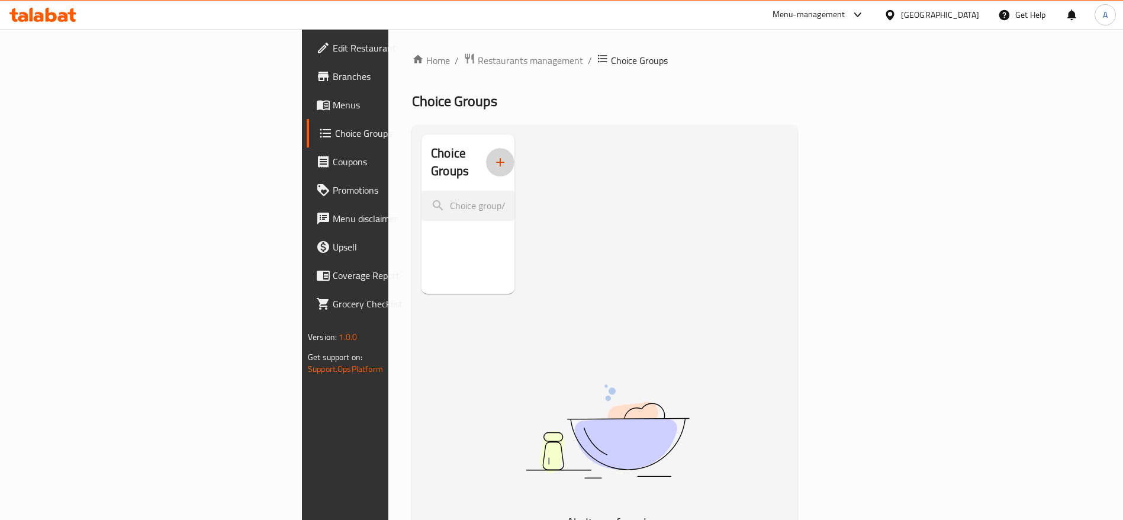
click at [493, 155] on icon "button" at bounding box center [500, 162] width 14 height 14
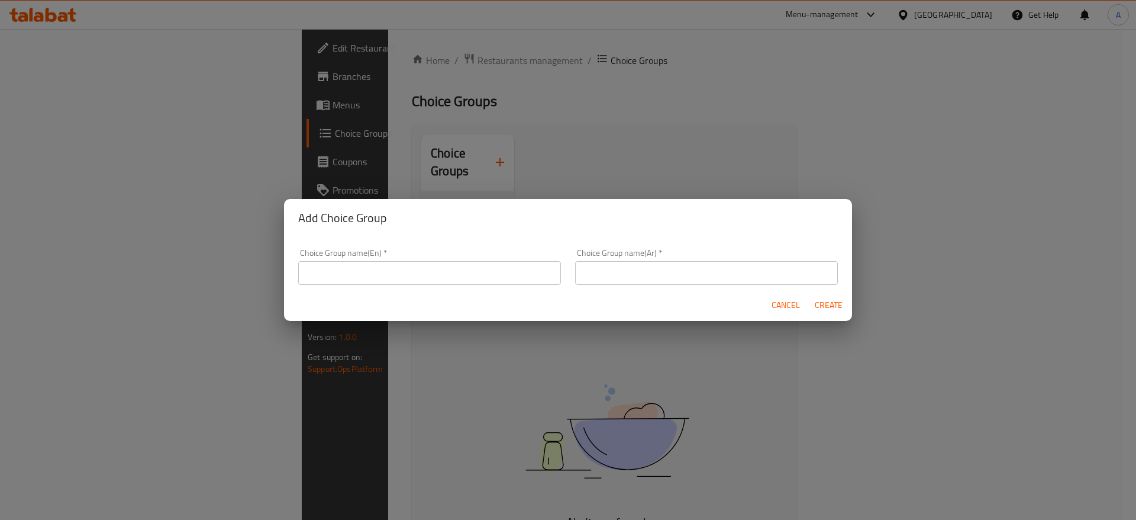
click at [776, 308] on span "Cancel" at bounding box center [786, 305] width 28 height 15
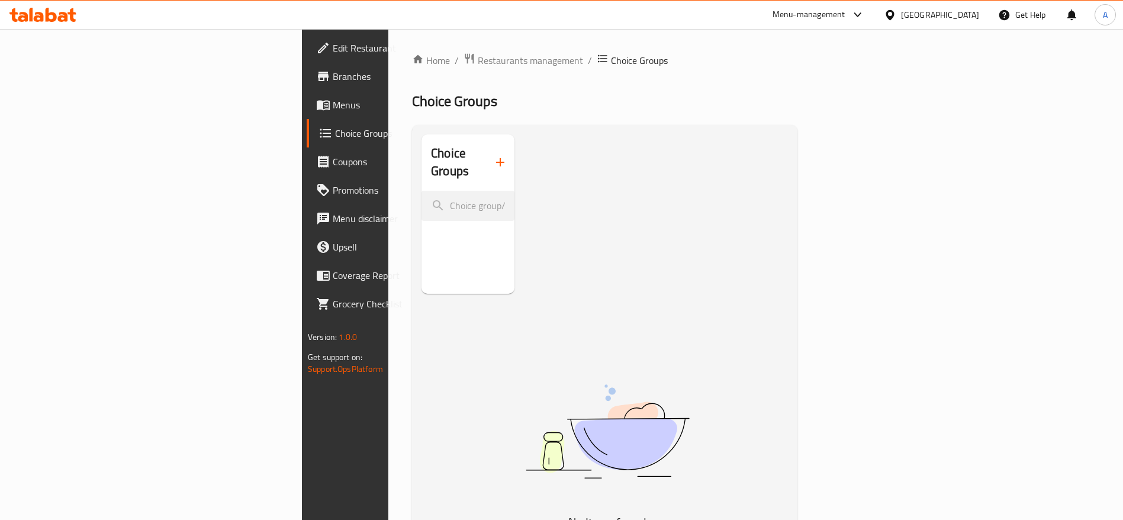
click at [333, 106] on span "Menus" at bounding box center [406, 105] width 147 height 14
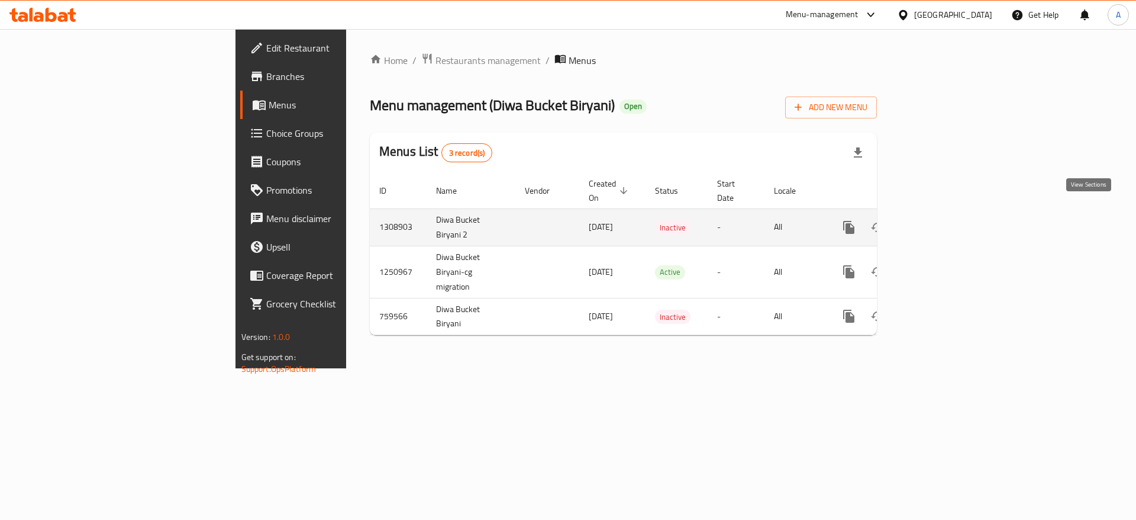
click at [942, 220] on icon "enhanced table" at bounding box center [934, 227] width 14 height 14
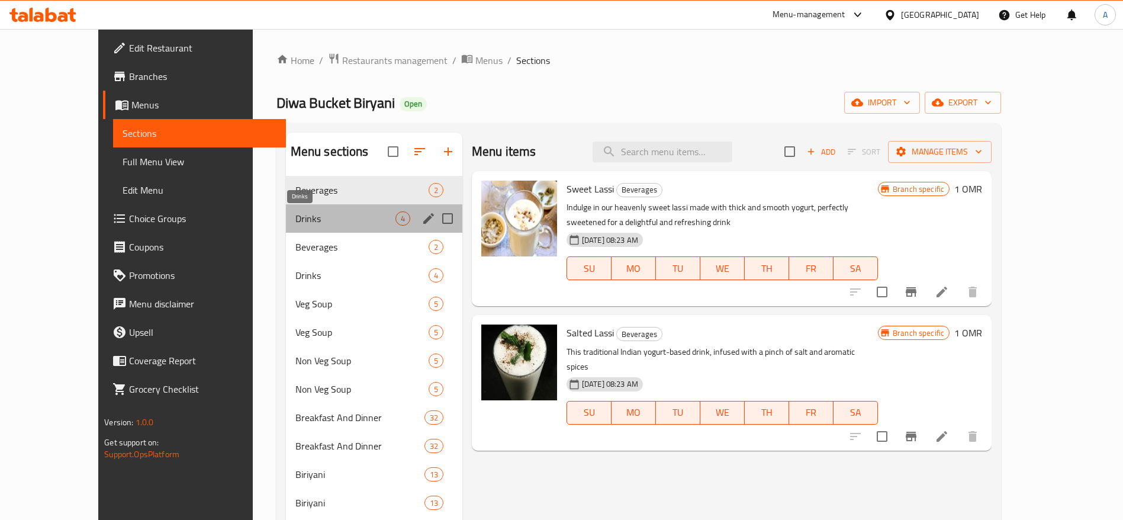
click at [302, 215] on span "Drinks" at bounding box center [345, 218] width 100 height 14
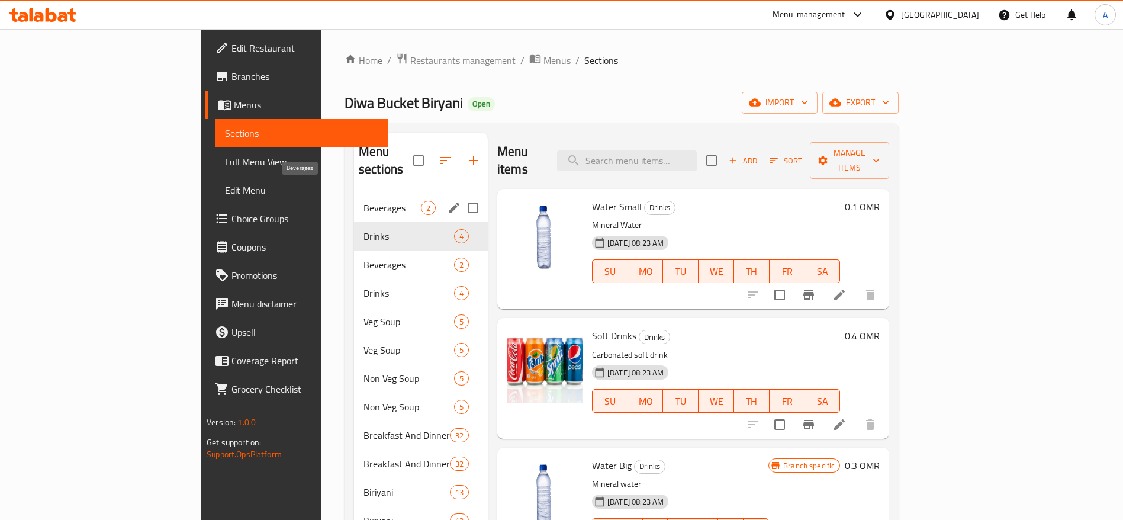
click at [363, 201] on span "Beverages" at bounding box center [391, 208] width 57 height 14
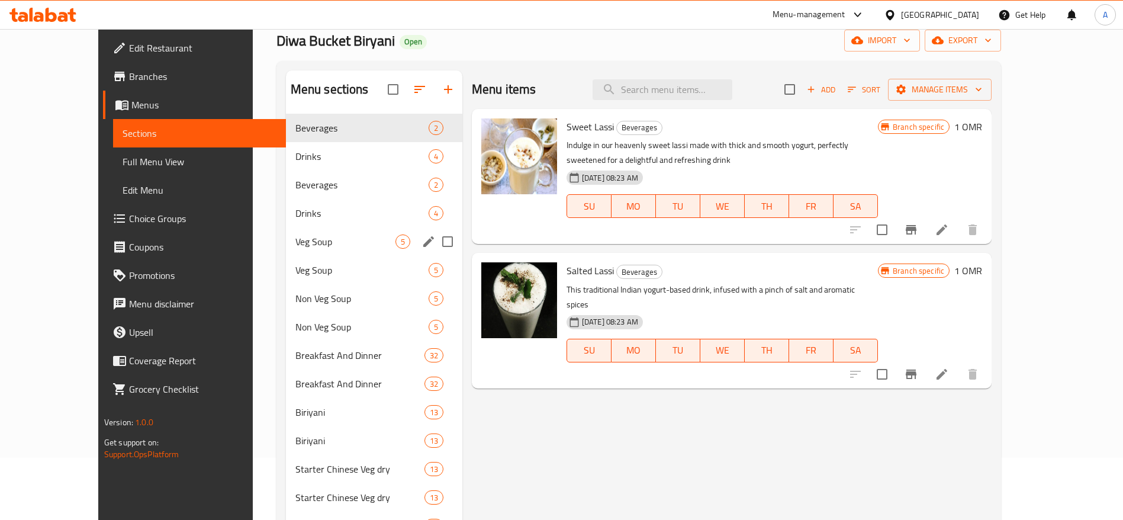
scroll to position [89, 0]
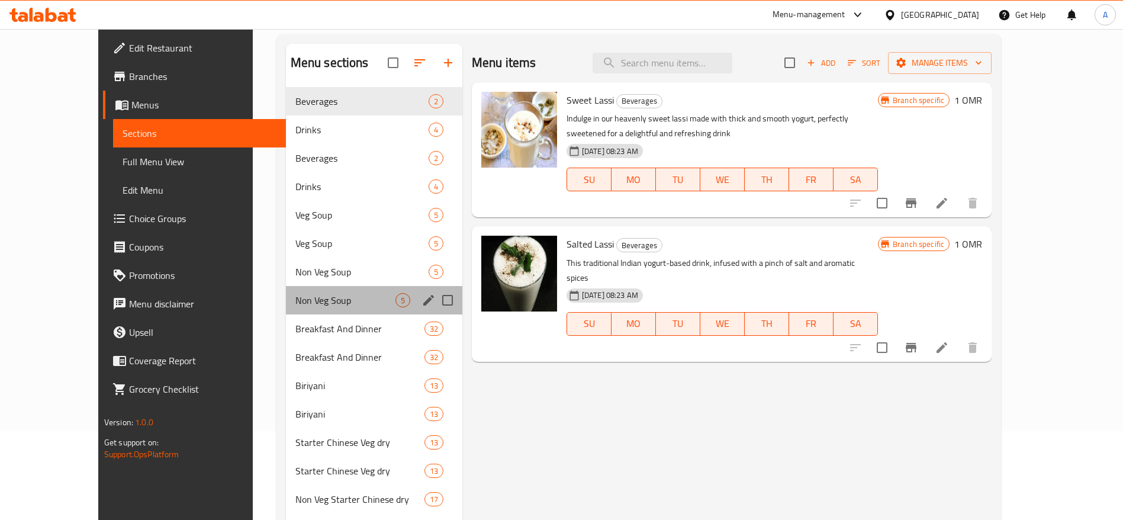
click at [286, 289] on div "Non Veg Soup 5" at bounding box center [374, 300] width 176 height 28
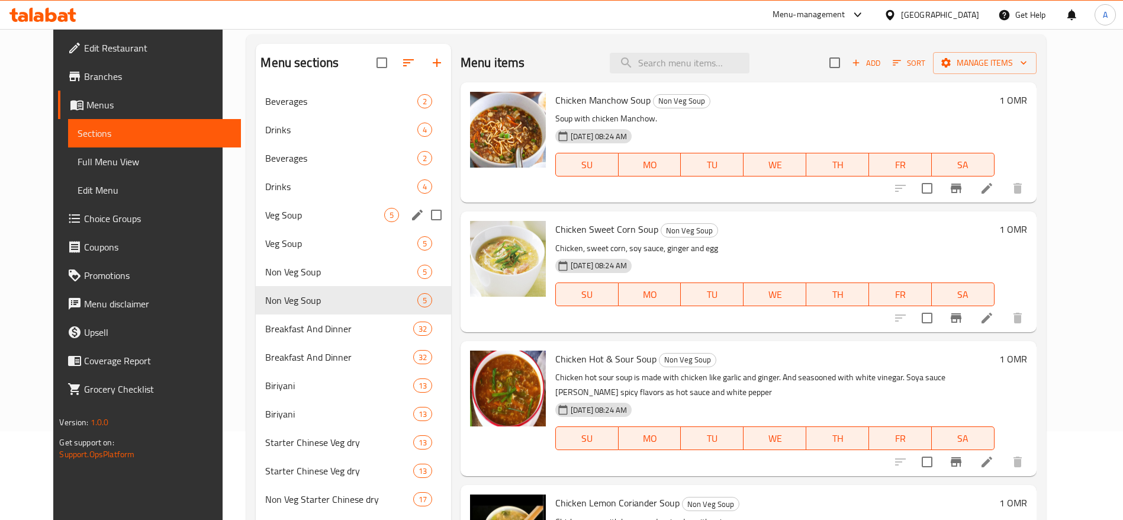
click at [301, 202] on div "Veg Soup 5" at bounding box center [353, 215] width 195 height 28
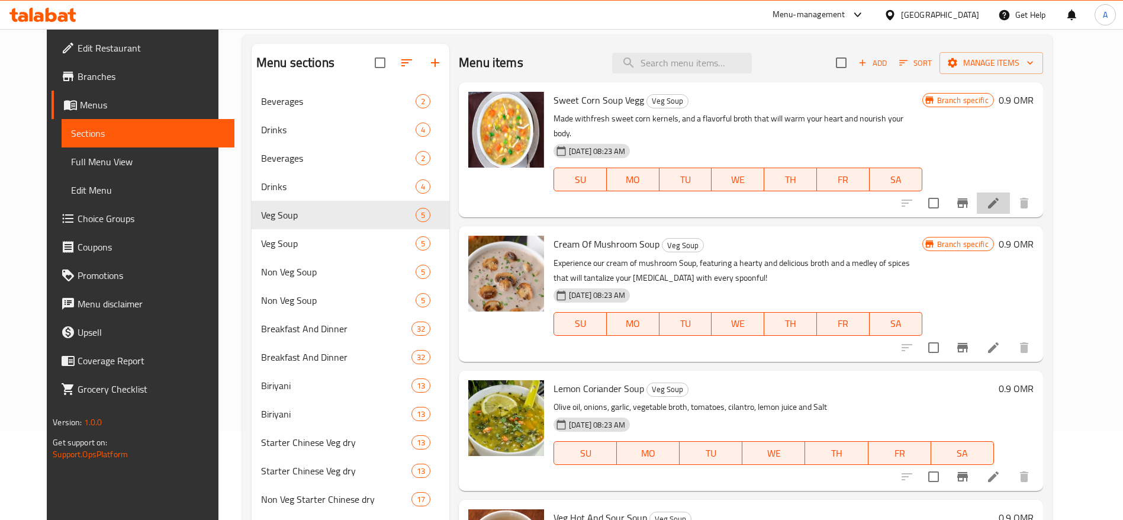
click at [1010, 192] on li at bounding box center [993, 202] width 33 height 21
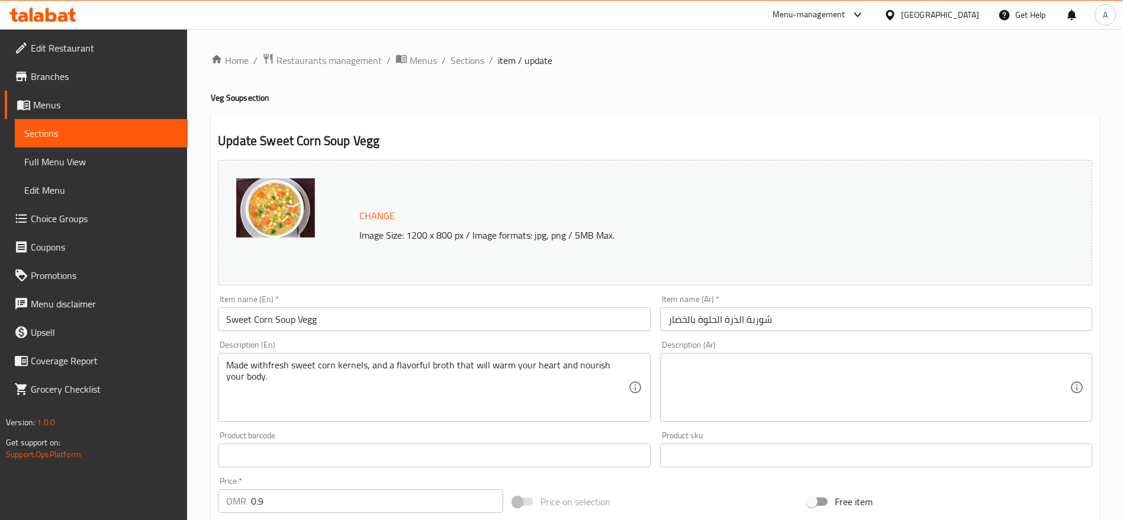
click at [112, 138] on span "Sections" at bounding box center [101, 133] width 154 height 14
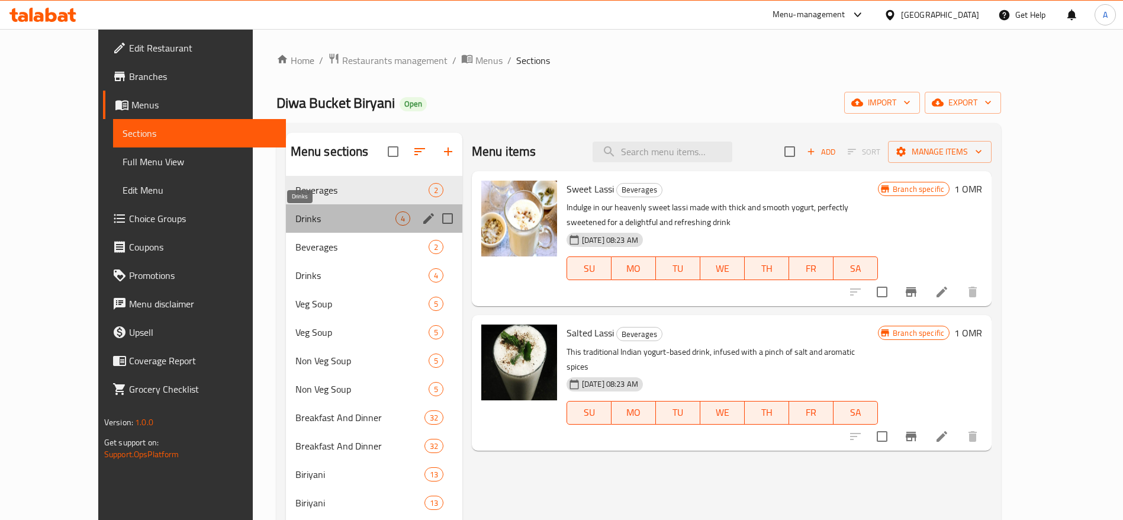
click at [322, 218] on span "Drinks" at bounding box center [345, 218] width 100 height 14
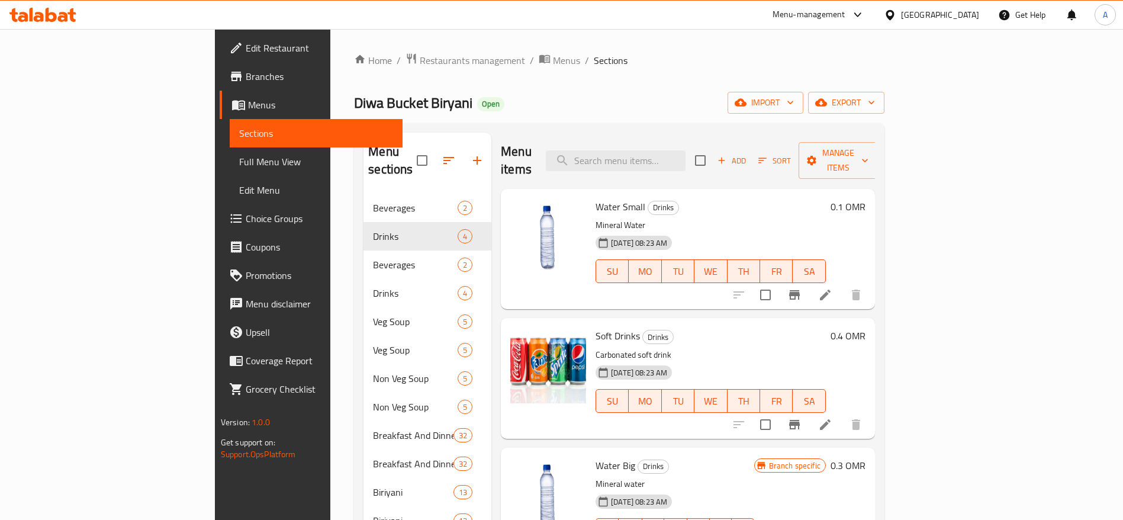
scroll to position [178, 0]
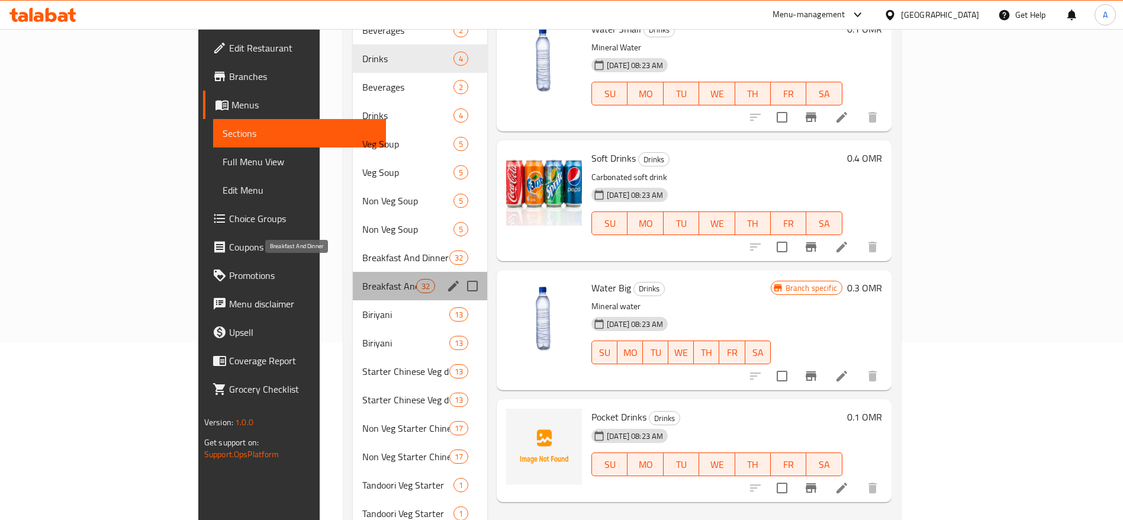
click at [362, 279] on span "Breakfast And Dinner" at bounding box center [389, 286] width 54 height 14
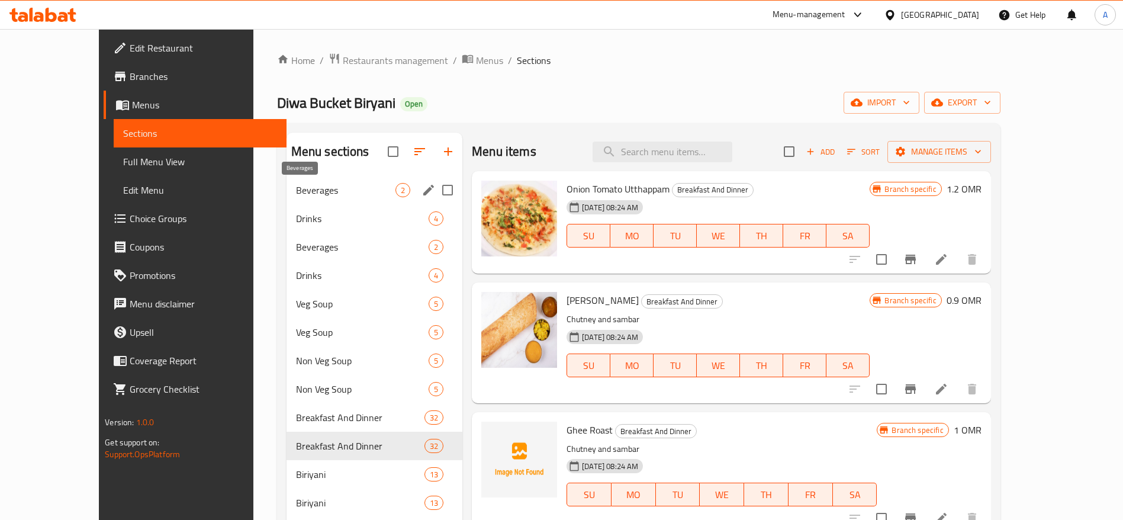
click at [296, 195] on span "Beverages" at bounding box center [345, 190] width 99 height 14
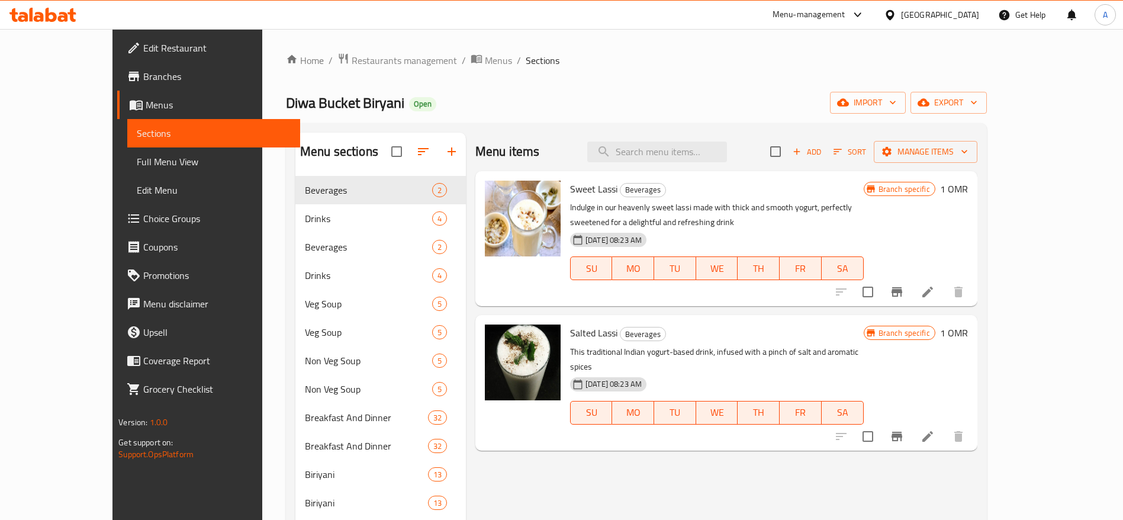
drag, startPoint x: 158, startPoint y: 344, endPoint x: 153, endPoint y: 369, distance: 25.4
